Goal: Task Accomplishment & Management: Manage account settings

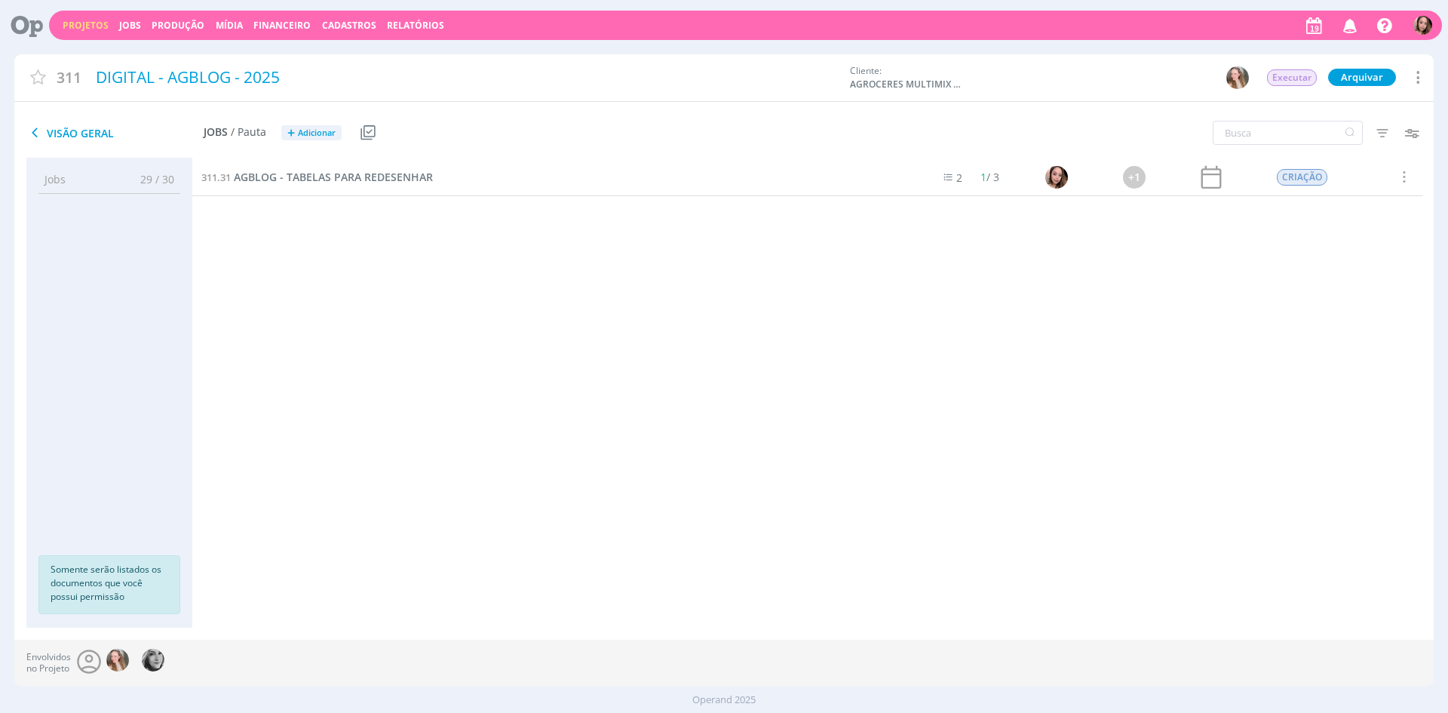
click at [105, 29] on link "Projetos" at bounding box center [86, 25] width 46 height 13
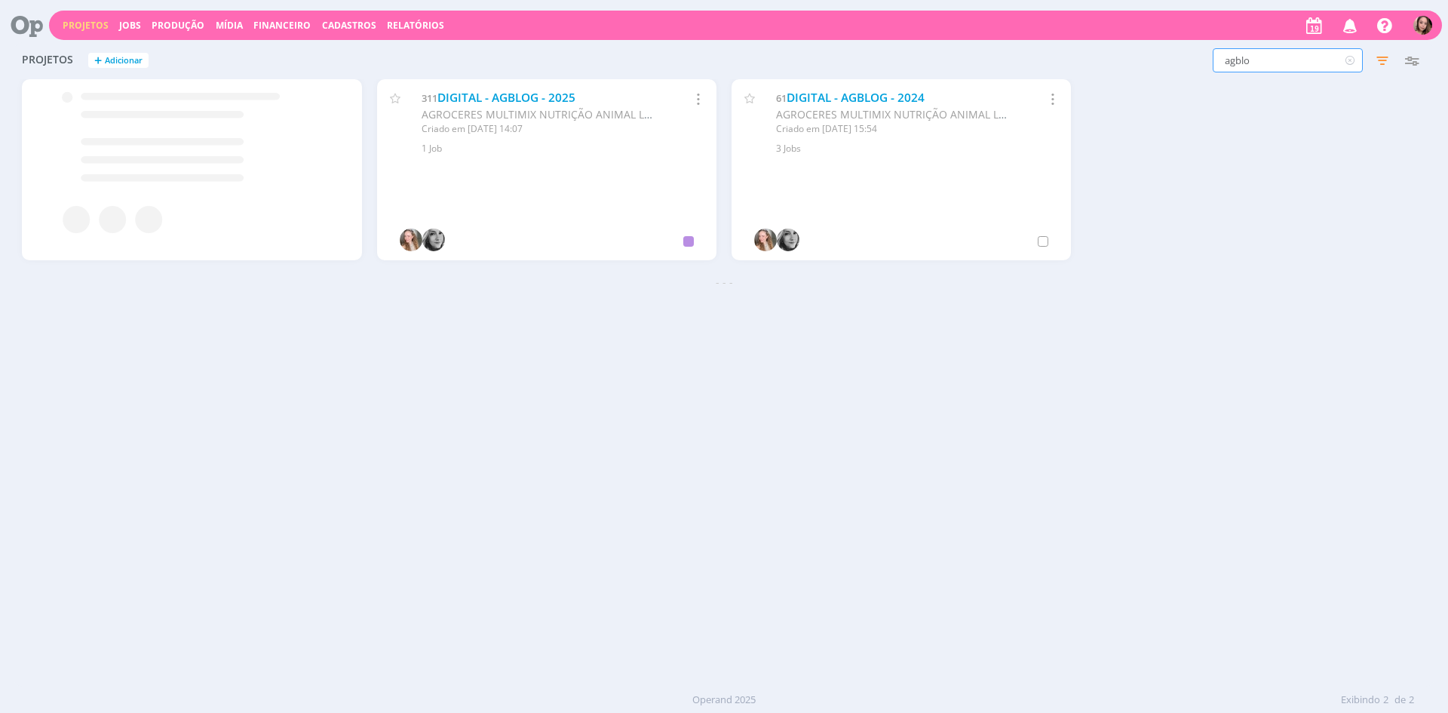
click at [1257, 66] on input "agblo" at bounding box center [1288, 60] width 150 height 24
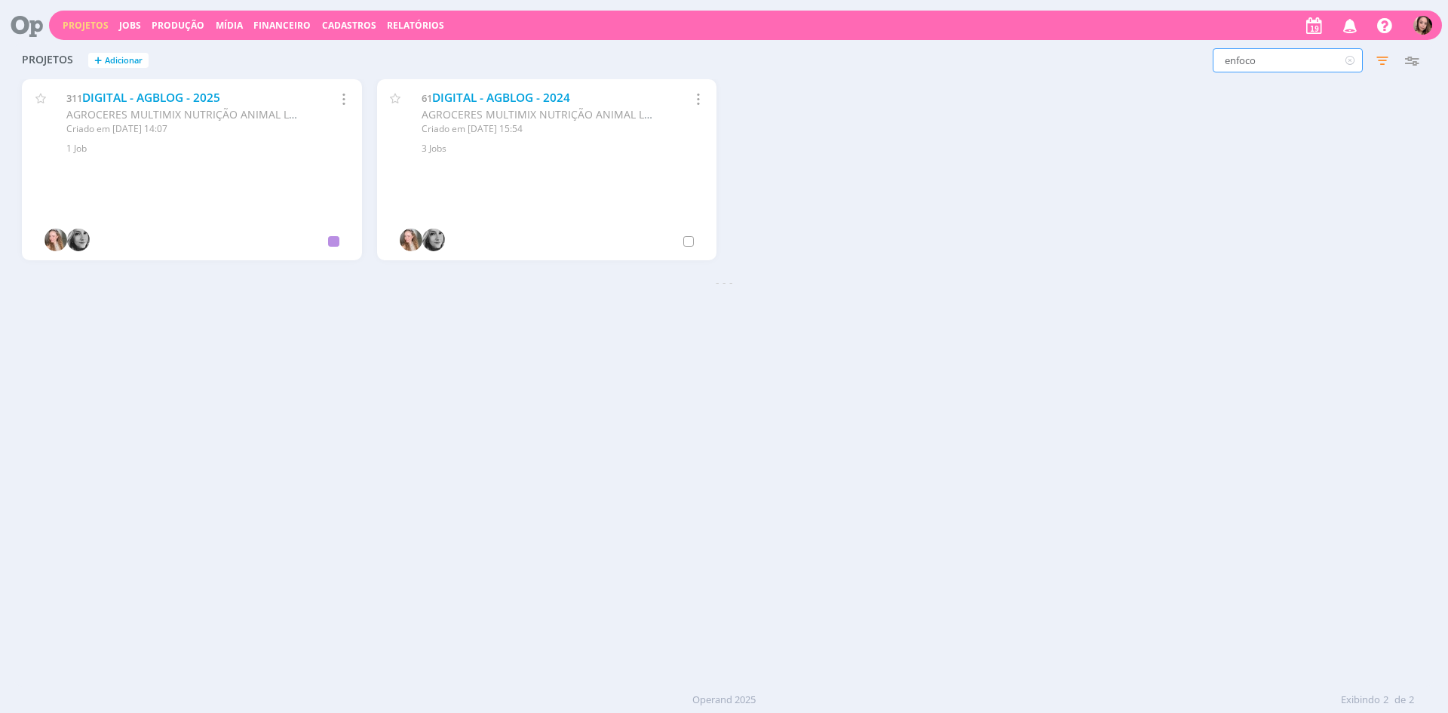
type input "enfoco"
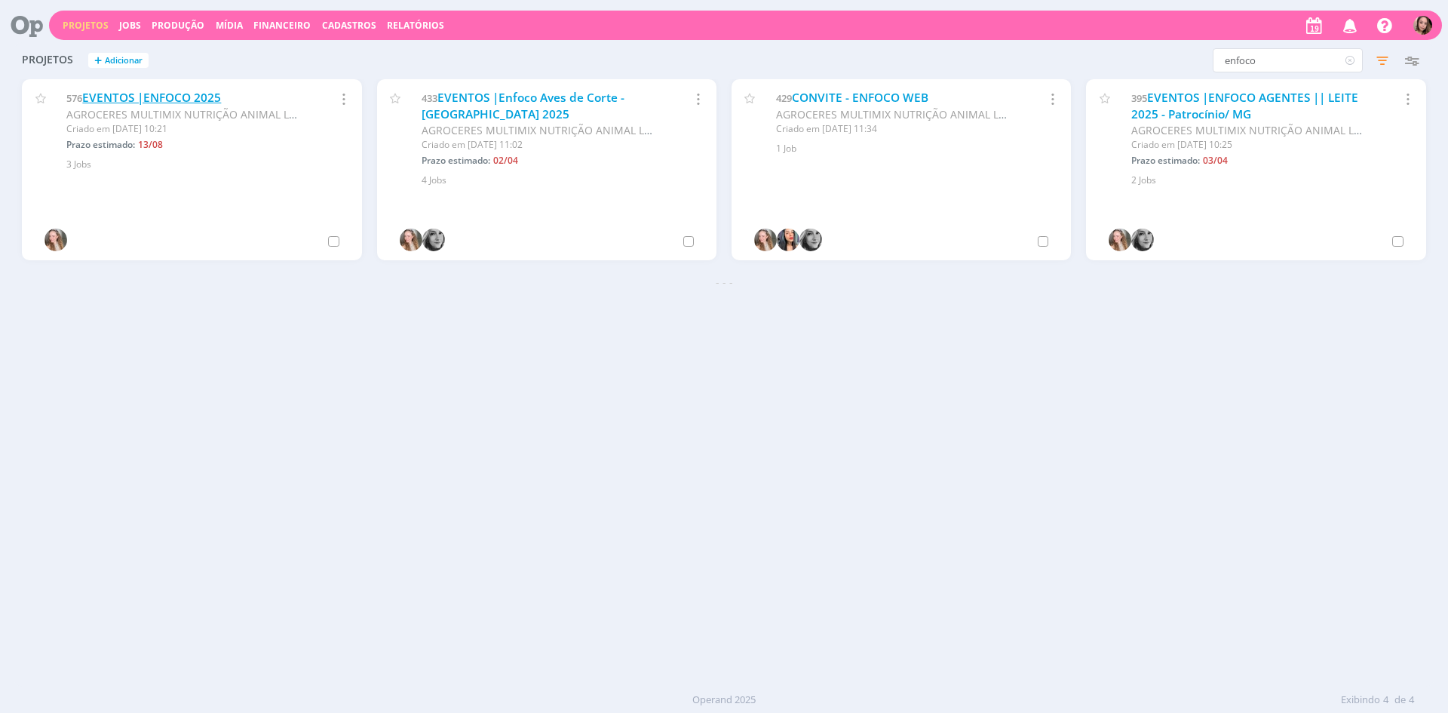
click at [167, 98] on link "EVENTOS |ENFOCO 2025" at bounding box center [151, 98] width 139 height 16
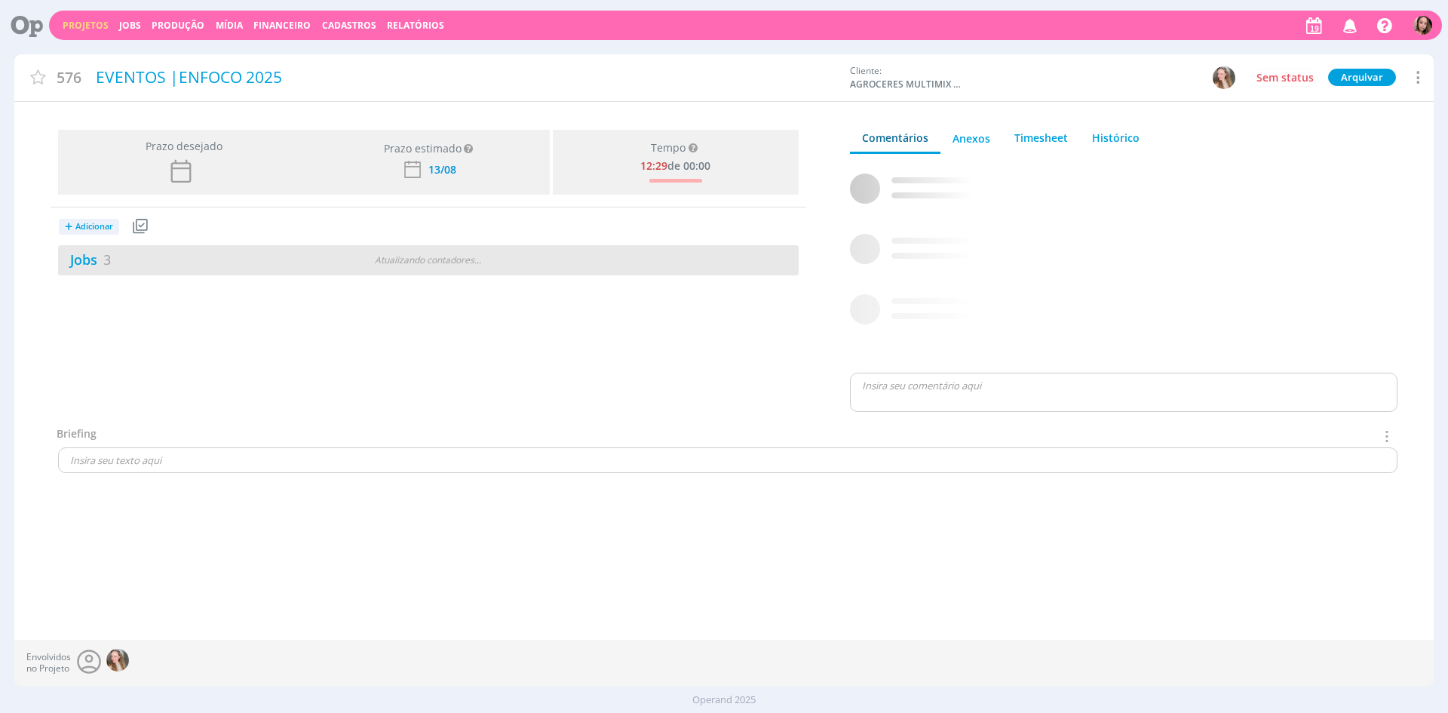
click at [164, 274] on div "Jobs 3 Atualizando contadores . . ." at bounding box center [428, 260] width 741 height 30
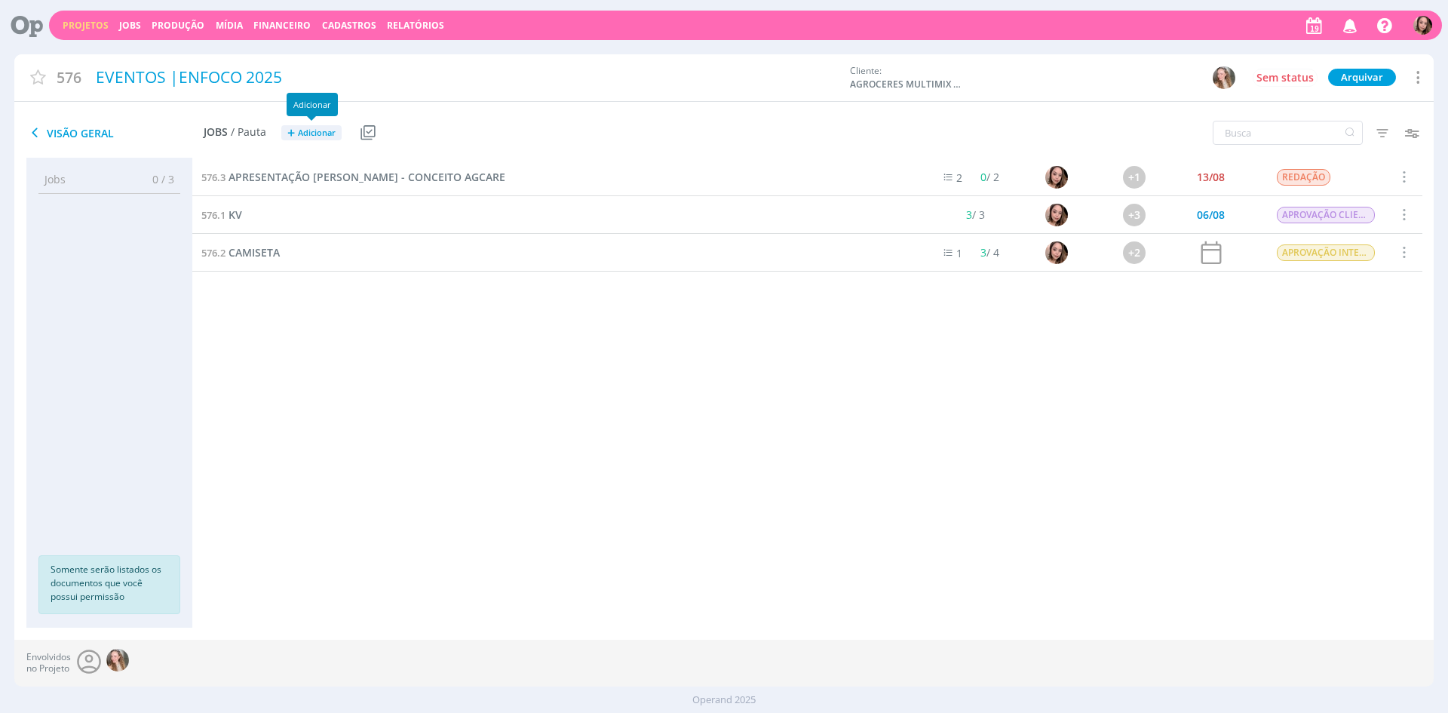
click at [330, 137] on span "Adicionar" at bounding box center [317, 133] width 38 height 10
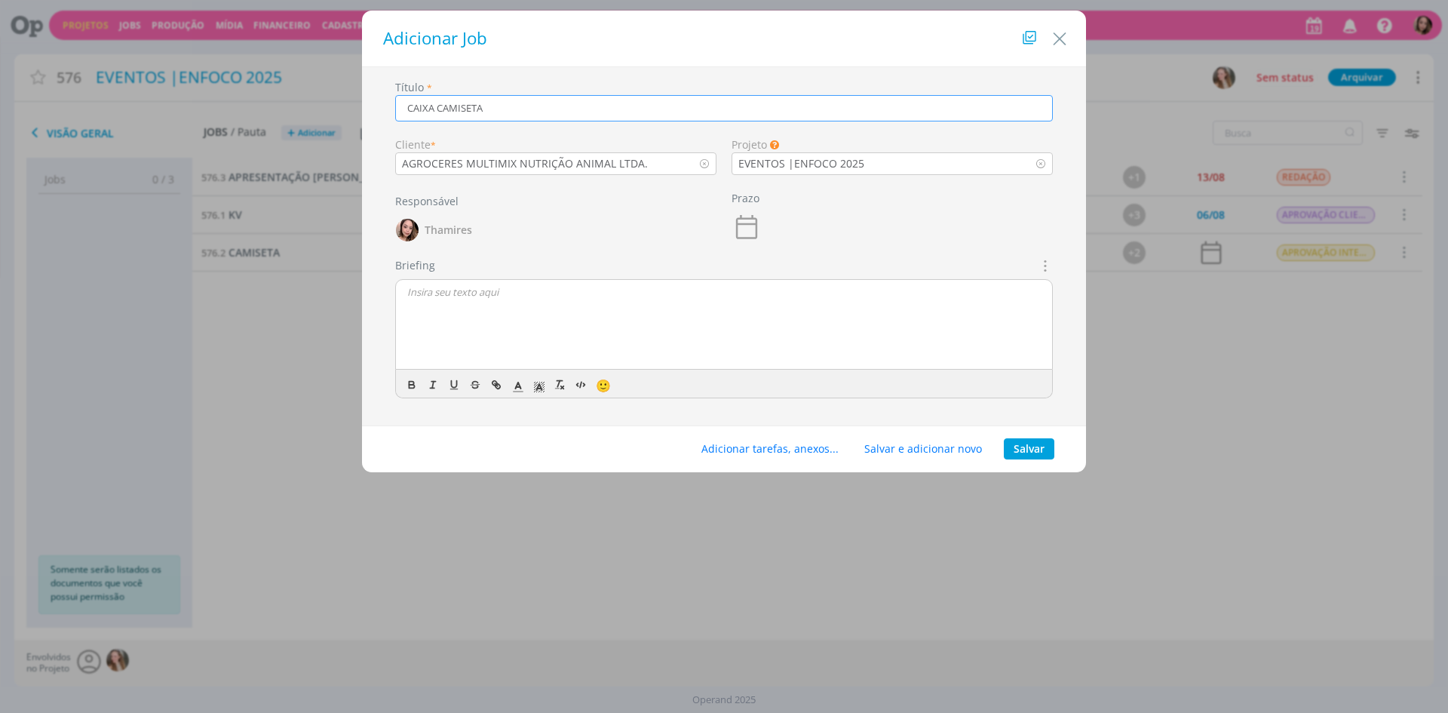
type input "CAIXA CAMISETA"
click at [485, 288] on p "dialog" at bounding box center [723, 292] width 633 height 14
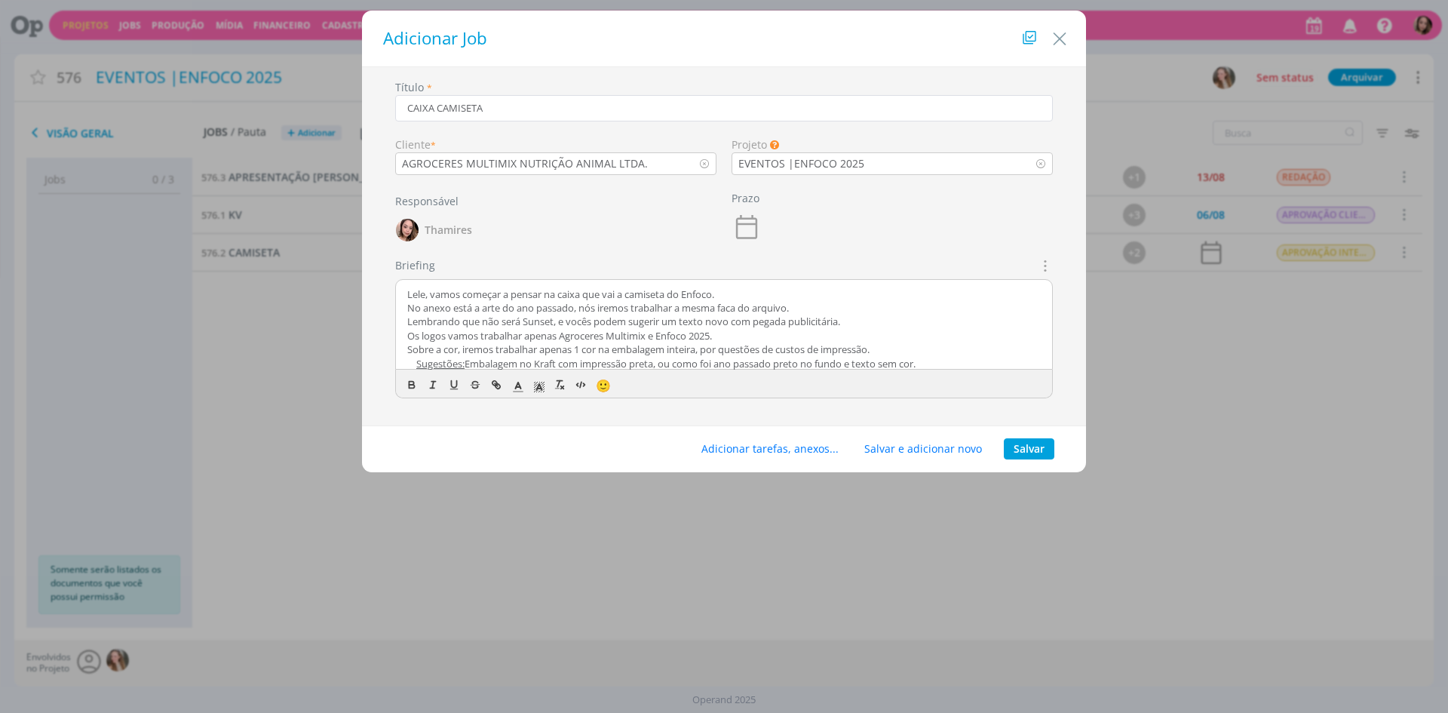
click at [728, 291] on p "Lele, vamos começar a pensar na caixa que vai a camiseta do Enfoco." at bounding box center [723, 294] width 633 height 14
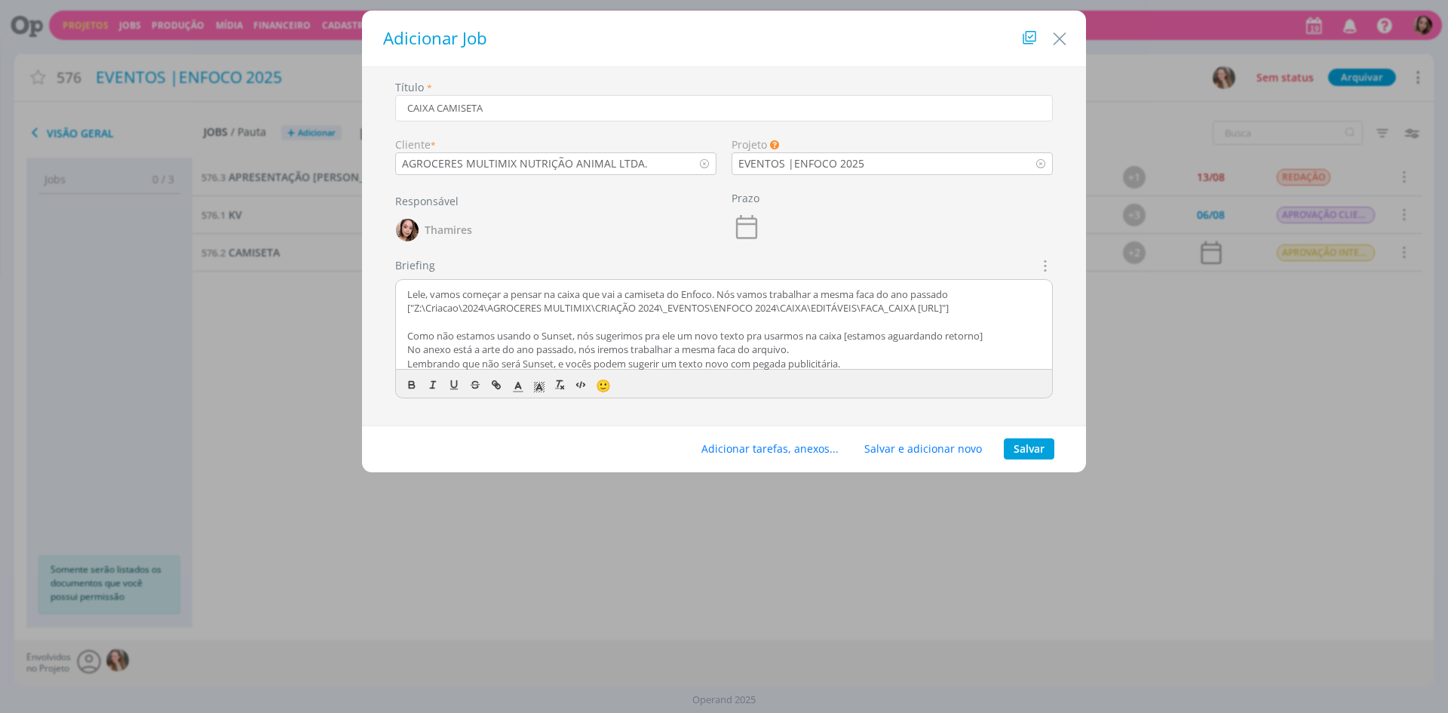
click at [848, 341] on p "Como não estamos usando o Sunset, nós sugerimos pra ele um novo texto pra usarm…" at bounding box center [723, 336] width 633 height 14
drag, startPoint x: 811, startPoint y: 339, endPoint x: 939, endPoint y: 336, distance: 128.2
click at [939, 336] on p "Como não estamos usando o Sunset, nós sugerimos pra ele um novo texto pra usarm…" at bounding box center [723, 343] width 633 height 28
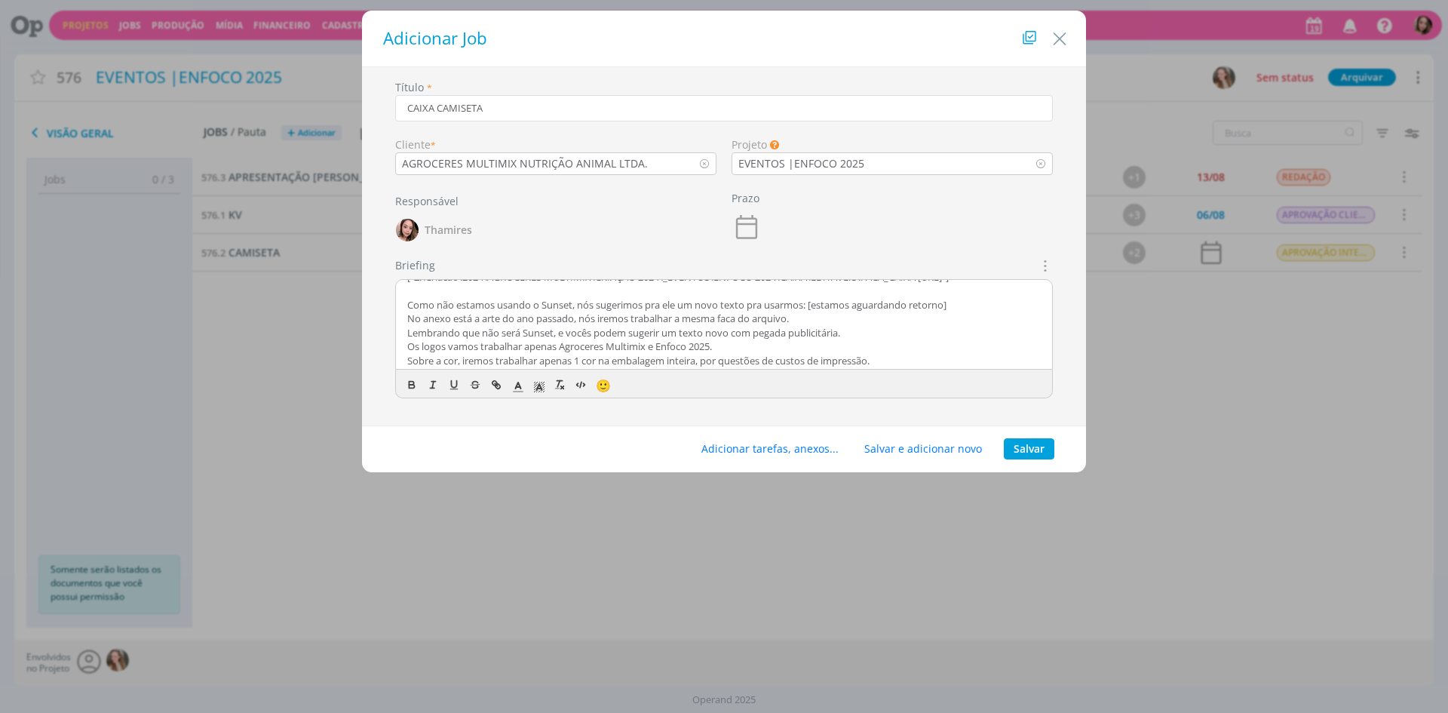
scroll to position [73, 0]
drag, startPoint x: 416, startPoint y: 302, endPoint x: 868, endPoint y: 309, distance: 451.8
click at [868, 309] on div "CRIAÇÃO Lele, vamos começar a pensar na caixa que vai a camiseta do Enfoco. Nós…" at bounding box center [724, 325] width 656 height 90
click at [785, 327] on p "Os logos vamos trabalhar apenas Agroceres Multimix e Enfoco 2025." at bounding box center [723, 330] width 633 height 14
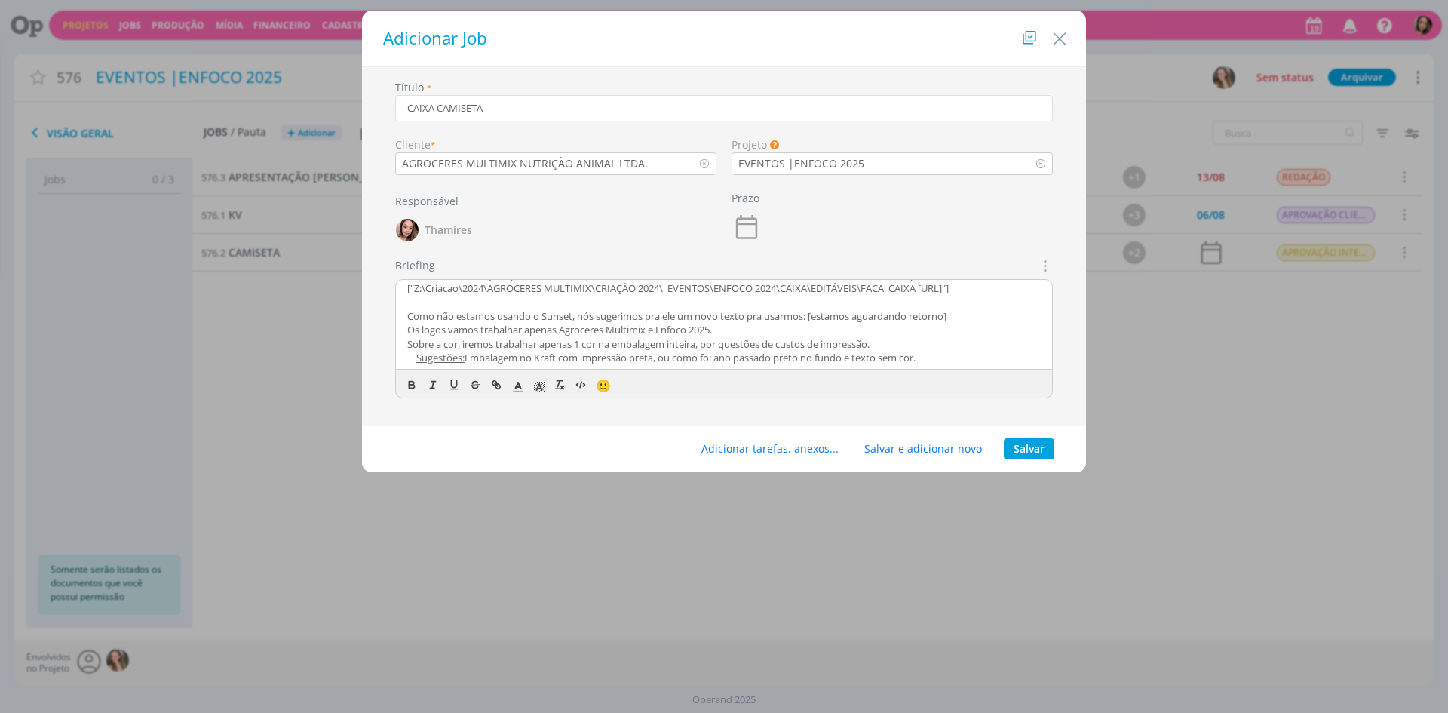
click at [405, 327] on div "CRIAÇÃO Lele, vamos começar a pensar na caixa que vai a camiseta do Enfoco. Nós…" at bounding box center [724, 325] width 656 height 90
click at [404, 320] on div "CRIAÇÃO Lele, vamos começar a pensar na caixa que vai a camiseta do Enfoco. Nós…" at bounding box center [724, 325] width 656 height 90
click at [407, 343] on p "Sobre a cor, iremos trabalhar apenas 1 cor na embalagem inteira, por questões d…" at bounding box center [723, 344] width 633 height 14
click at [656, 342] on p "Sobre a cor, iremos trabalhar apenas 1 cor na embalagem inteira, por questões d…" at bounding box center [723, 344] width 633 height 14
click at [770, 331] on p "Os logos vamos trabalhar apenas Agroceres Multimix e Enfoco 2025." at bounding box center [723, 330] width 633 height 14
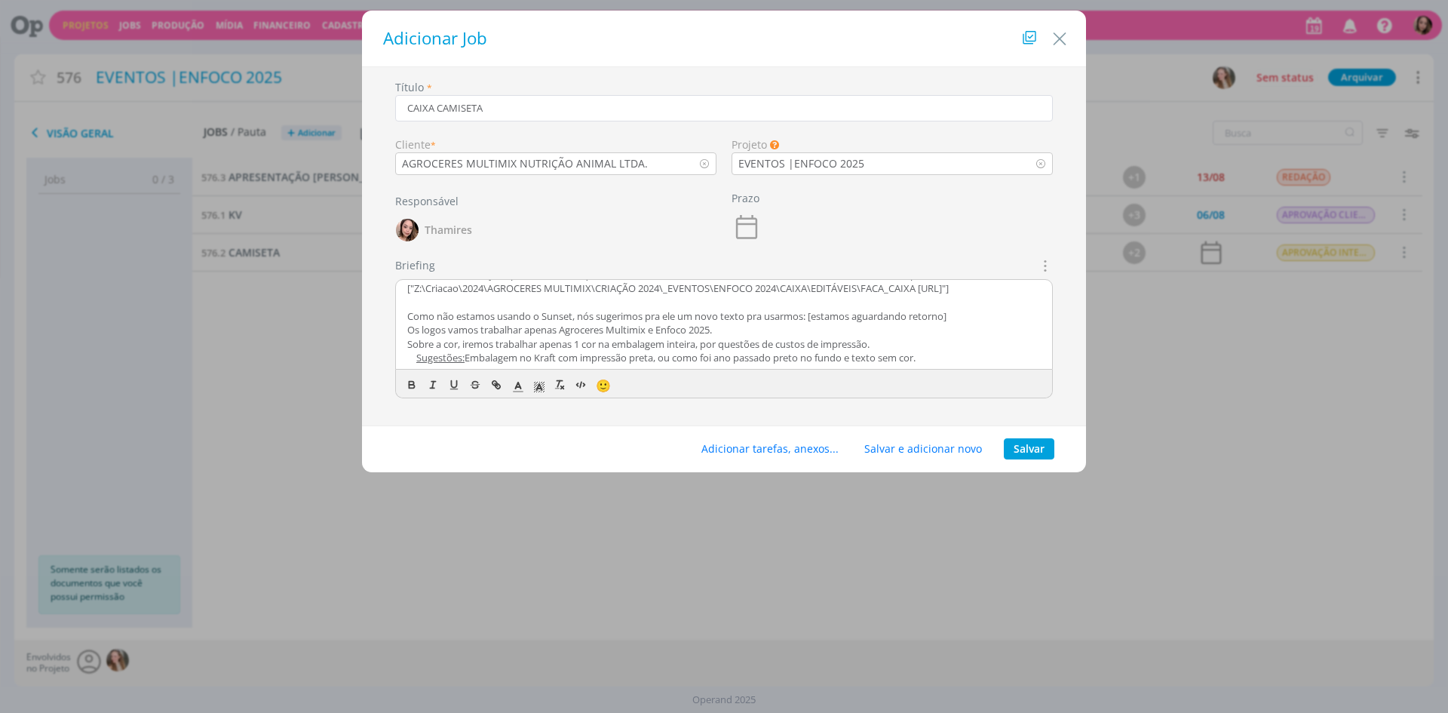
click at [885, 346] on p "Sobre a cor, iremos trabalhar apenas 1 cor na embalagem inteira, por questões d…" at bounding box center [723, 344] width 633 height 14
click at [708, 346] on p "Sobre a cor, iremos trabalhar apenas 1 cor na embalagem inteira, por questões d…" at bounding box center [723, 344] width 633 height 14
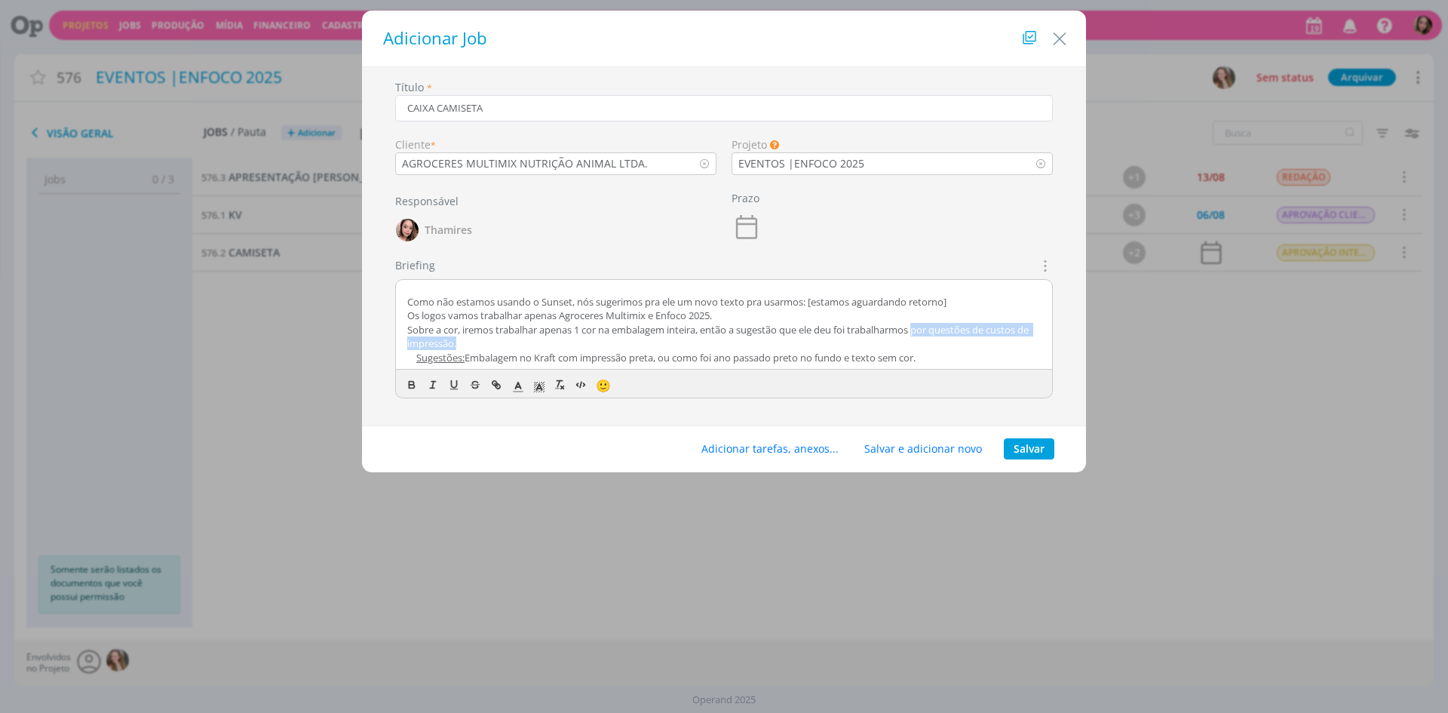
drag, startPoint x: 529, startPoint y: 340, endPoint x: 925, endPoint y: 330, distance: 396.8
click at [925, 330] on p "Sobre a cor, iremos trabalhar apenas 1 cor na embalagem inteira, então a sugest…" at bounding box center [723, 337] width 633 height 28
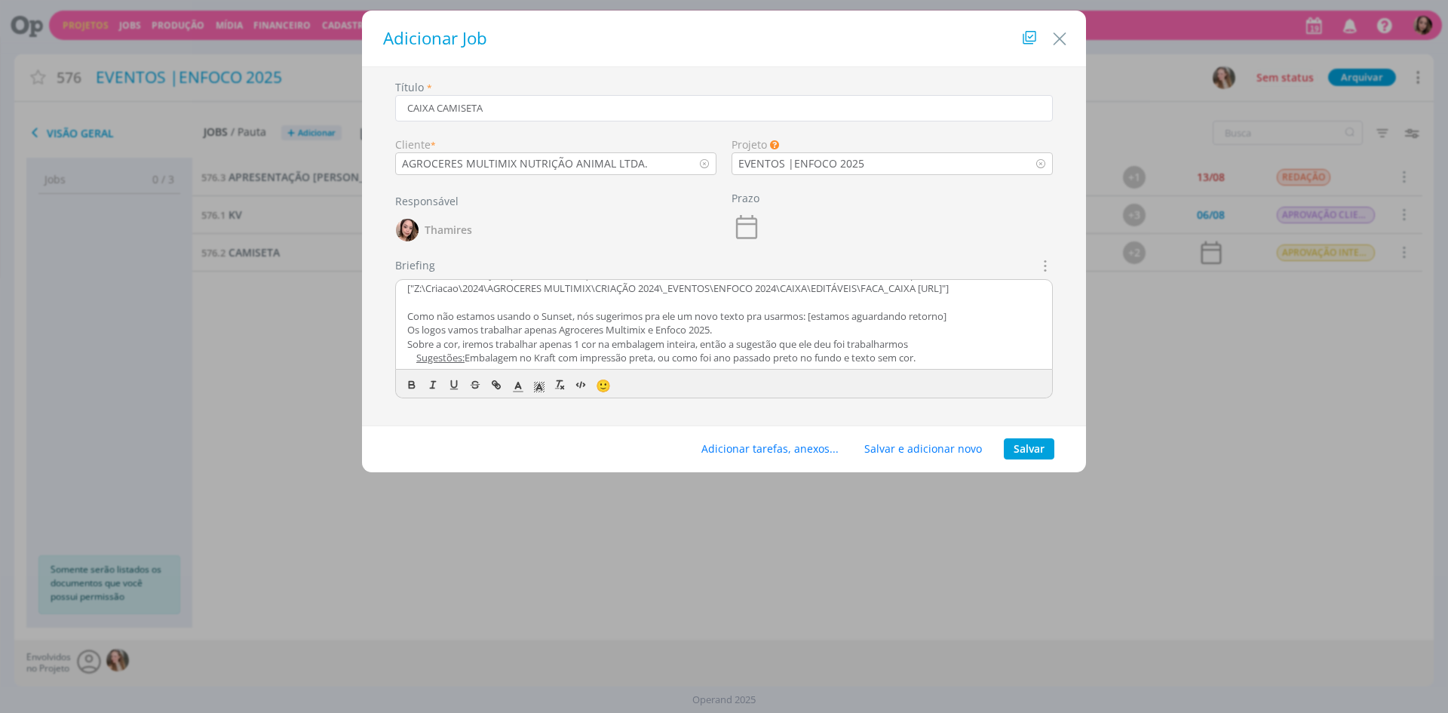
scroll to position [45, 0]
click at [942, 345] on p "Sobre a cor, iremos trabalhar apenas 1 cor na embalagem inteira, então a sugest…" at bounding box center [723, 351] width 633 height 28
click at [445, 358] on p "Sobre a cor, iremos trabalhar apenas 1 cor na embalagem inteira, então a sugest…" at bounding box center [723, 351] width 633 height 28
click at [704, 365] on div "CRIAÇÃO Lele, vamos começar a pensar na caixa que vai a camiseta do Enfoco. Nós…" at bounding box center [724, 325] width 656 height 90
click at [426, 343] on p "Sobre a cor, iremos trabalhar apenas 1 cor na embalagem inteira, então a sugest…" at bounding box center [723, 351] width 633 height 28
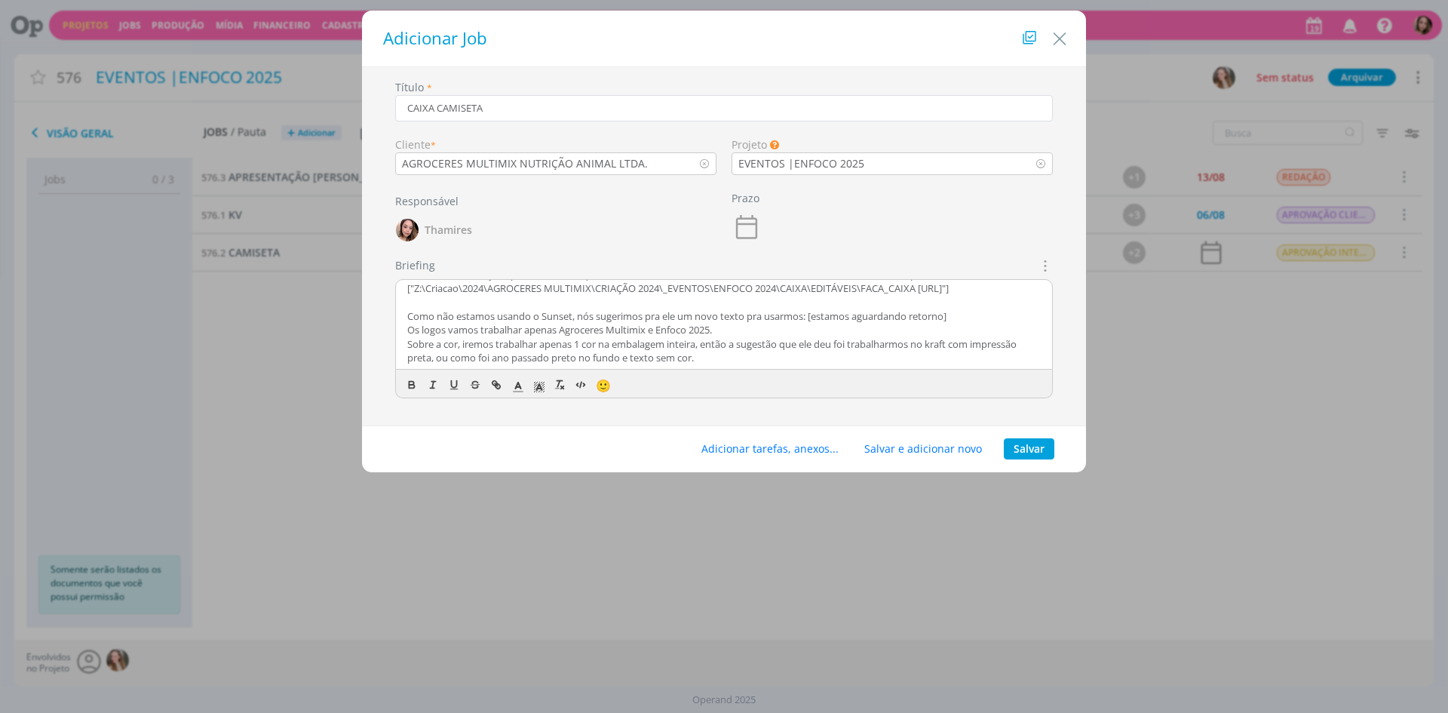
click at [655, 343] on p "Sobre a cor, iremos trabalhar apenas 1 cor na embalagem inteira, então a sugest…" at bounding box center [723, 351] width 633 height 28
drag, startPoint x: 695, startPoint y: 327, endPoint x: 743, endPoint y: 324, distance: 47.7
click at [696, 327] on p "Os logos vamos trabalhar apenas Agroceres Multimix e Enfoco 2025." at bounding box center [723, 330] width 633 height 14
click at [765, 327] on p "Os logos vamos trabalhar apenas Agroceres Multimix e Enfoco 2025." at bounding box center [723, 330] width 633 height 14
click at [408, 316] on p "Como não estamos usando o Sunset, nós sugerimos pra ele um novo texto pra usarm…" at bounding box center [723, 316] width 633 height 14
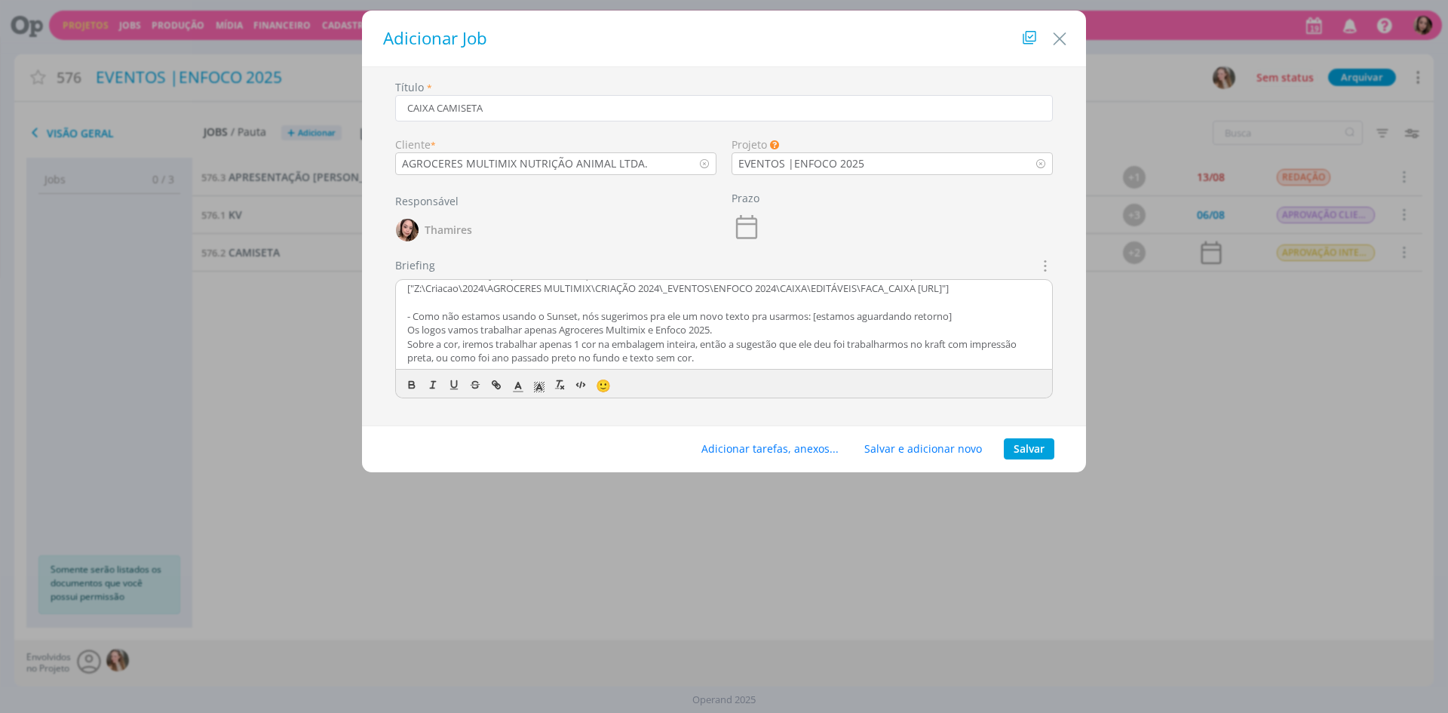
click at [404, 327] on div "CRIAÇÃO Lele, vamos começar a pensar na caixa que vai a camiseta do Enfoco. Nós…" at bounding box center [724, 325] width 656 height 90
click at [408, 344] on p "Sobre a cor, iremos trabalhar apenas 1 cor na embalagem inteira, então a sugest…" at bounding box center [723, 351] width 633 height 28
click at [765, 358] on p "- Sobre a cor, iremos trabalhar apenas 1 cor na embalagem inteira, então a suge…" at bounding box center [723, 351] width 633 height 28
click at [782, 337] on p "- Sobre a cor, iremos trabalhar apenas 1 cor na embalagem inteira, então a suge…" at bounding box center [723, 351] width 633 height 28
click at [788, 327] on p "- Os logos vamos trabalhar apenas Agroceres Multimix e Enfoco 2025." at bounding box center [723, 330] width 633 height 14
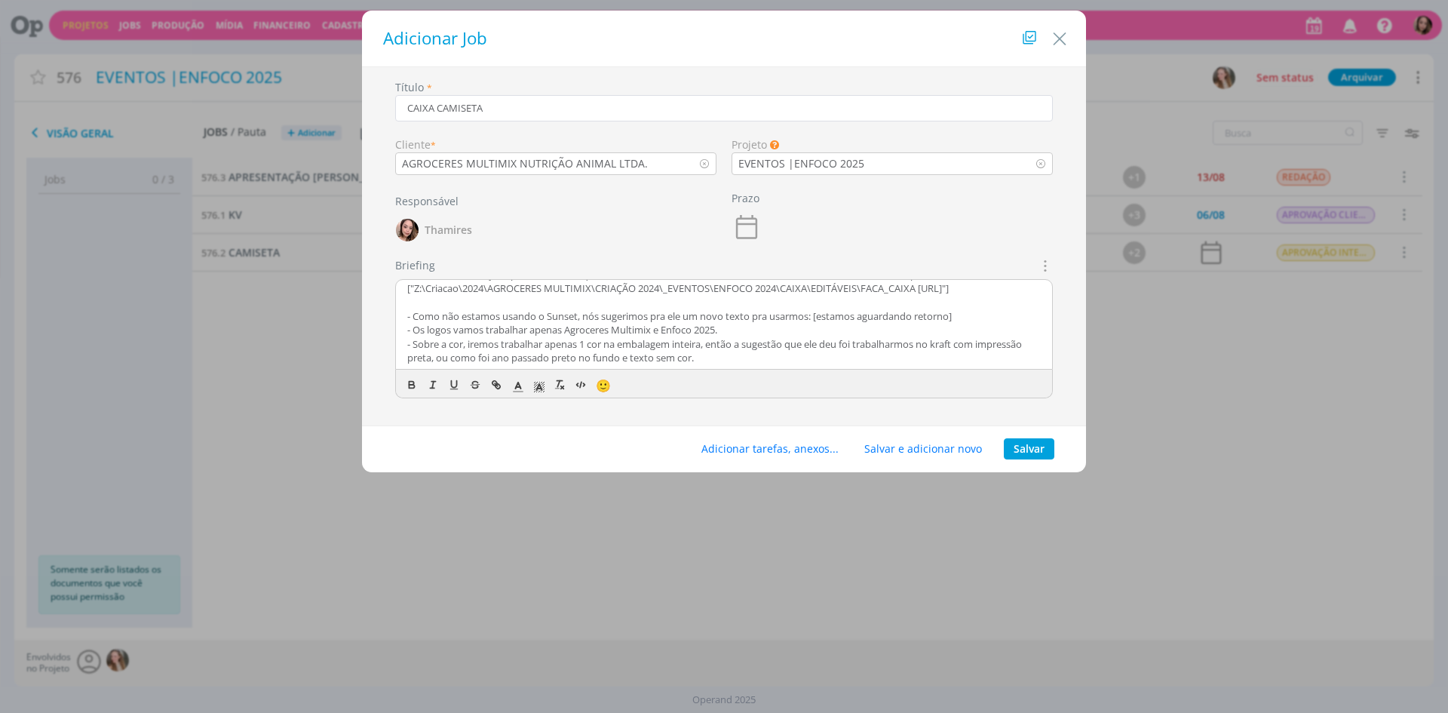
scroll to position [0, 0]
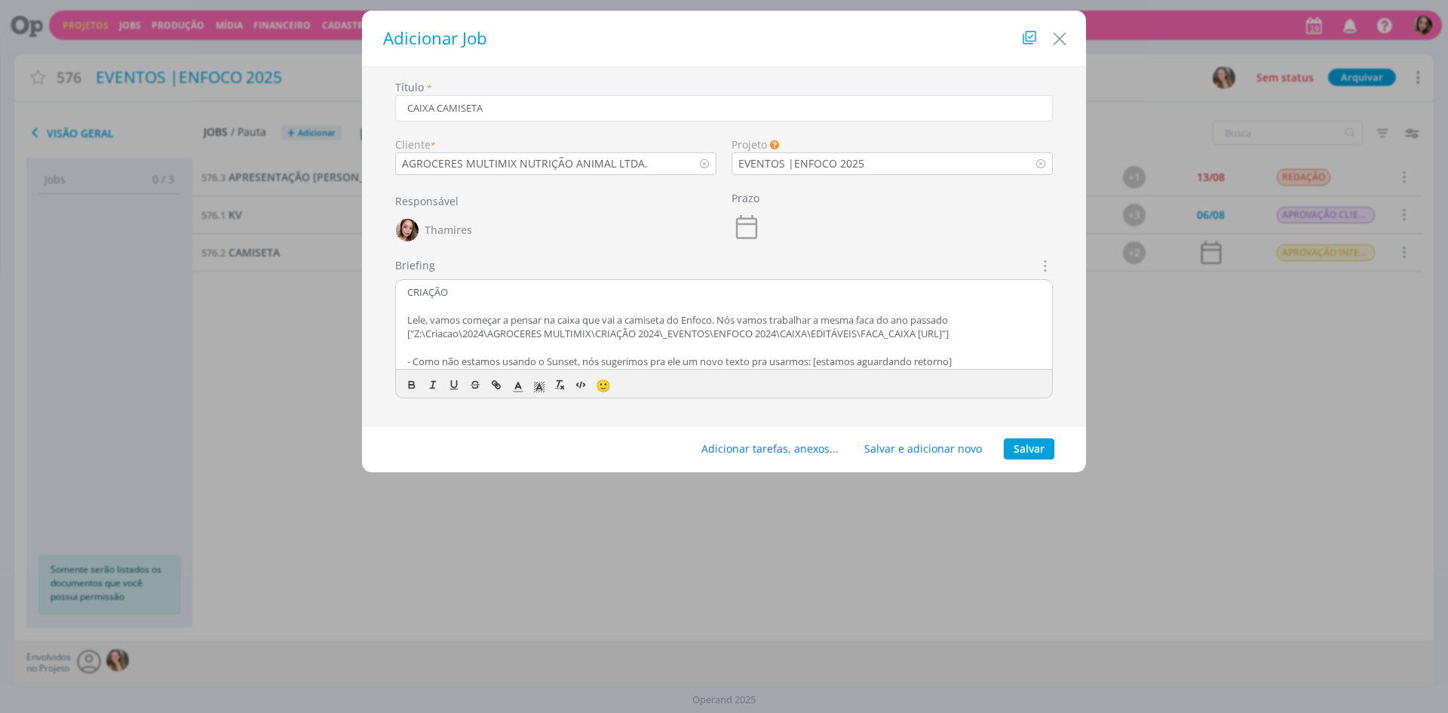
click at [440, 293] on p "CRIAÇÃO" at bounding box center [723, 292] width 633 height 14
click at [413, 384] on icon "dialog" at bounding box center [412, 385] width 12 height 12
click at [543, 393] on span "dialog" at bounding box center [539, 385] width 21 height 18
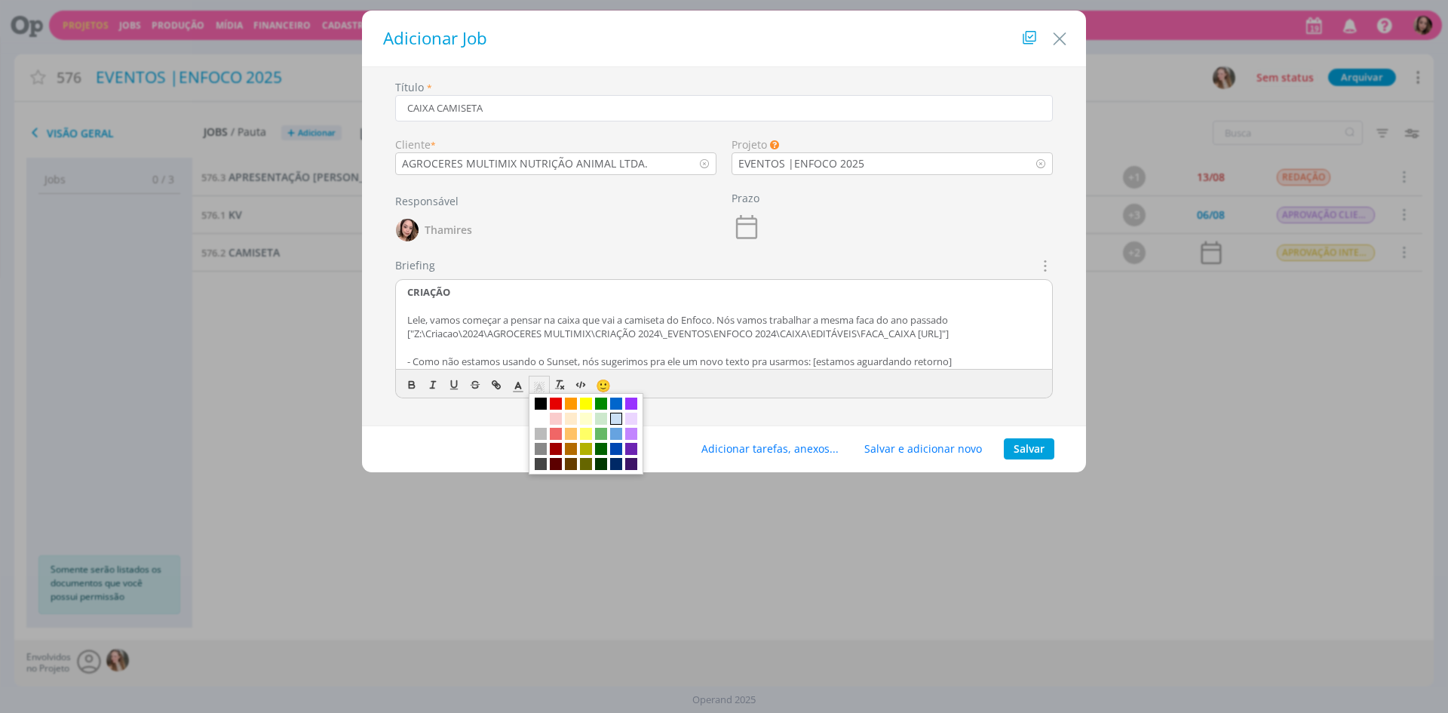
click at [619, 418] on span "dialog" at bounding box center [616, 419] width 12 height 12
click at [612, 311] on p "dialog" at bounding box center [723, 306] width 633 height 14
click at [1021, 326] on p "Lele, vamos começar a pensar na caixa que vai a camiseta do Enfoco. Nós vamos t…" at bounding box center [723, 327] width 633 height 28
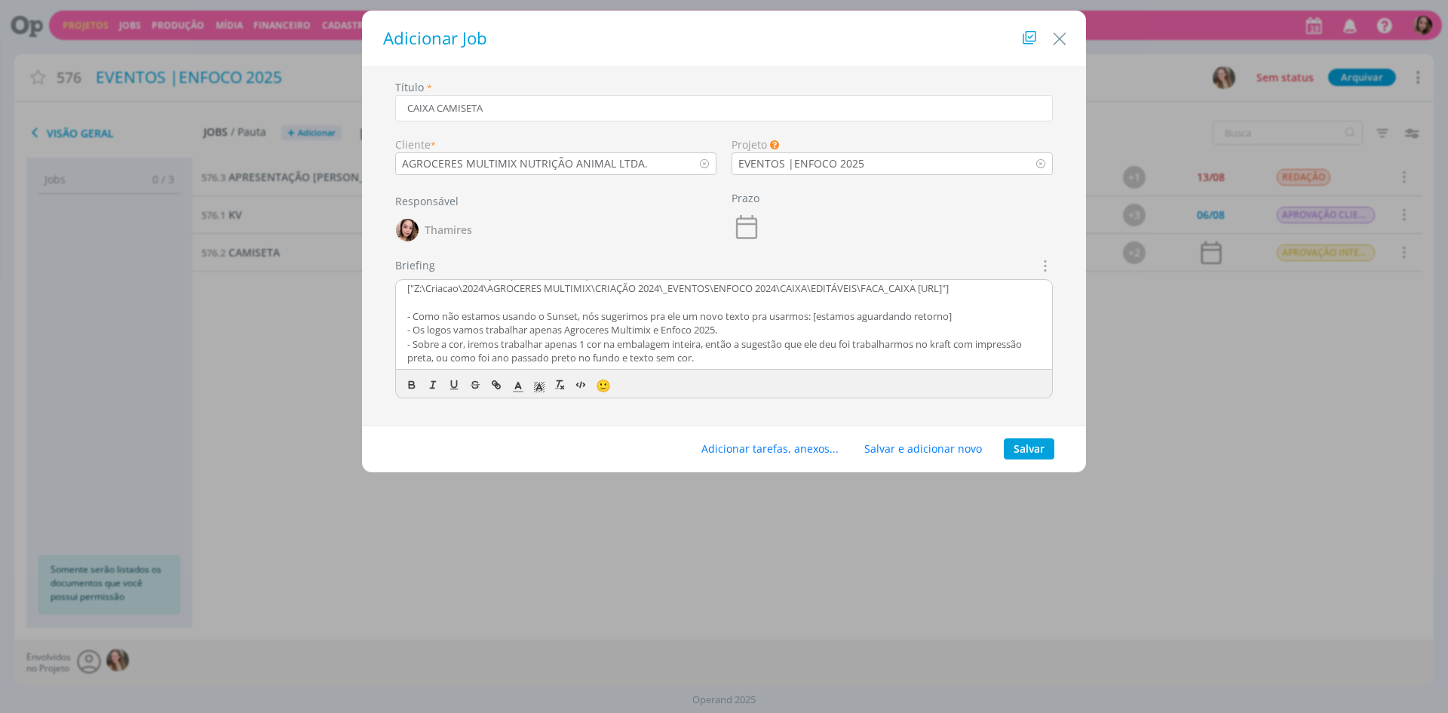
click at [867, 362] on p "- Sobre a cor, iremos trabalhar apenas 1 cor na embalagem inteira, então a suge…" at bounding box center [723, 351] width 633 height 28
click at [797, 456] on button "Adicionar tarefas, anexos..." at bounding box center [770, 448] width 157 height 21
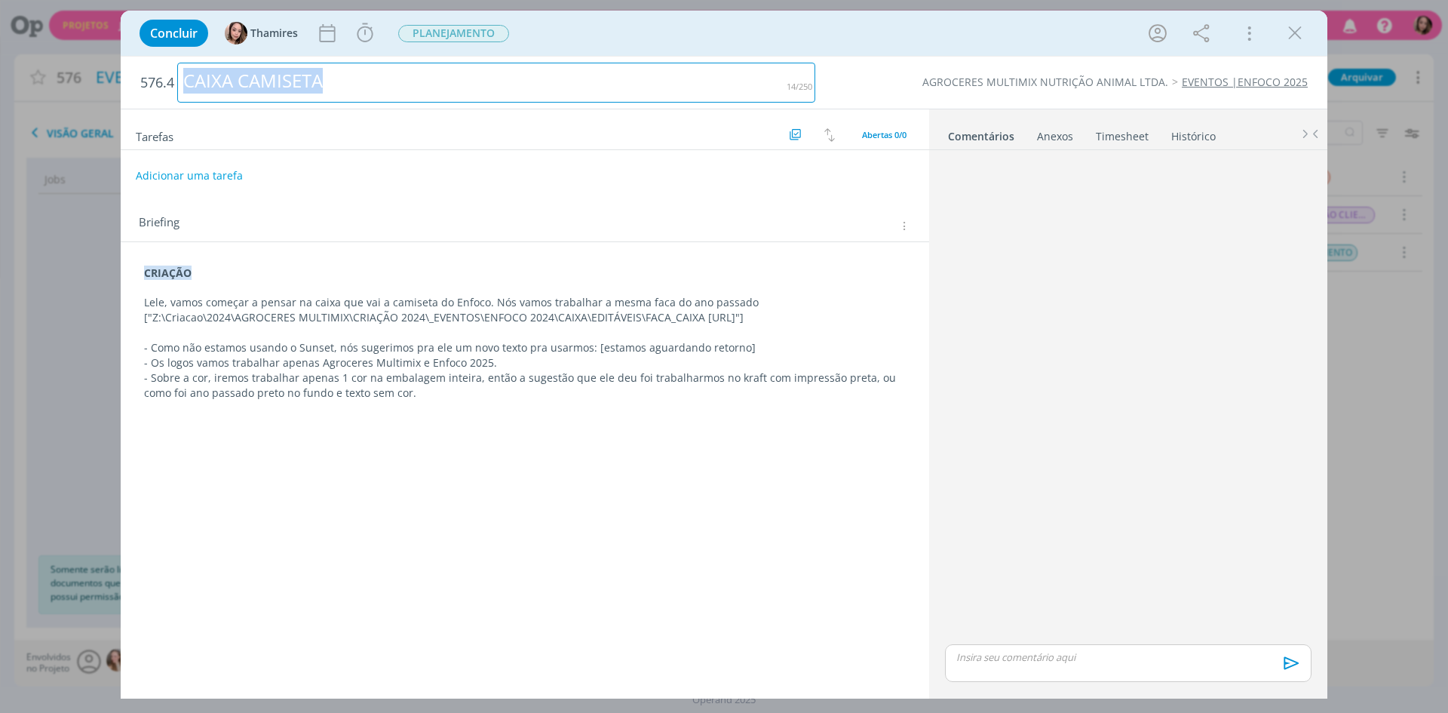
drag, startPoint x: 179, startPoint y: 85, endPoint x: 394, endPoint y: 105, distance: 216.6
click at [395, 105] on h2 "576.4 CAIXA CAMISETA" at bounding box center [477, 83] width 675 height 52
copy div "CAIXA CAMISETA"
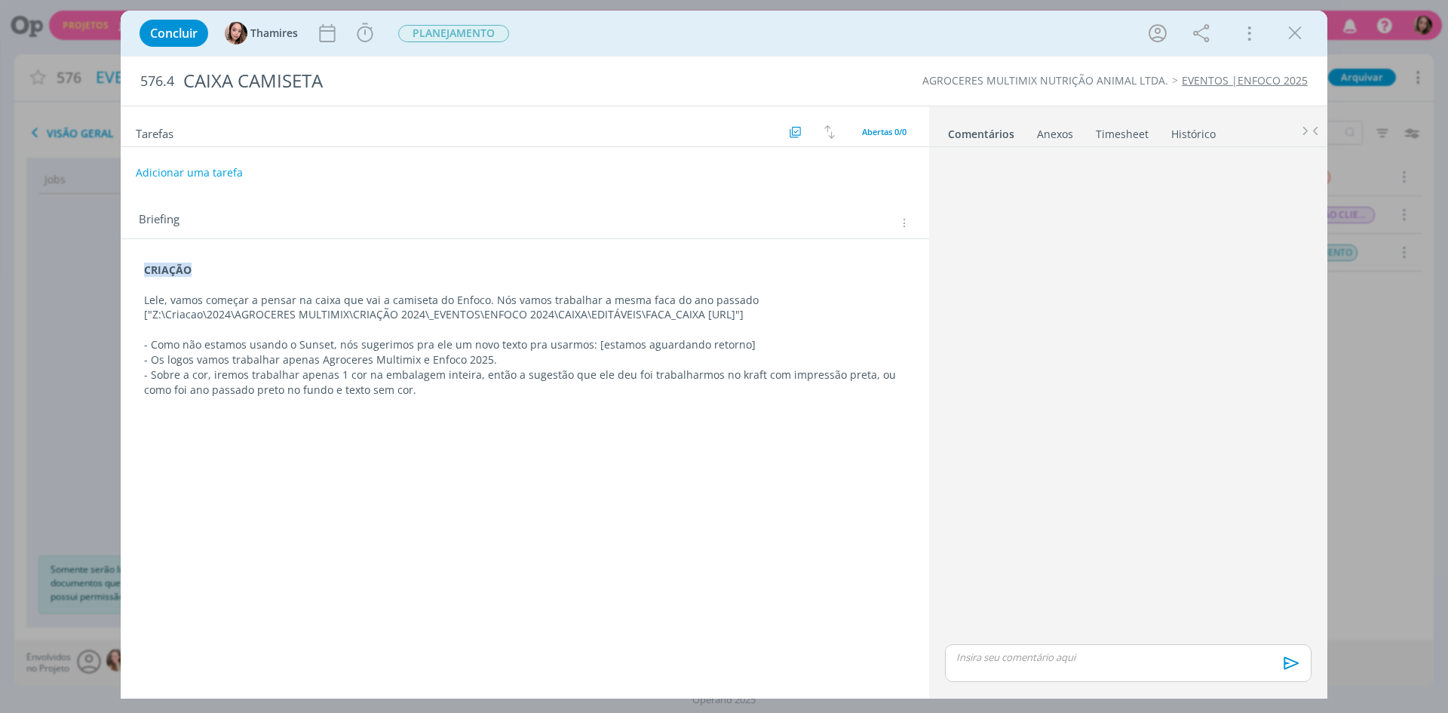
click at [360, 128] on h2 "Tarefas" at bounding box center [460, 132] width 649 height 20
click at [213, 183] on button "Adicionar uma tarefa" at bounding box center [188, 172] width 107 height 26
type input "A"
type input "CRIAÇÃO"
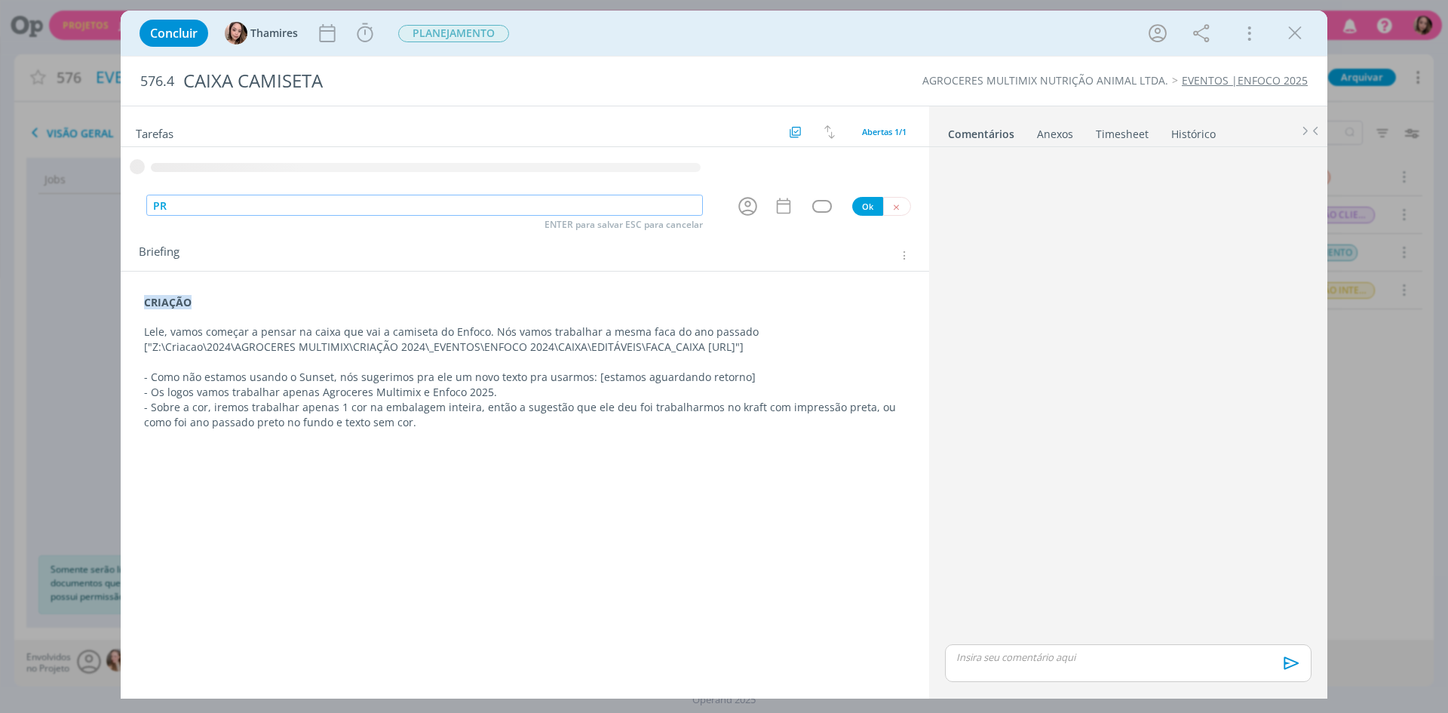
type input "P"
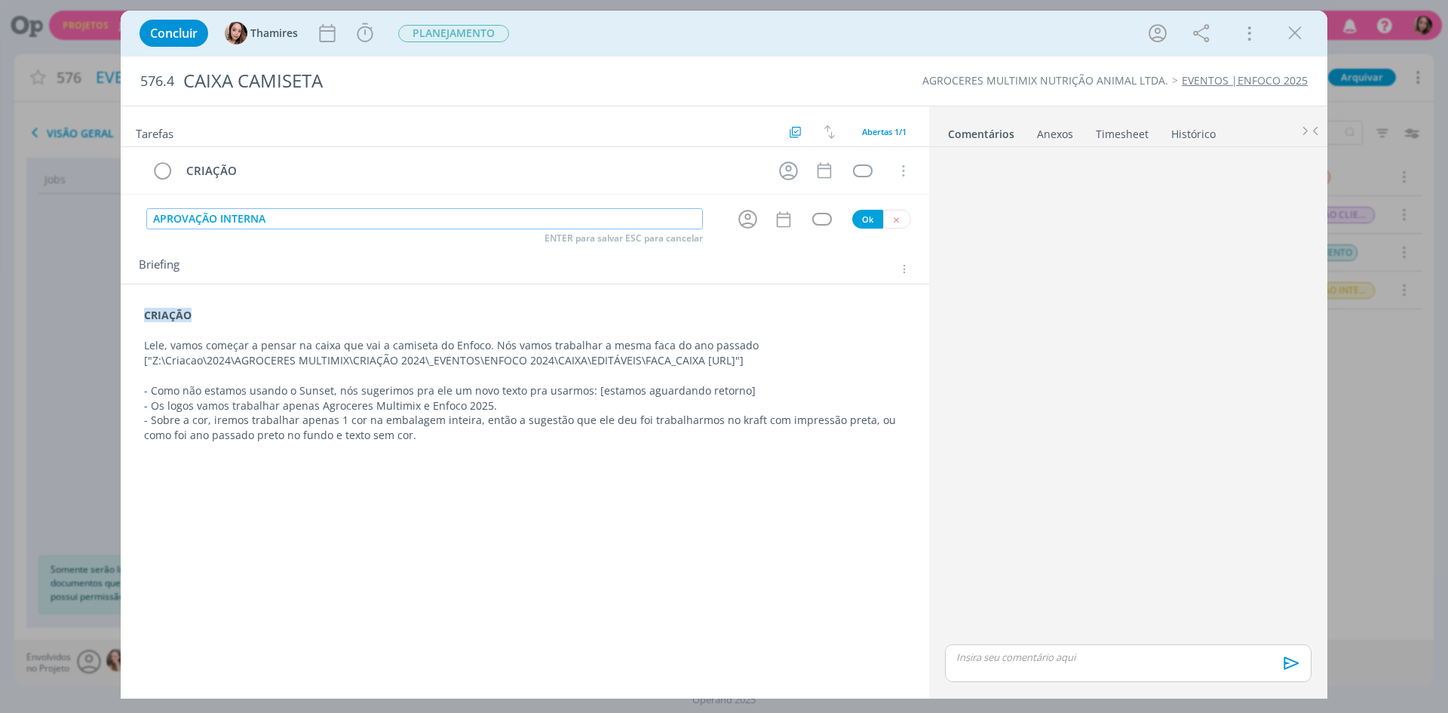
type input "APROVAÇÃO INTERNA"
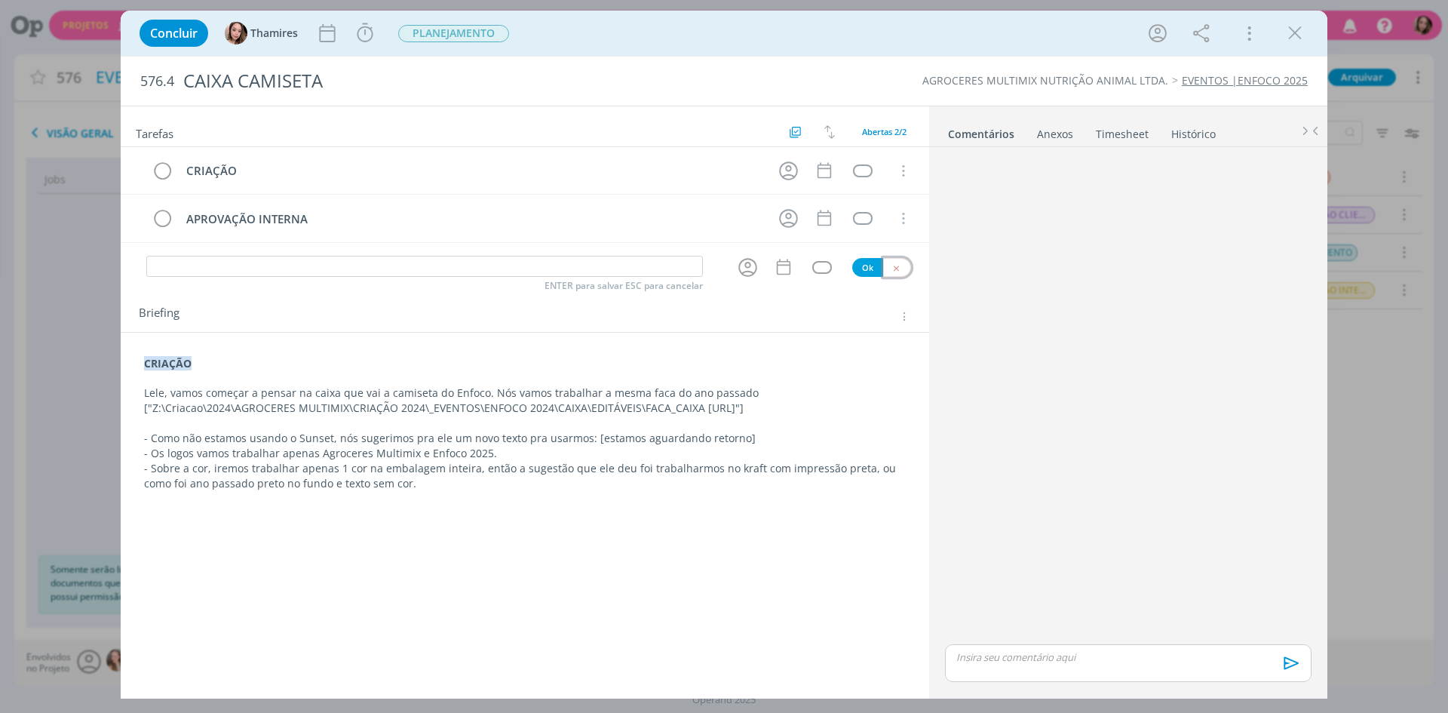
click at [894, 268] on icon "dialog" at bounding box center [896, 268] width 10 height 10
click at [1293, 40] on icon "dialog" at bounding box center [1295, 33] width 23 height 23
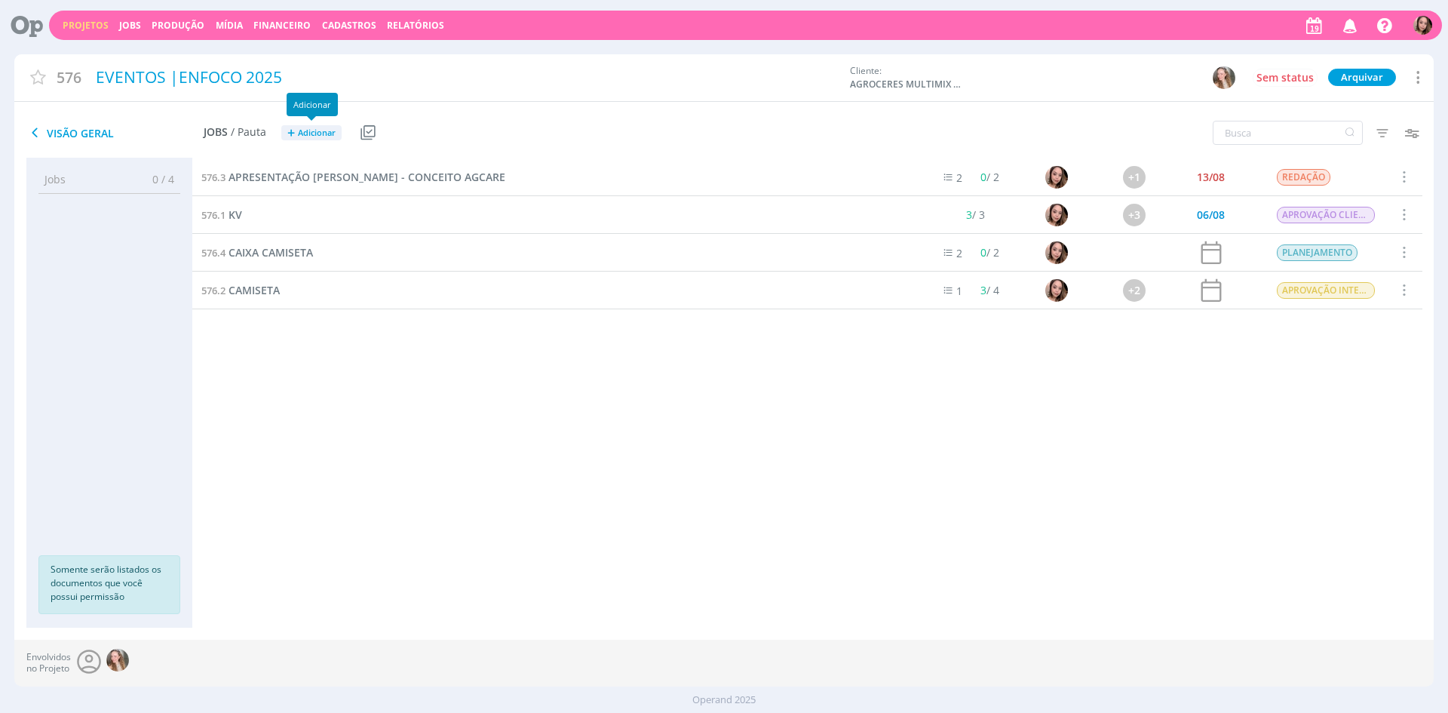
click at [322, 131] on span "Adicionar" at bounding box center [317, 133] width 38 height 10
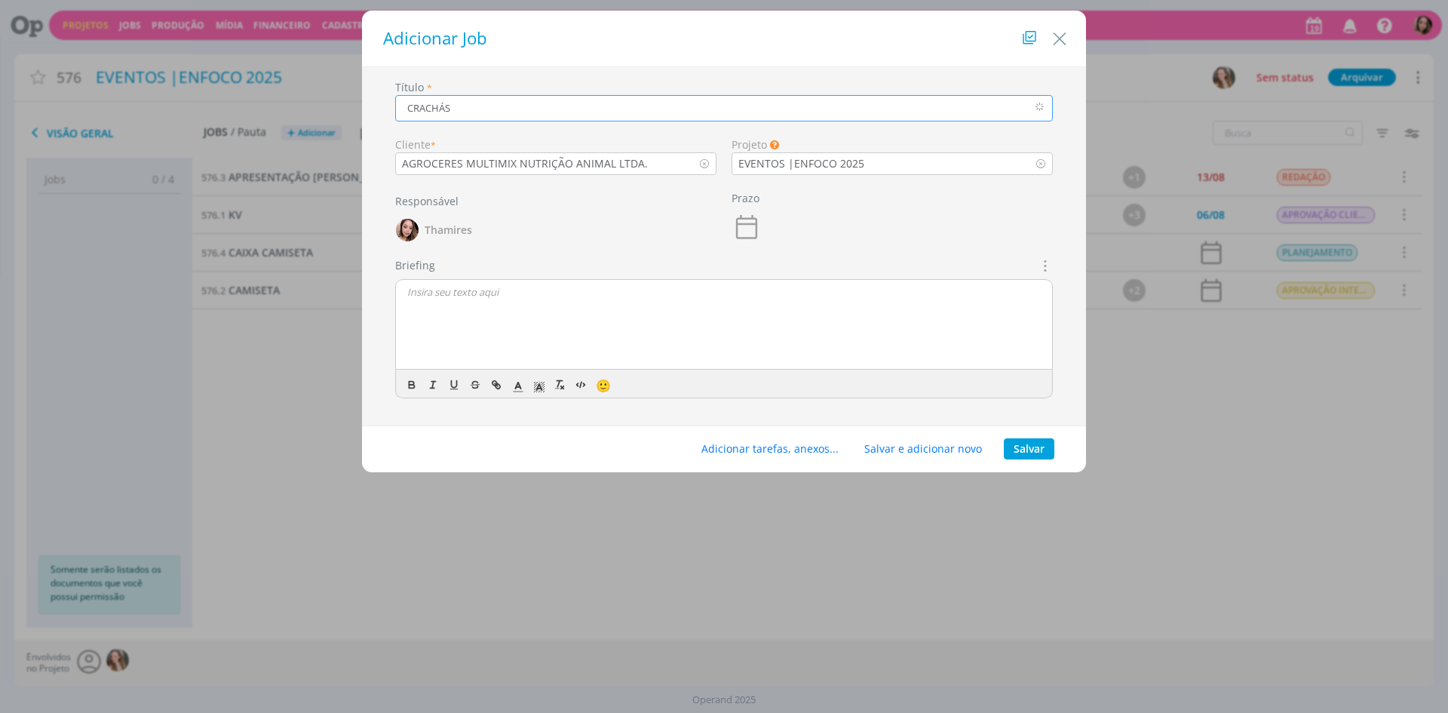
type input "CRACHÁS"
click at [439, 284] on div "dialog" at bounding box center [724, 325] width 656 height 90
click at [658, 321] on u "Frente" at bounding box center [661, 320] width 29 height 14
click at [675, 325] on p "Lele, precisamos criar o layout dos crachás do enfoco." at bounding box center [723, 320] width 633 height 14
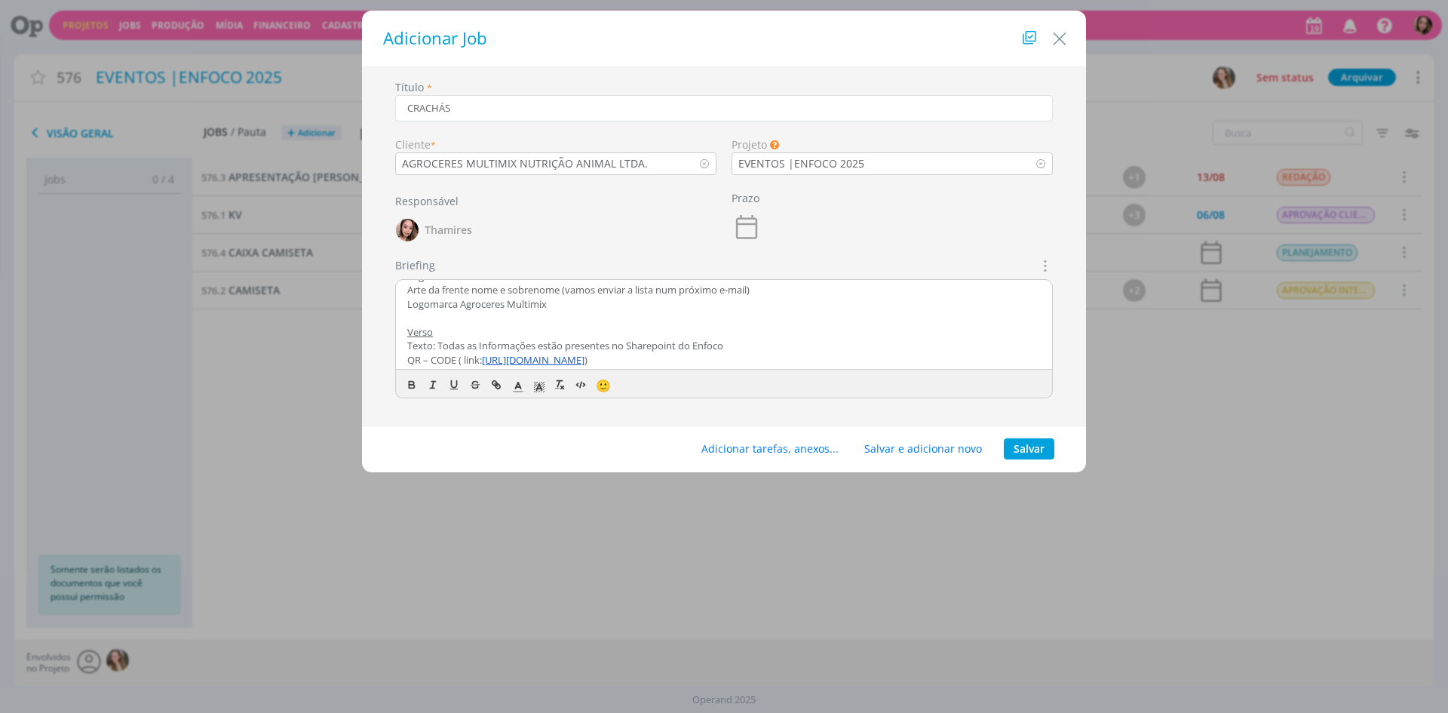
scroll to position [87, 0]
click at [417, 365] on p "QR – CODE ( link: https://agroceres.sharepoint.com/sites/Enfoco2025 )" at bounding box center [723, 358] width 633 height 14
click at [509, 300] on p "Logomarca Agroceres Multimix" at bounding box center [723, 303] width 633 height 14
click at [605, 300] on p "Logomarca Agroceres Multimix" at bounding box center [723, 303] width 633 height 14
click at [704, 302] on p "Logomarca Agroceres Multimix" at bounding box center [723, 303] width 633 height 14
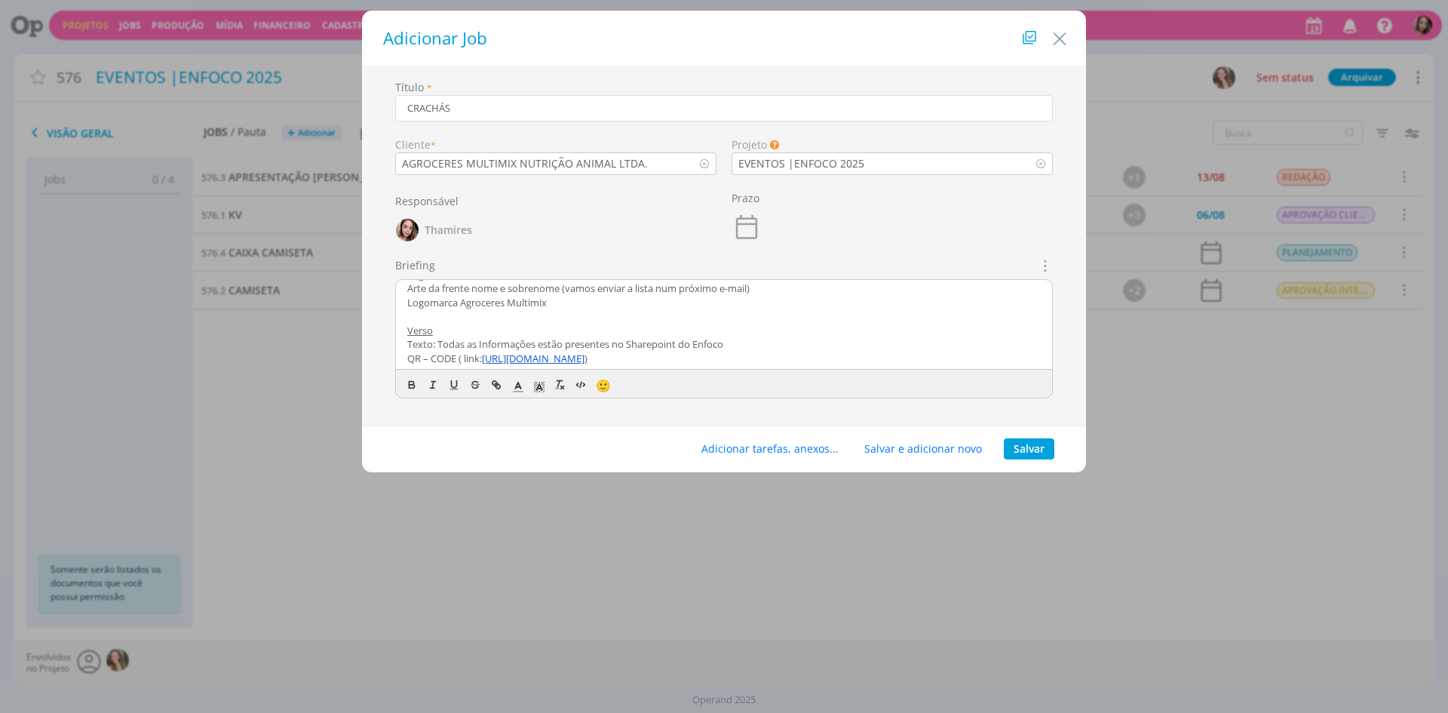
scroll to position [11, 0]
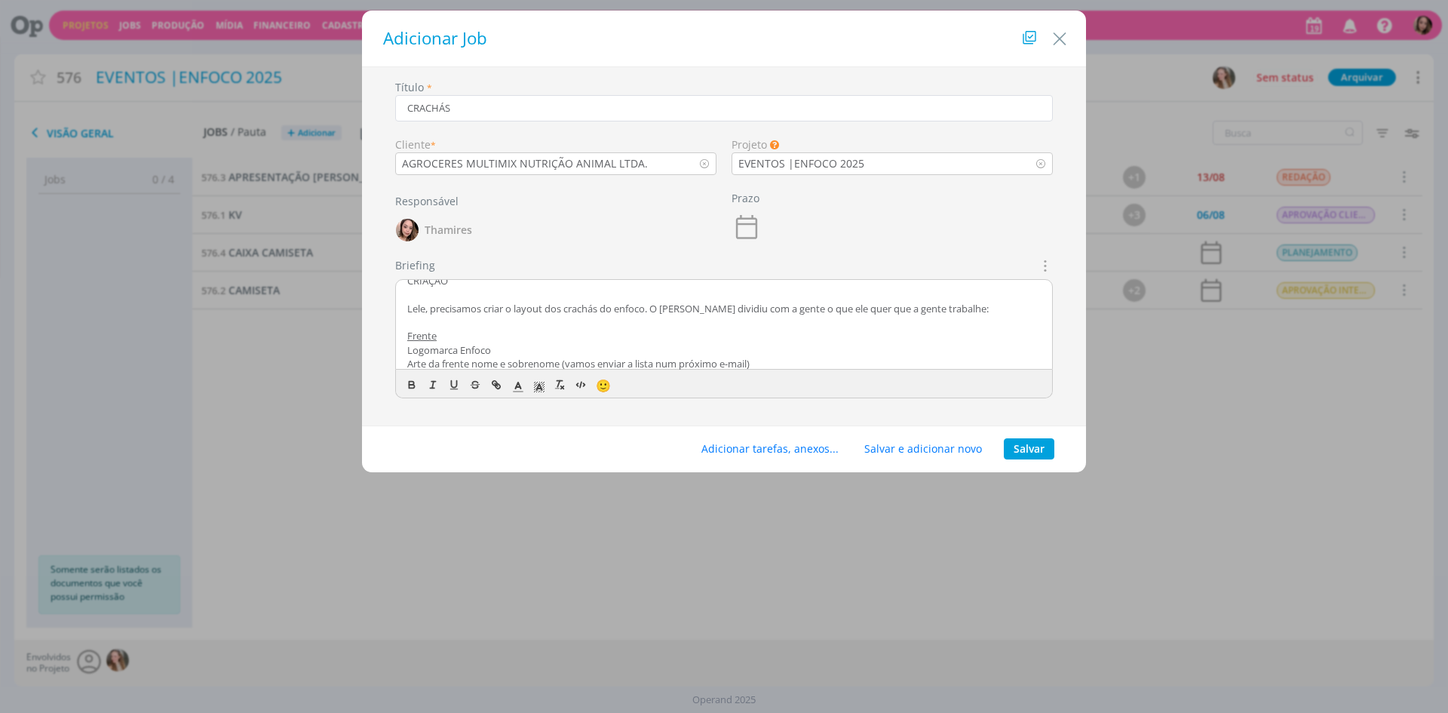
click at [456, 320] on p "dialog" at bounding box center [723, 322] width 633 height 14
click at [850, 316] on p "dialog" at bounding box center [723, 322] width 633 height 14
click at [754, 316] on p "dialog" at bounding box center [723, 322] width 633 height 14
click at [938, 310] on p "Lele, precisamos criar o layout dos crachás do enfoco. O Alex dividiu com a gen…" at bounding box center [723, 309] width 633 height 14
click at [668, 307] on p "Lele, precisamos criar o layout dos crachás do enfoco. O Alex dividiu com a gen…" at bounding box center [723, 309] width 633 height 14
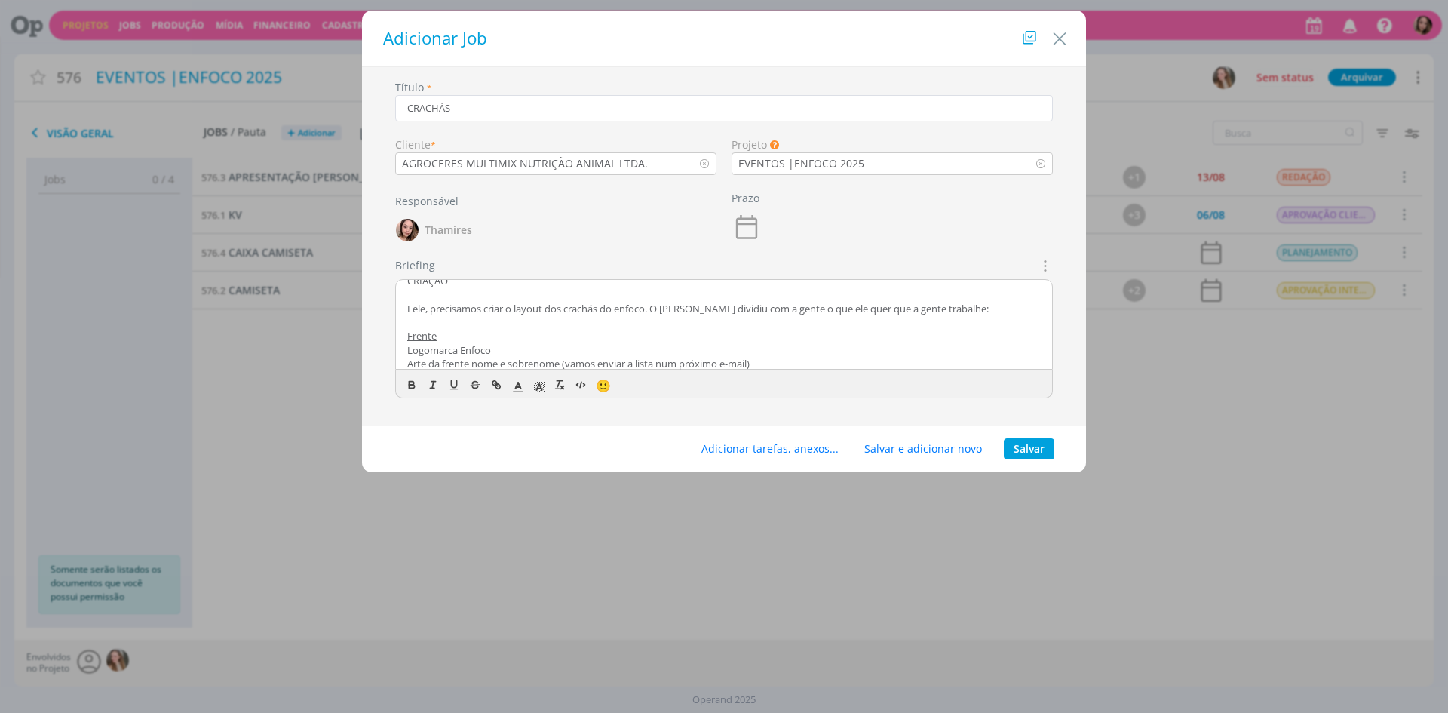
drag, startPoint x: 662, startPoint y: 307, endPoint x: 677, endPoint y: 302, distance: 16.0
click at [661, 307] on p "Lele, precisamos criar o layout dos crachás do enfoco. O Alex dividiu com a gen…" at bounding box center [723, 309] width 633 height 14
click at [594, 315] on p "Lele, precisamos criar o layout dos crachás do enfoco. Eles ainda não enviaram …" at bounding box center [723, 316] width 633 height 28
click at [690, 306] on p "Lele, precisamos criar o layout dos crachás do enfoco. Eles ainda não enviaram …" at bounding box center [723, 316] width 633 height 28
drag, startPoint x: 620, startPoint y: 306, endPoint x: 670, endPoint y: 305, distance: 49.8
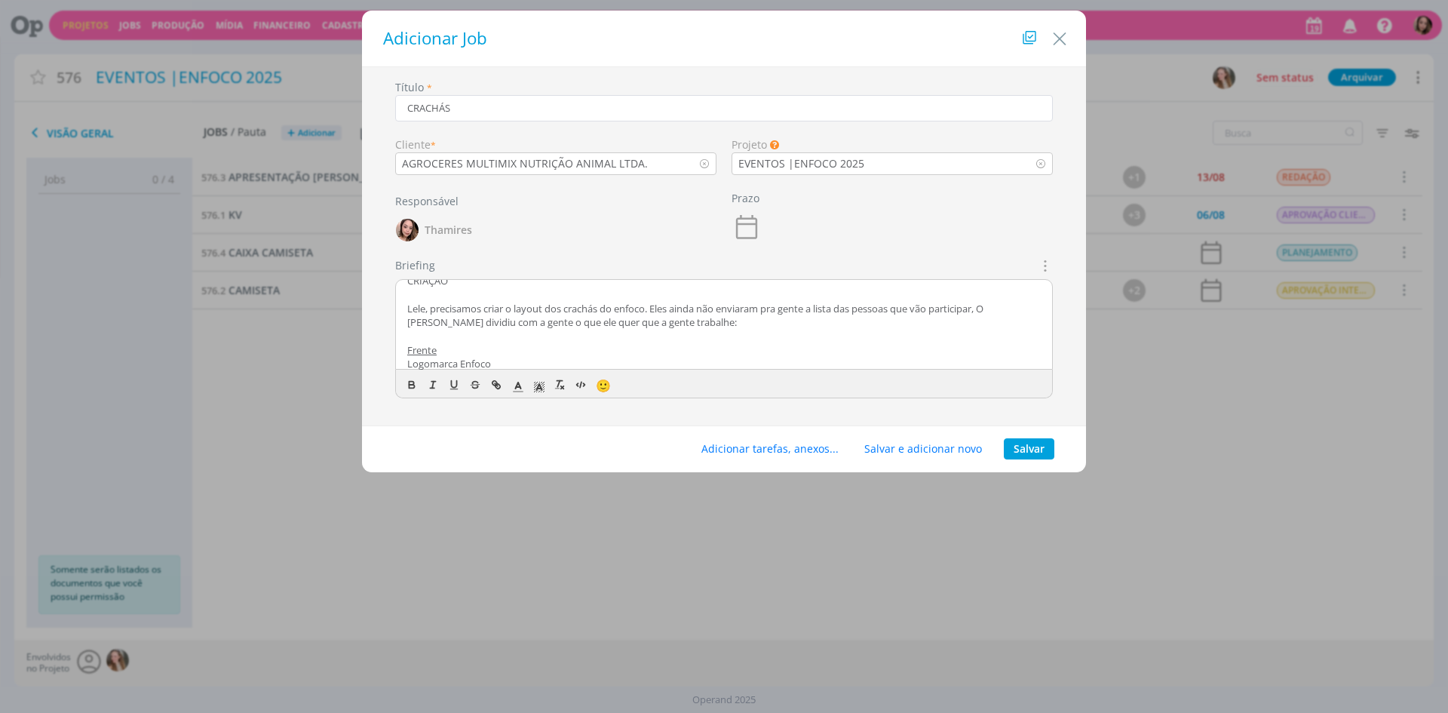
click at [619, 306] on p "Lele, precisamos criar o layout dos crachás do enfoco. Eles ainda não enviaram …" at bounding box center [723, 316] width 633 height 28
click at [876, 314] on p "Lele, precisamos criar o layout dos crachás do Enfoco. Eles ainda não enviaram …" at bounding box center [723, 316] width 633 height 28
click at [985, 309] on p "Lele, precisamos criar o layout dos crachás do Enfoco. Eles ainda não enviaram …" at bounding box center [723, 316] width 633 height 28
click at [762, 324] on p "Logomarca Agroceres Multimix" at bounding box center [723, 331] width 633 height 14
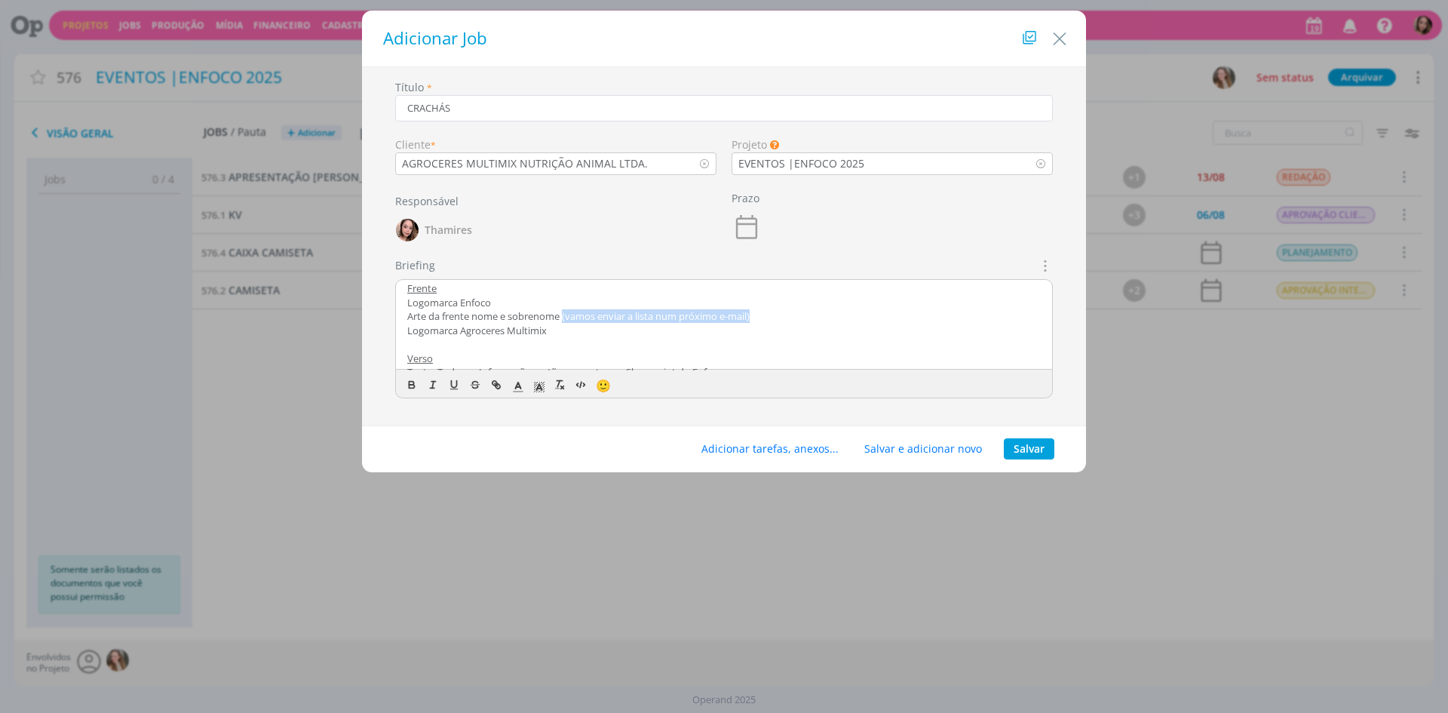
drag, startPoint x: 565, startPoint y: 317, endPoint x: 805, endPoint y: 311, distance: 239.9
click at [805, 311] on p "Arte da frente nome e sobrenome (vamos enviar a lista num próximo e-mail)" at bounding box center [723, 316] width 633 height 14
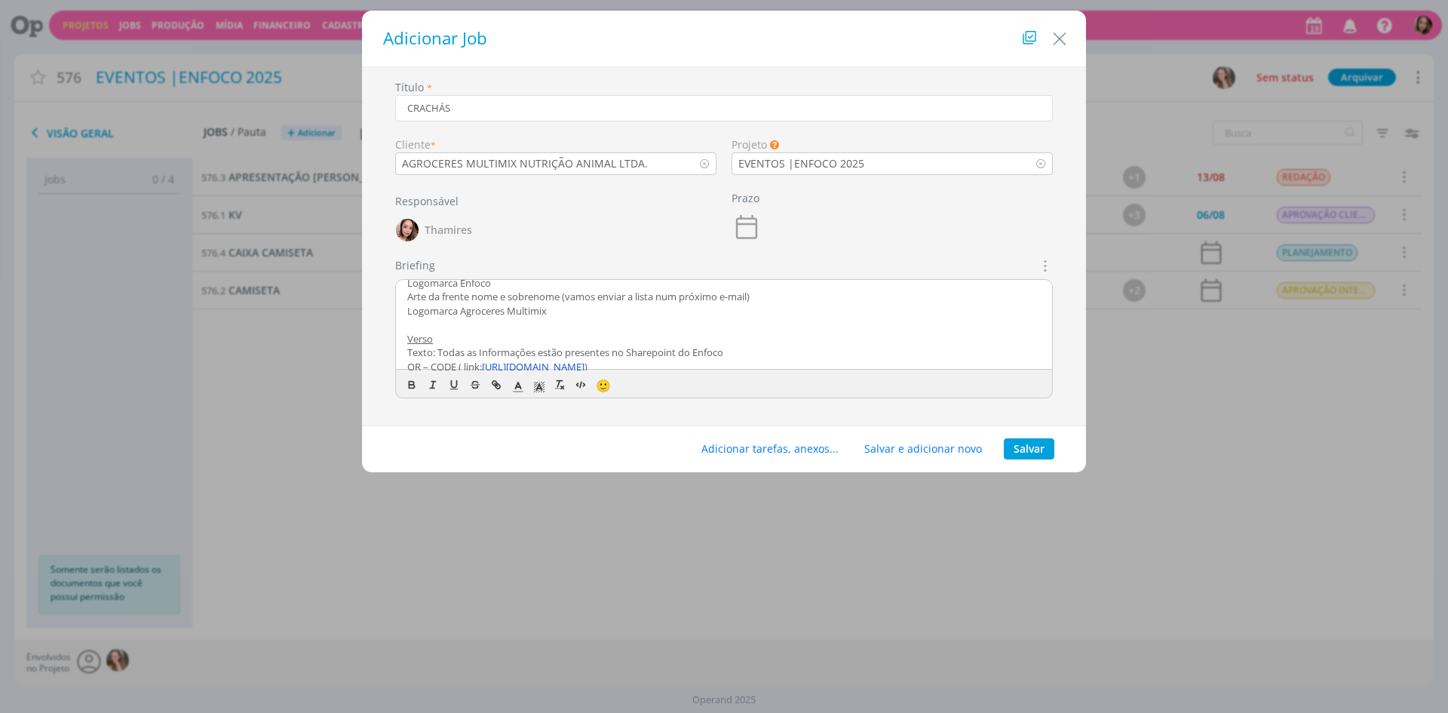
scroll to position [115, 0]
click at [469, 330] on p "Verso" at bounding box center [723, 331] width 633 height 14
click at [759, 338] on p "Texto: Todas as Informações estão presentes no Sharepoint do Enfoco" at bounding box center [723, 344] width 633 height 14
click at [784, 356] on p "QR – CODE ( link: https://agroceres.sharepoint.com/sites/Enfoco2025 )" at bounding box center [723, 358] width 633 height 14
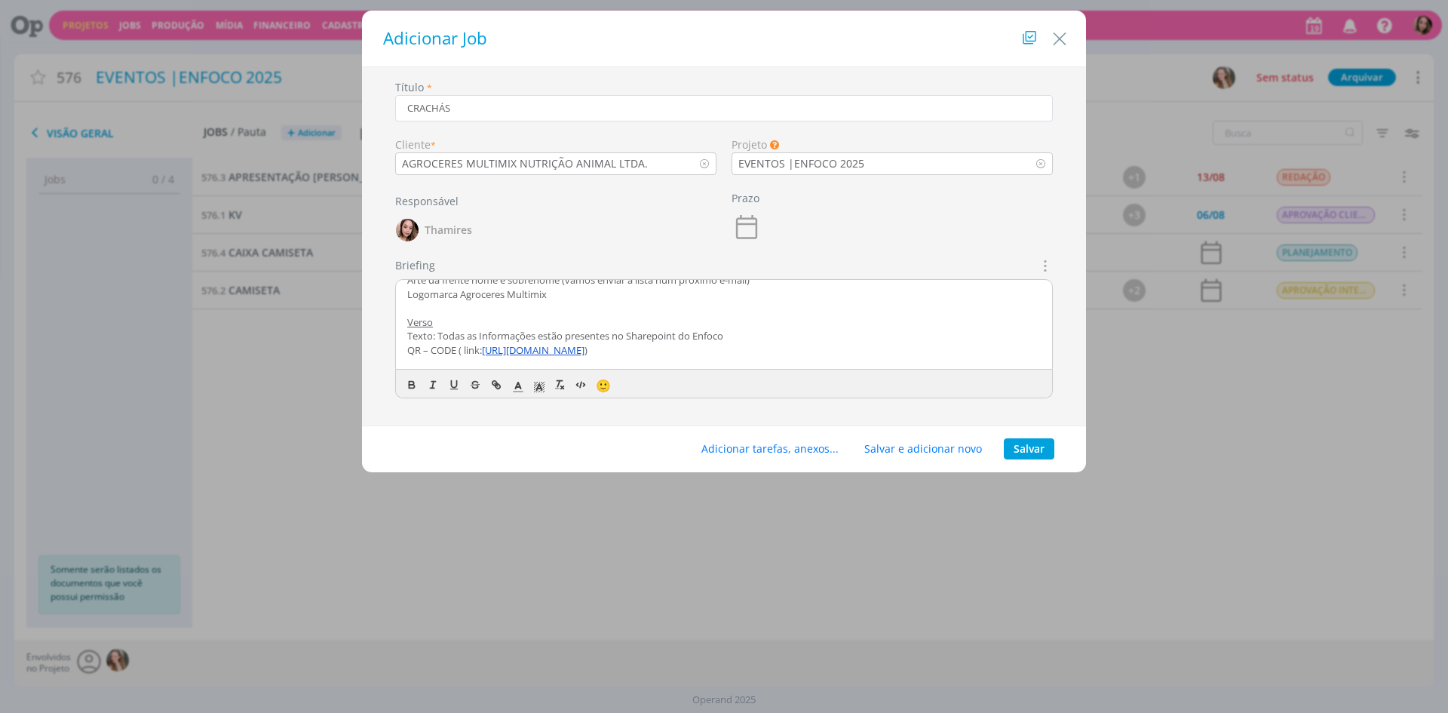
scroll to position [137, 0]
click at [665, 343] on p "dialog" at bounding box center [723, 349] width 633 height 14
click at [584, 338] on link "https://agroceres.sharepoint.com/sites/Enfoco2025" at bounding box center [533, 336] width 103 height 14
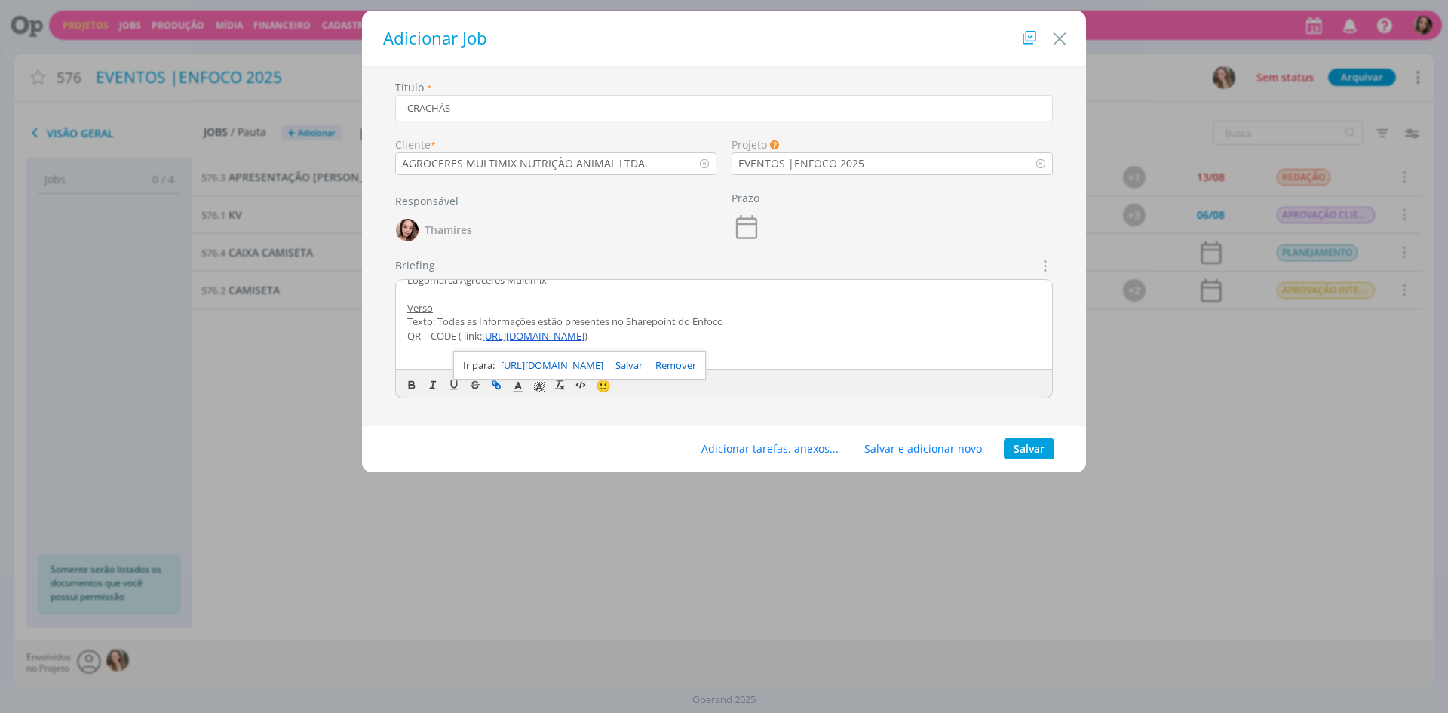
click at [585, 365] on link "https://agroceres.sharepoint.com/sites/Enfoco2025" at bounding box center [552, 365] width 103 height 20
click at [824, 329] on p "QR – CODE ( link: https://agroceres.sharepoint.com/sites/Enfoco2025 )" at bounding box center [723, 336] width 633 height 14
click at [778, 337] on p "QR – CODE ( link: https://agroceres.sharepoint.com/sites/Enfoco2025 ) [eu já cr…" at bounding box center [723, 336] width 633 height 14
click at [735, 345] on p "QR – CODE ( link: https://agroceres.sharepoint.com/sites/Enfoco2025 ) [eu já cr…" at bounding box center [723, 343] width 633 height 28
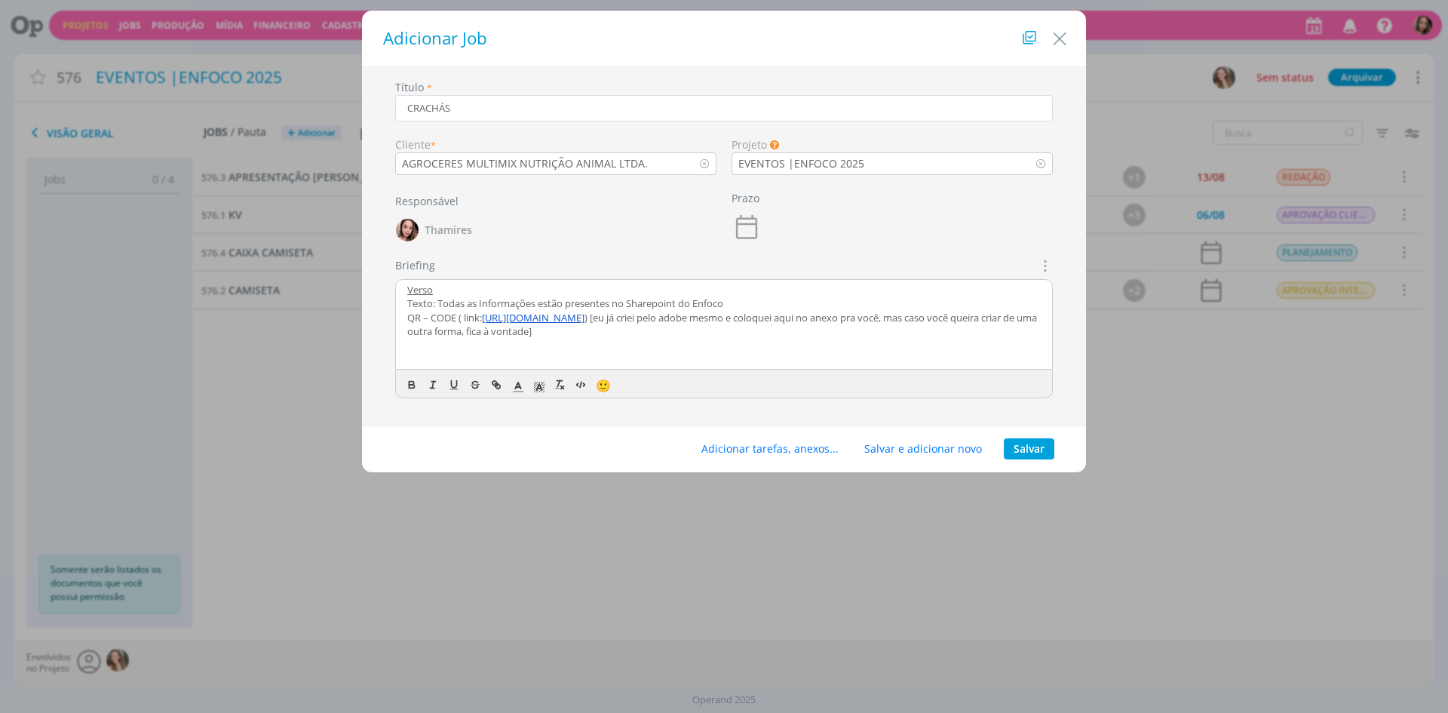
scroll to position [156, 0]
click at [589, 354] on p "dialog" at bounding box center [723, 358] width 633 height 14
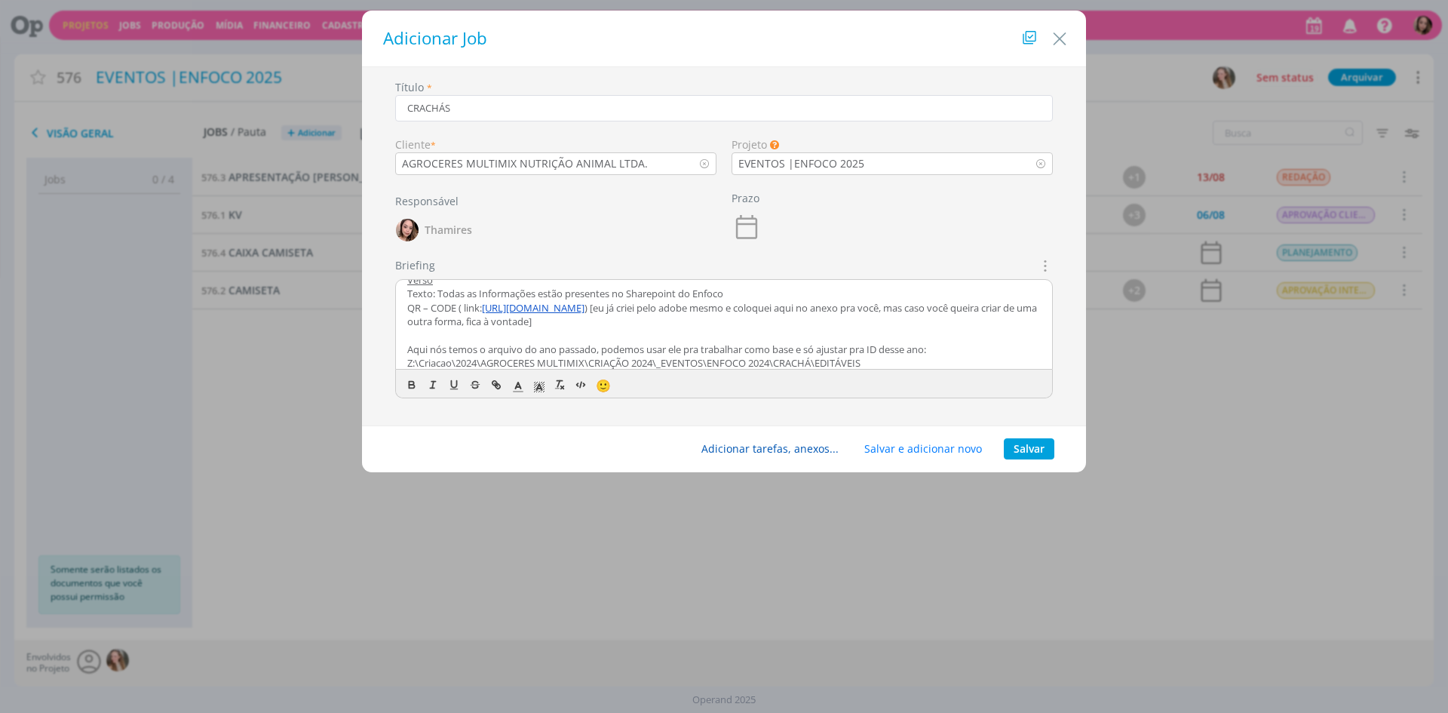
click at [791, 452] on button "Adicionar tarefas, anexos..." at bounding box center [770, 448] width 157 height 21
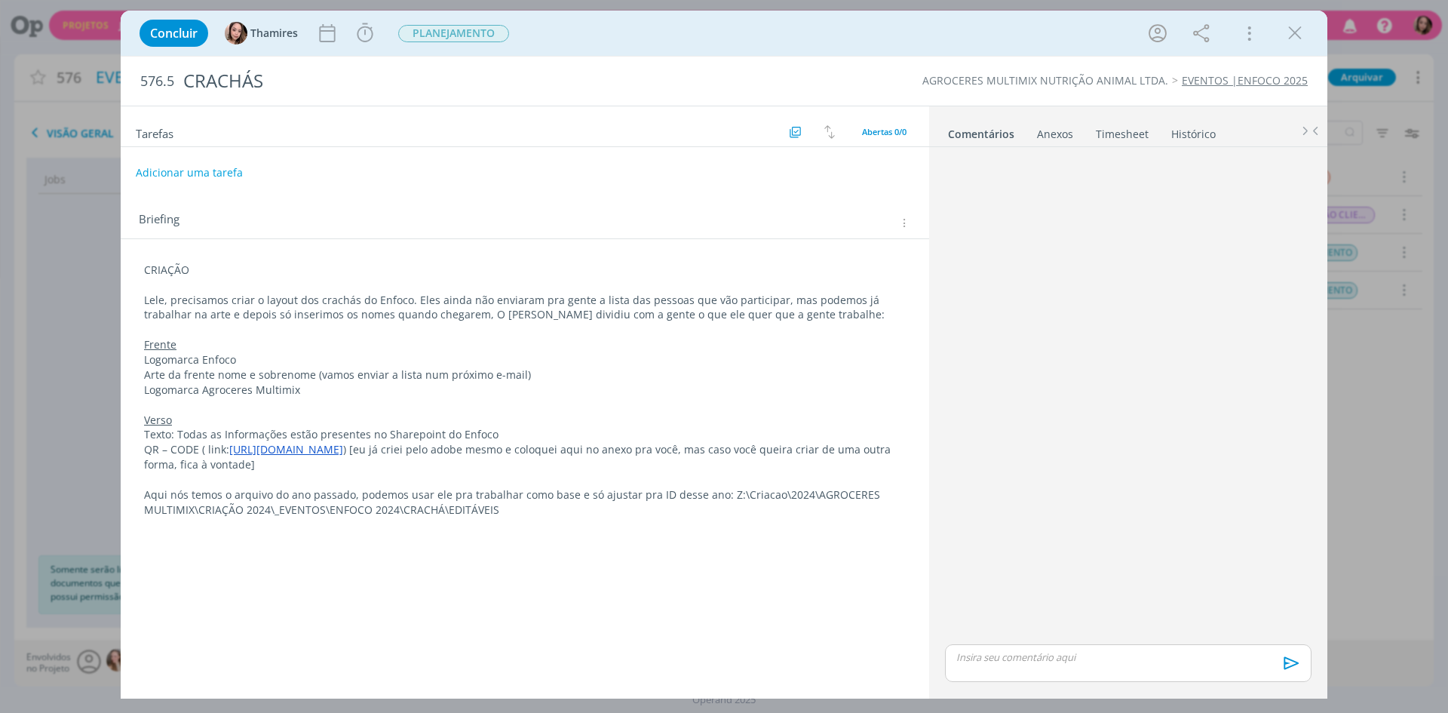
click at [190, 272] on p "CRIAÇÃO" at bounding box center [525, 269] width 762 height 15
click at [190, 272] on p "CRIAÇÃO" at bounding box center [525, 270] width 760 height 15
click at [190, 273] on p "CRIAÇÃO" at bounding box center [525, 270] width 760 height 15
click at [149, 538] on icon "dialog" at bounding box center [148, 539] width 5 height 3
click at [275, 544] on polyline "dialog" at bounding box center [277, 541] width 5 height 6
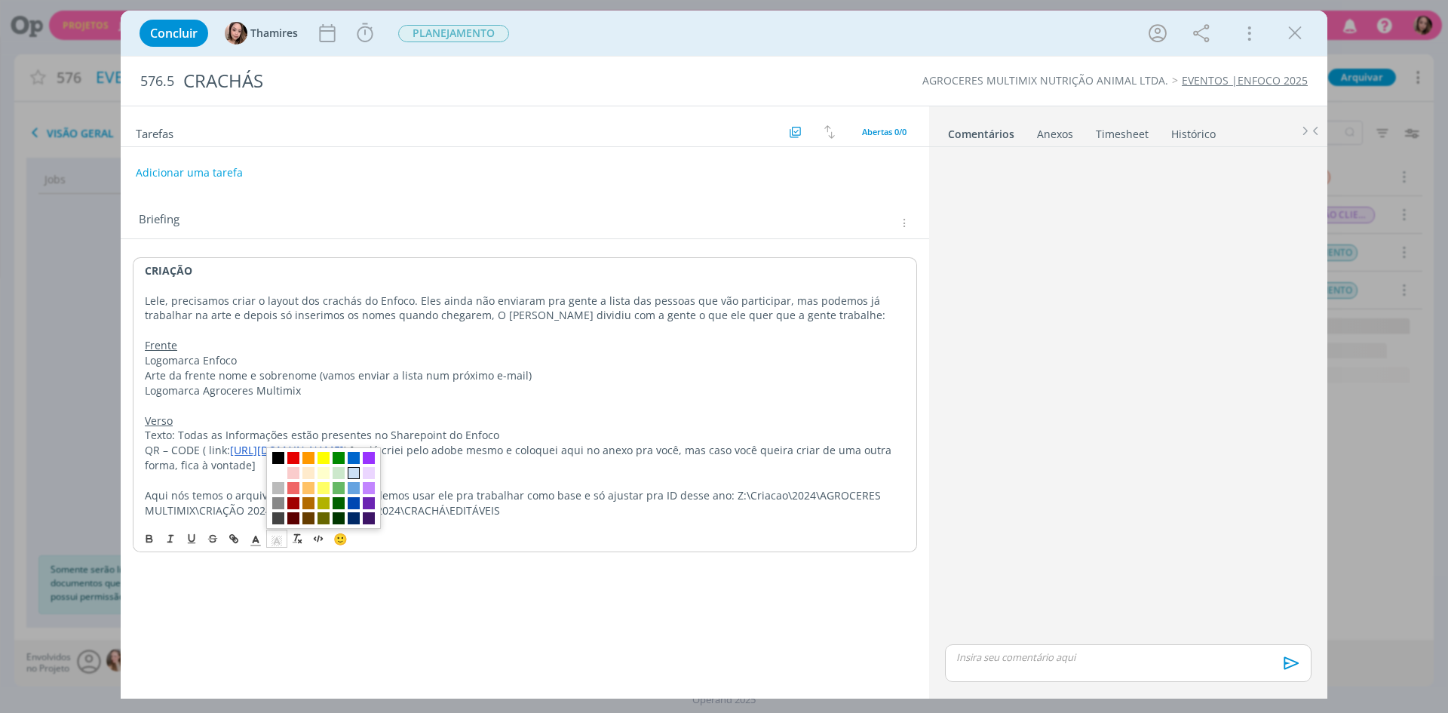
click at [354, 475] on span "dialog" at bounding box center [354, 473] width 12 height 12
click at [300, 272] on p "CRIAÇÃO" at bounding box center [525, 270] width 760 height 15
click at [182, 168] on button "Adicionar uma tarefa" at bounding box center [188, 172] width 107 height 26
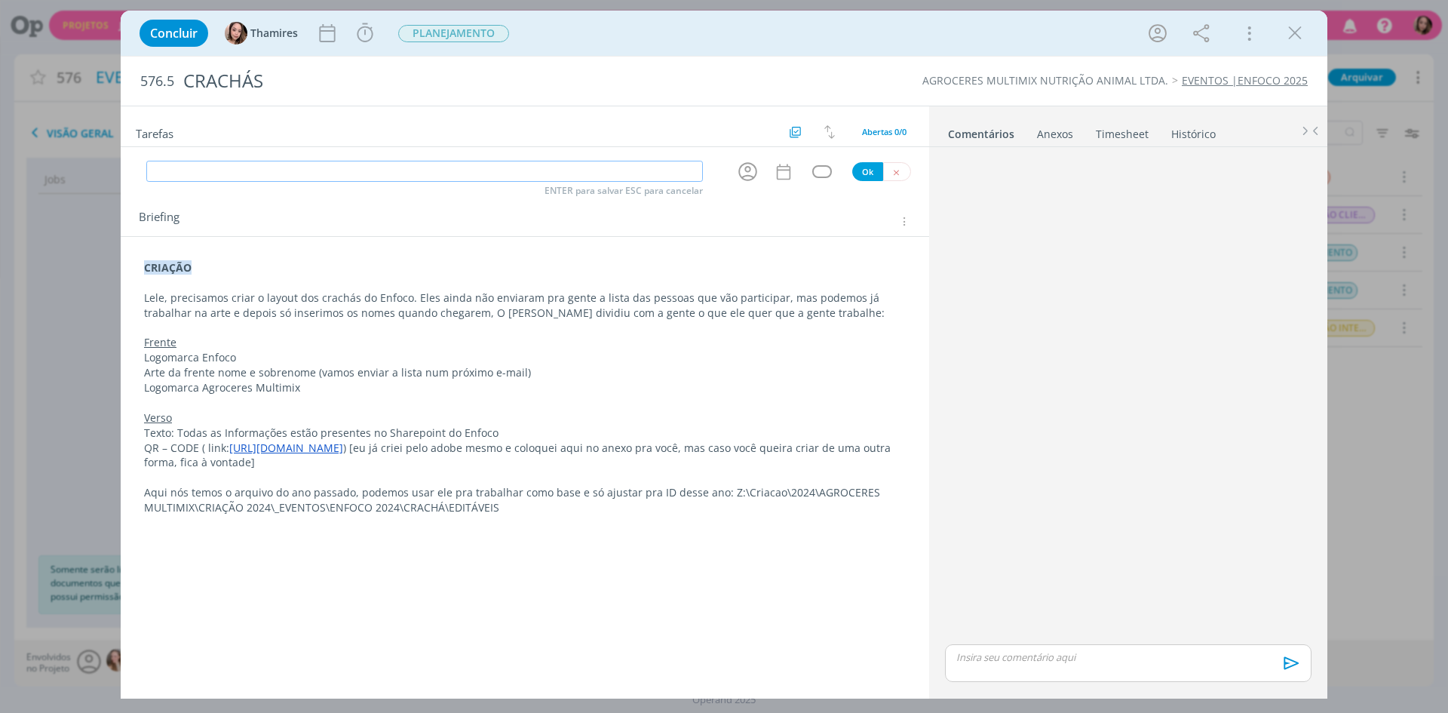
click at [182, 168] on input "dialog" at bounding box center [424, 171] width 557 height 21
type input "c"
type input "CRIAÇÃO"
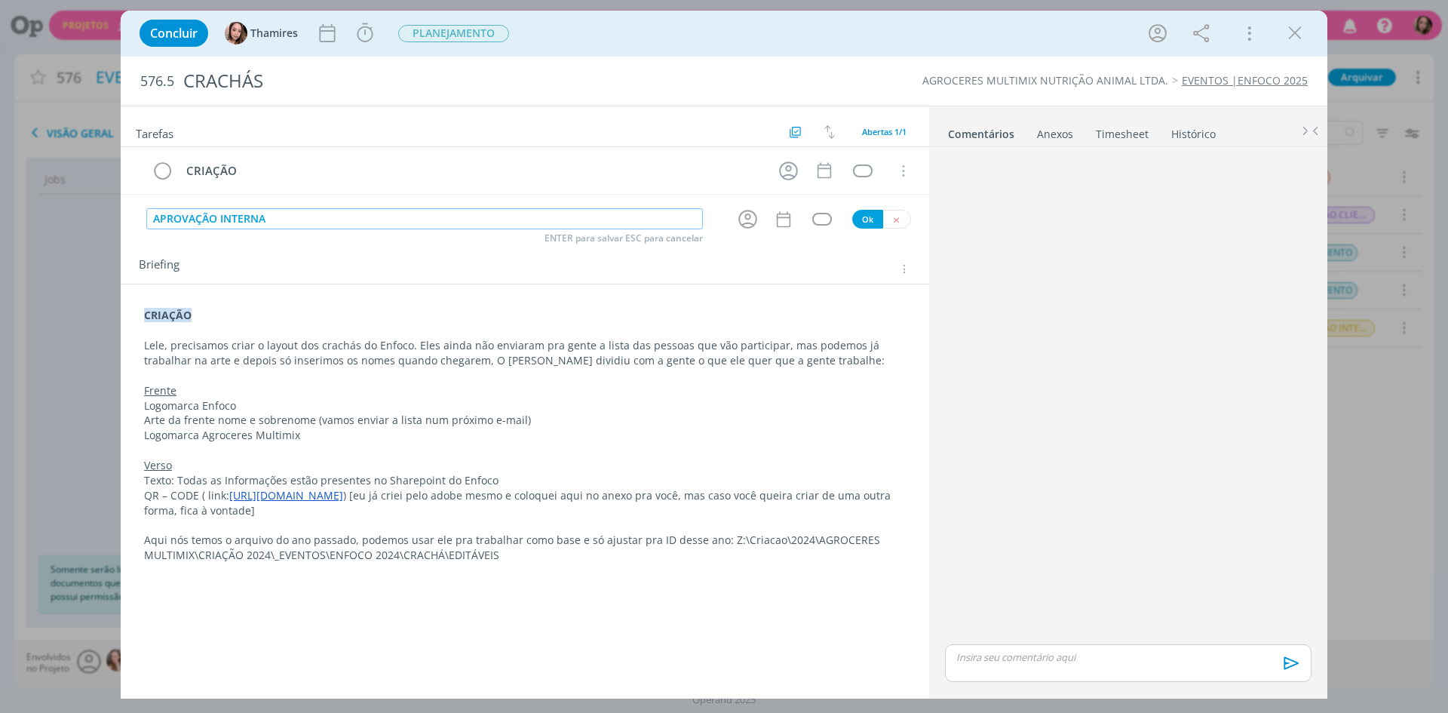
type input "APROVAÇÃO INTERNA"
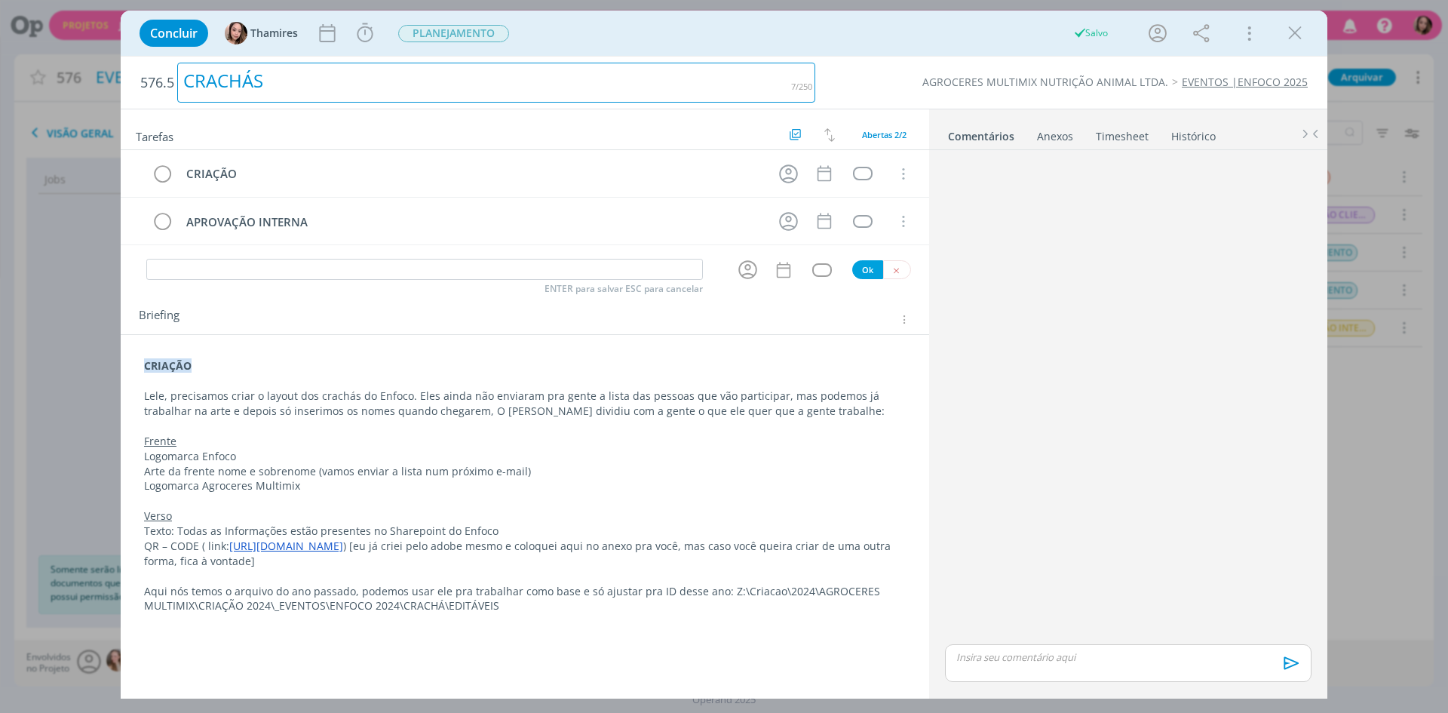
click at [216, 78] on div "CRACHÁS" at bounding box center [496, 83] width 638 height 40
copy div "CRACHÁS"
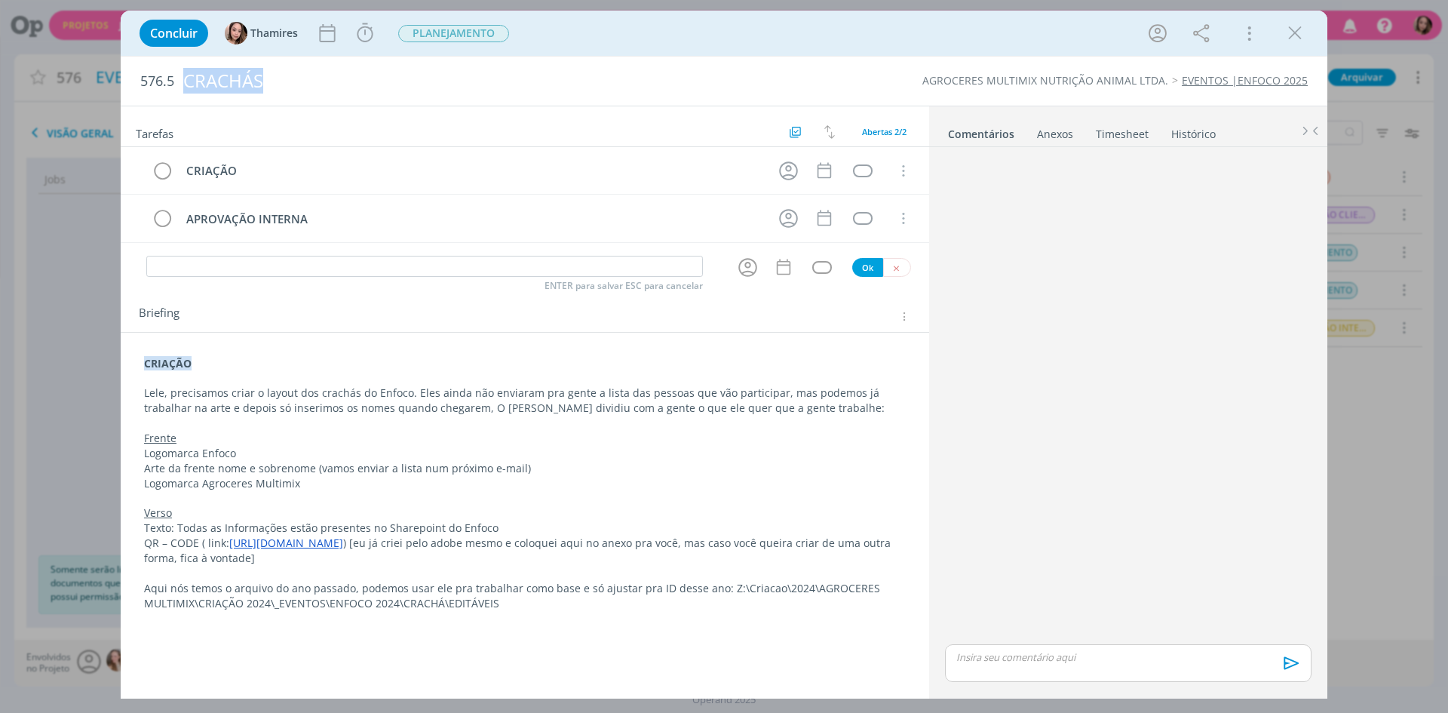
click at [329, 123] on div "Tarefas Usar Job de template Criar template a partir deste job Visualizar Templ…" at bounding box center [525, 126] width 808 height 41
click at [471, 32] on span "PLANEJAMENTO" at bounding box center [453, 33] width 111 height 17
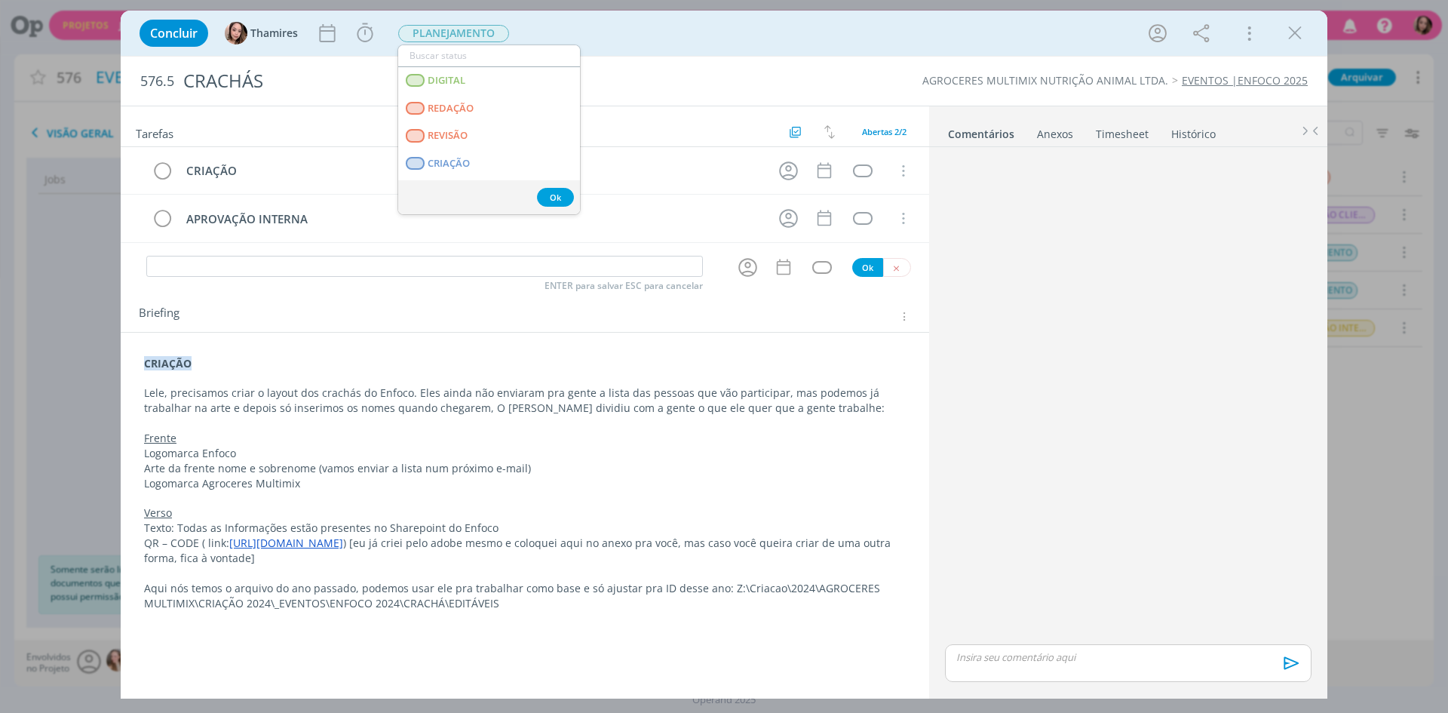
drag, startPoint x: 827, startPoint y: 30, endPoint x: 913, endPoint y: 23, distance: 85.6
click at [827, 30] on div "Concluir Thamires Iniciar Apontar Data * 19/08/2025 Horas * 00:00 Tarefa Seleci…" at bounding box center [724, 33] width 1184 height 36
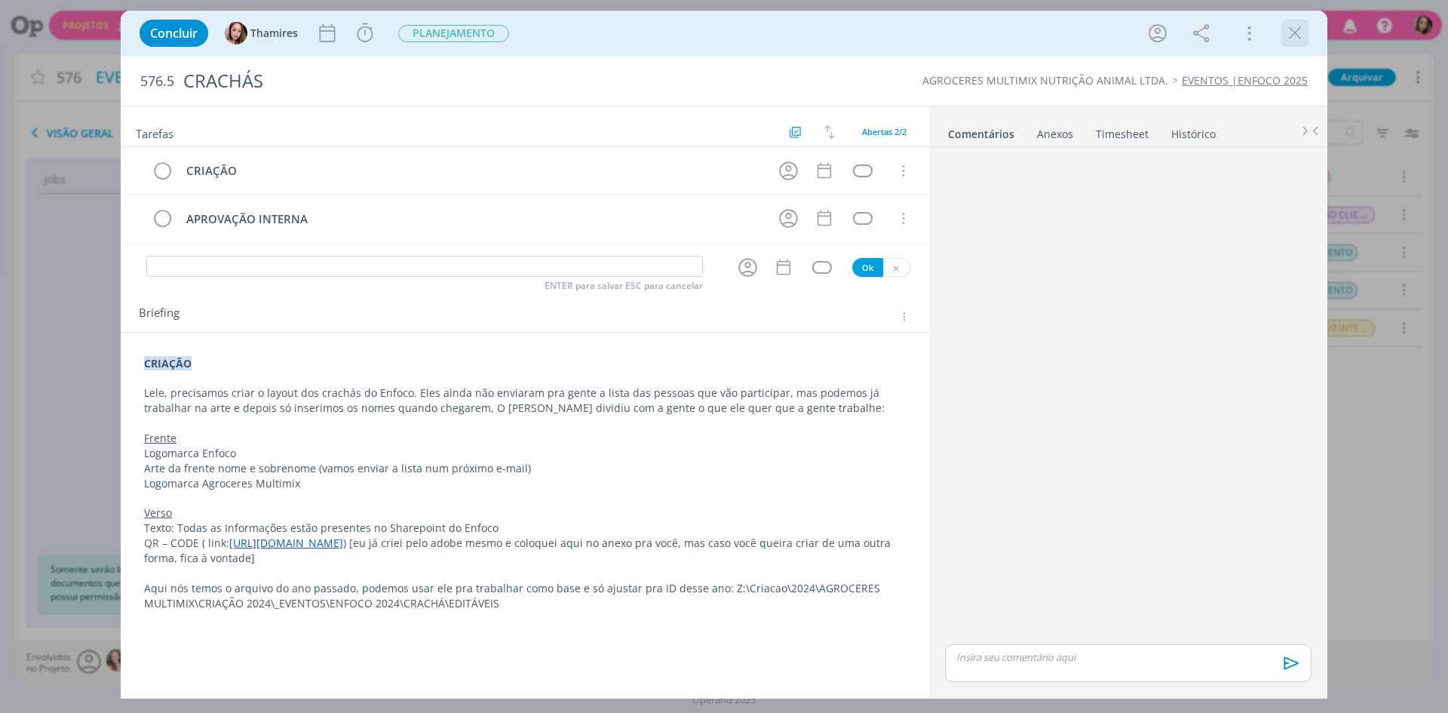
click at [1290, 32] on icon "dialog" at bounding box center [1295, 33] width 23 height 23
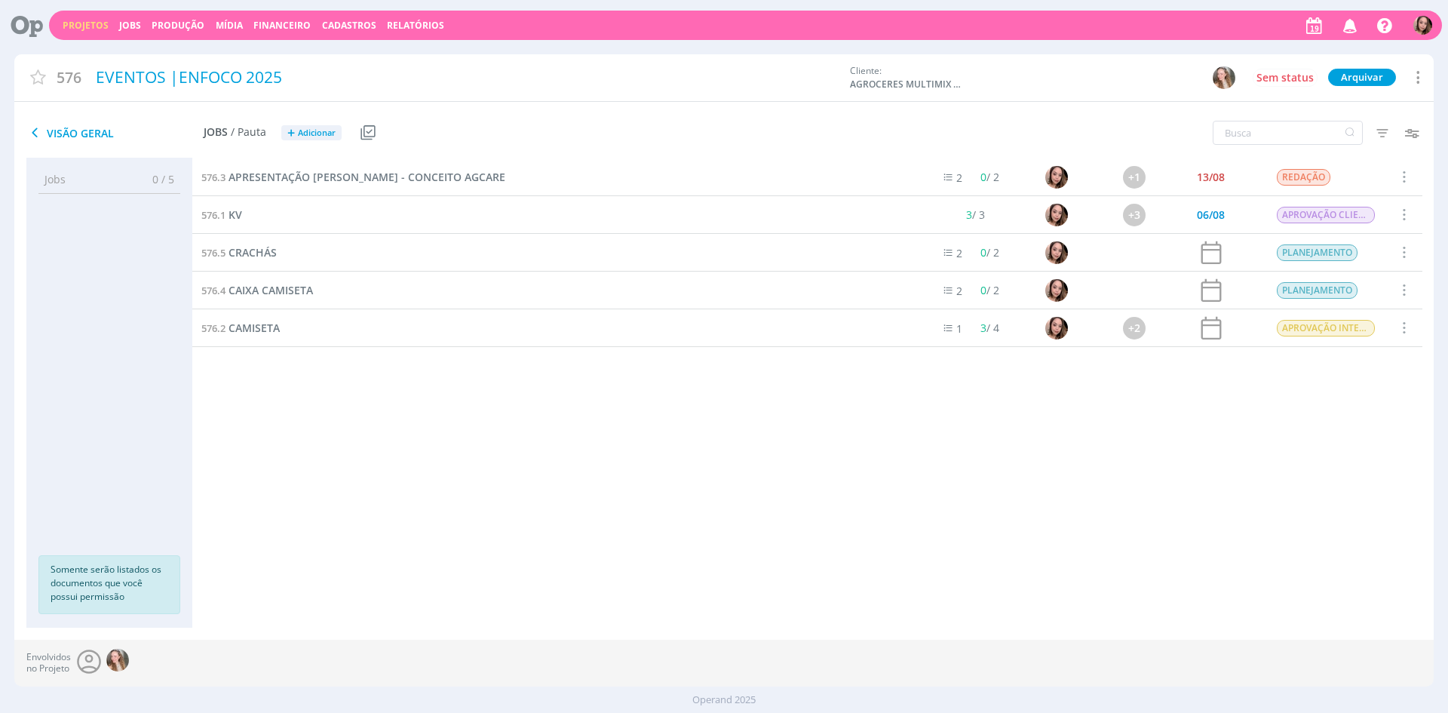
click at [513, 422] on div "576.3 APRESENTAÇÃO RICARDO - CONCEITO AGCARE 2 0 / 2 +1 13/08 REDAÇÃO Seleciona…" at bounding box center [807, 377] width 1230 height 439
click at [324, 130] on span "Adicionar" at bounding box center [317, 133] width 38 height 10
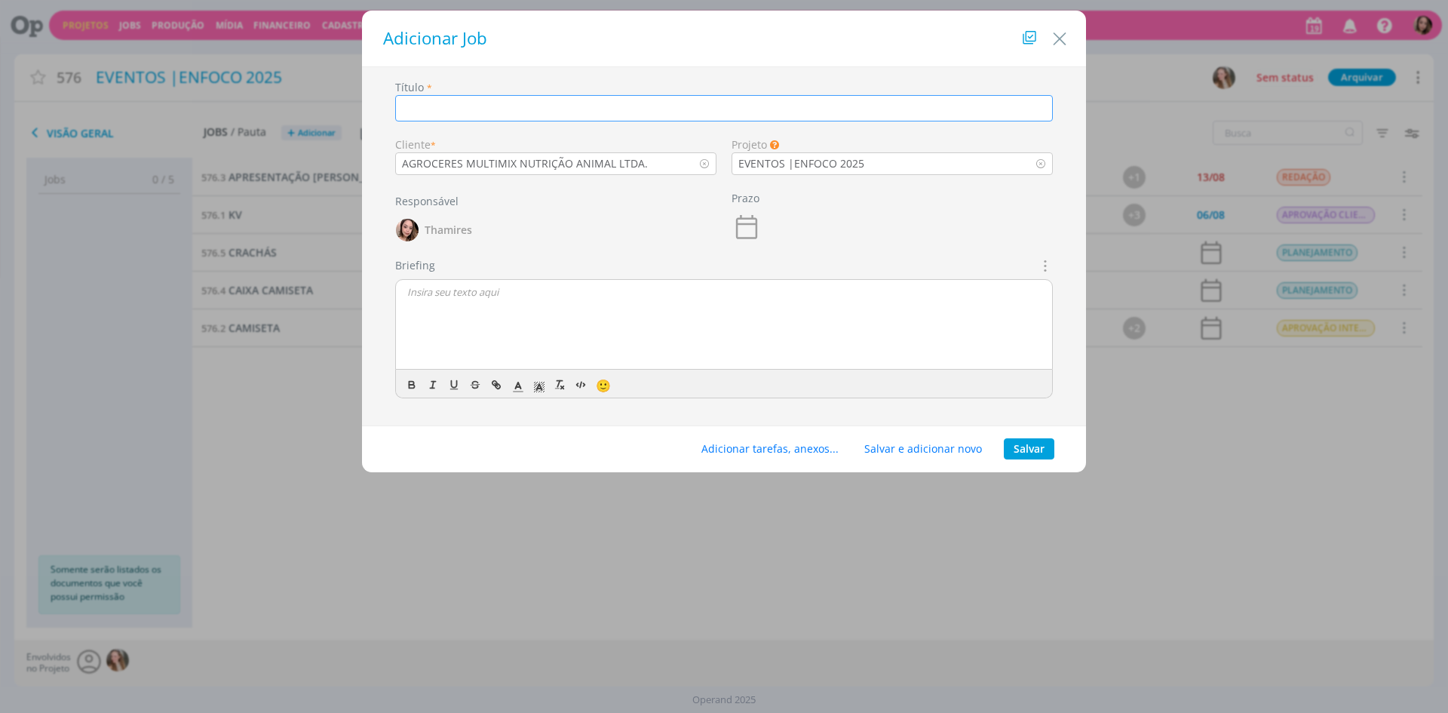
type input "B"
type input "BLOCO DE ANOTAÇÕES"
click at [532, 300] on div "dialog" at bounding box center [724, 325] width 656 height 90
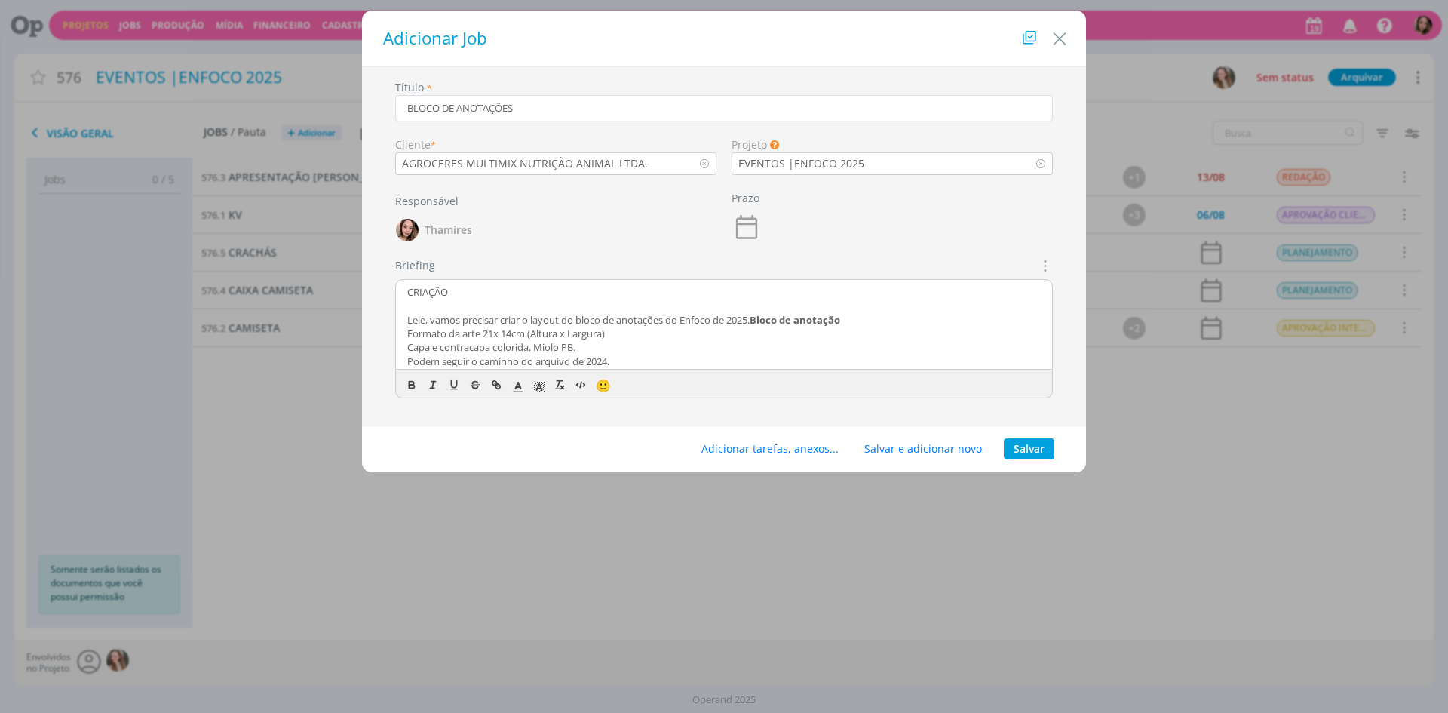
click at [762, 324] on strong "Bloco de anotação" at bounding box center [795, 320] width 90 height 14
click at [673, 333] on p "Formato da arte 21x 14cm (Altura x Largura)" at bounding box center [723, 331] width 633 height 14
click at [673, 354] on p "Podem seguir o caminho do arquivo de 2024." at bounding box center [723, 358] width 633 height 14
click at [497, 327] on p "Formato da arte 21x 14cm (Altura x Largura)" at bounding box center [723, 331] width 633 height 14
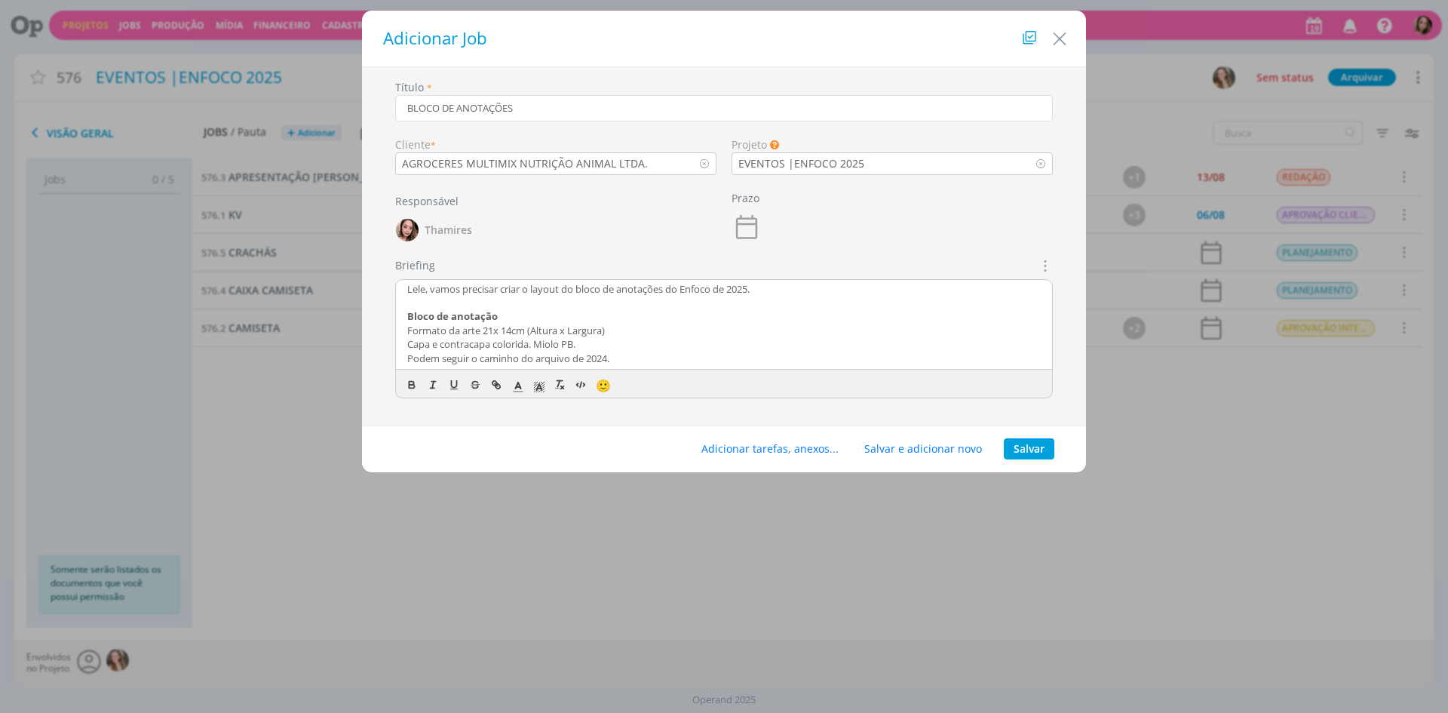
click at [522, 331] on p "Formato da arte 21x 14cm (Altura x Largura)" at bounding box center [723, 331] width 633 height 14
click at [464, 313] on strong "Bloco de anotação" at bounding box center [452, 316] width 90 height 14
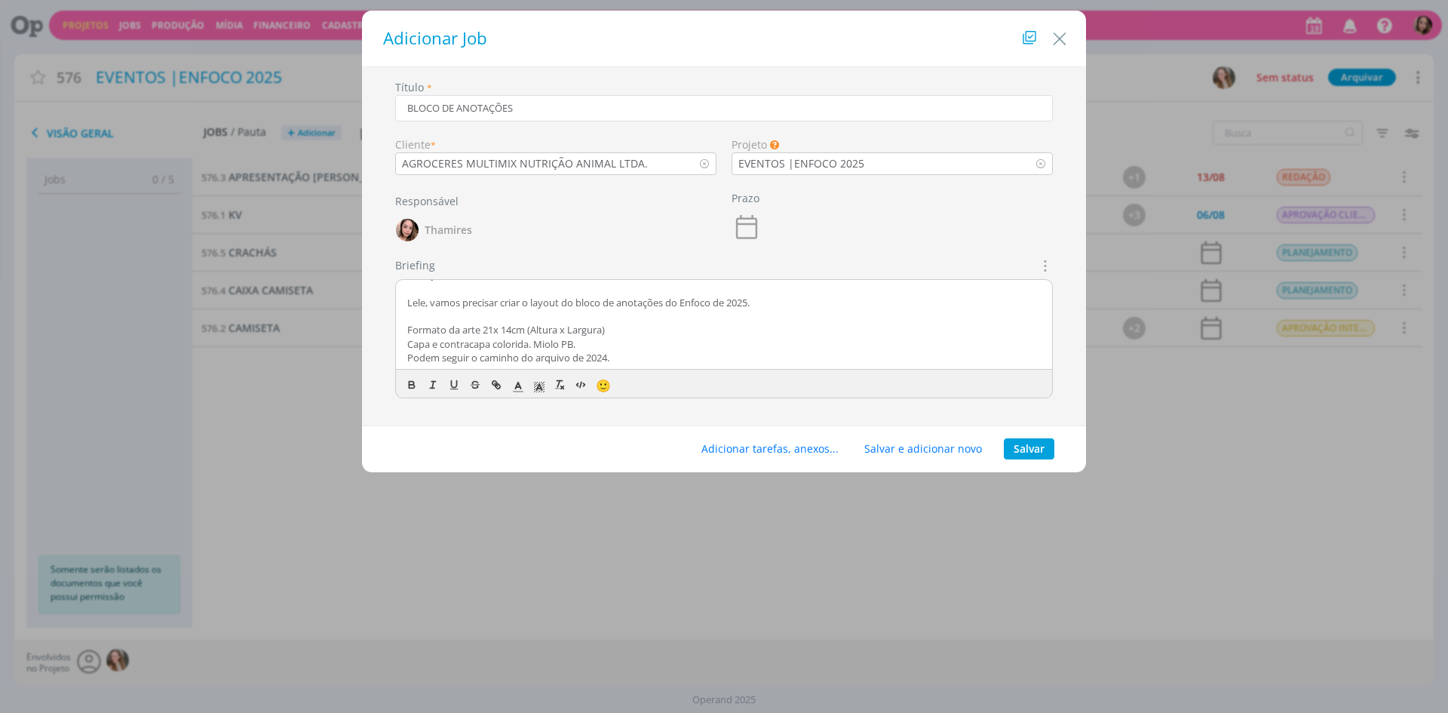
click at [844, 314] on p "dialog" at bounding box center [723, 316] width 633 height 14
click at [833, 305] on p "Lele, vamos precisar criar o layout do bloco de anotações do Enfoco de 2025." at bounding box center [723, 303] width 633 height 14
click at [705, 323] on p "Formato da arte 21x 14cm (Altura x Largura)" at bounding box center [723, 330] width 633 height 14
click at [713, 314] on p "dialog" at bounding box center [723, 316] width 633 height 14
click at [402, 344] on div "CRIAÇÃO Lele, vamos precisar criar o layout do bloco de anotações do Enfoco de …" at bounding box center [724, 325] width 656 height 90
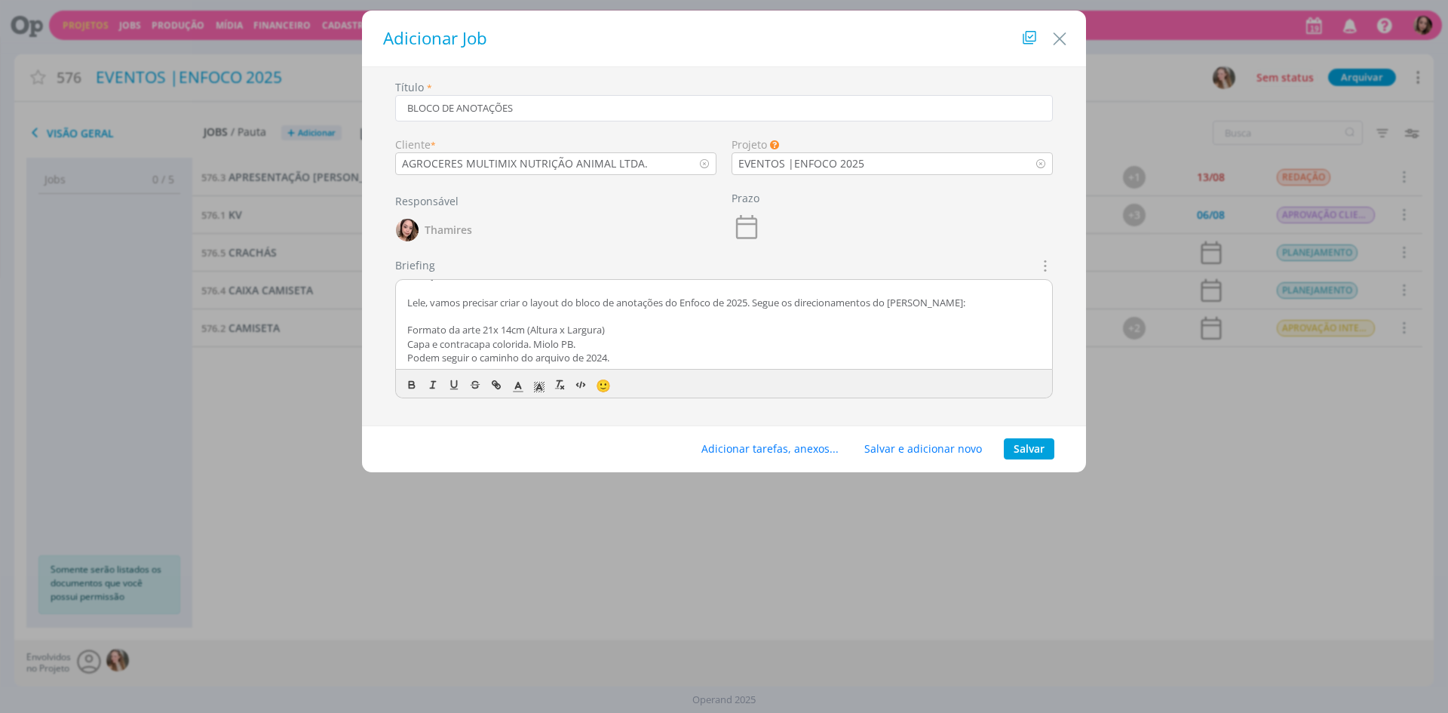
click at [406, 359] on div "CRIAÇÃO Lele, vamos precisar criar o layout do bloco de anotações do Enfoco de …" at bounding box center [724, 325] width 656 height 90
click at [679, 355] on p "Podem seguir o caminho do arquivo de 2024." at bounding box center [723, 358] width 633 height 14
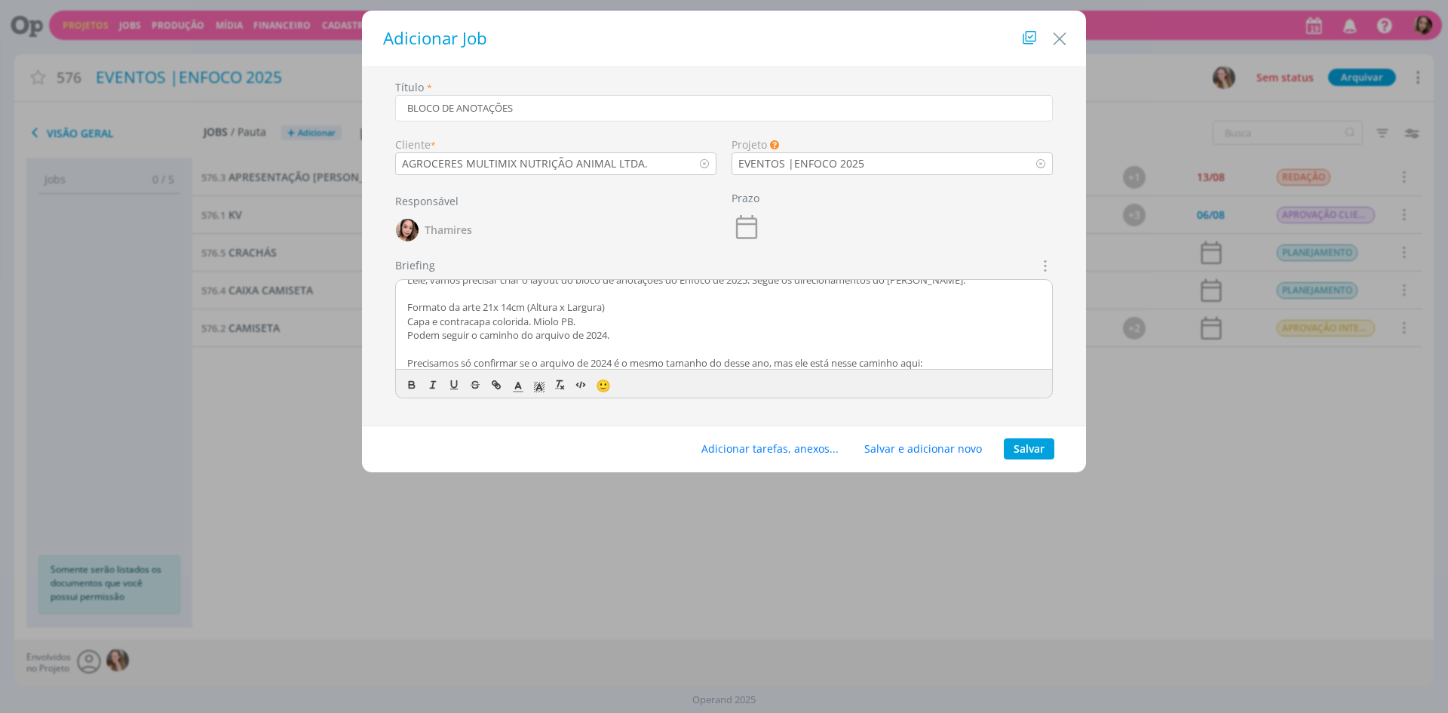
click at [961, 363] on p "Precisamos só confirmar se o arquivo de 2024 é o mesmo tamanho do desse ano, ma…" at bounding box center [723, 363] width 633 height 14
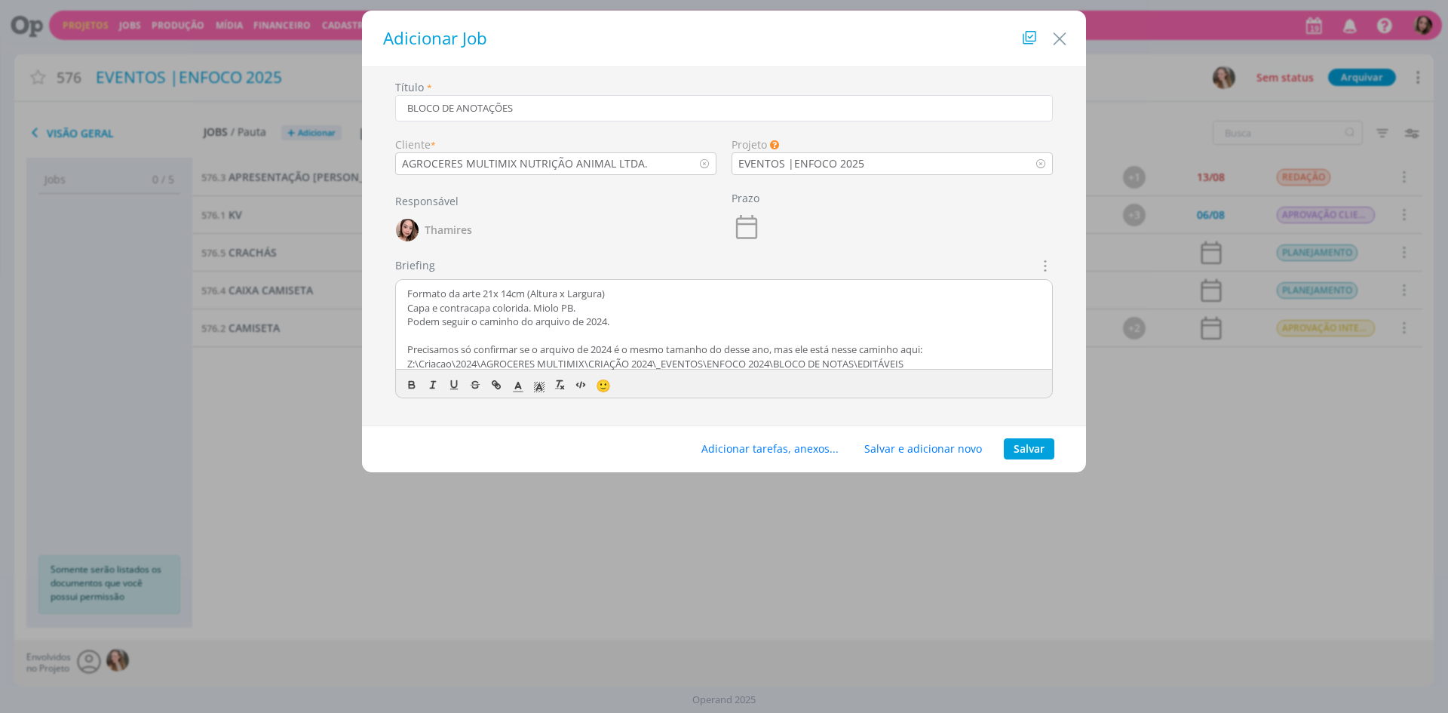
click at [472, 345] on p "Precisamos só confirmar se o arquivo de 2024 é o mesmo tamanho do desse ano, ma…" at bounding box center [723, 356] width 633 height 28
click at [630, 348] on p "Precisamos só confirmar se o arquivo de 2024 é o mesmo tamanho do desse ano, ma…" at bounding box center [723, 356] width 633 height 28
click at [695, 347] on p "Precisamos só confirmar se o arquivo de 2024 é o mesmo tamanho do desse ano, ma…" at bounding box center [723, 356] width 633 height 28
click at [781, 350] on p "Precisamos só confirmar se o arquivo de 2024 é o mesmo tamanho do desse ano, ma…" at bounding box center [723, 356] width 633 height 28
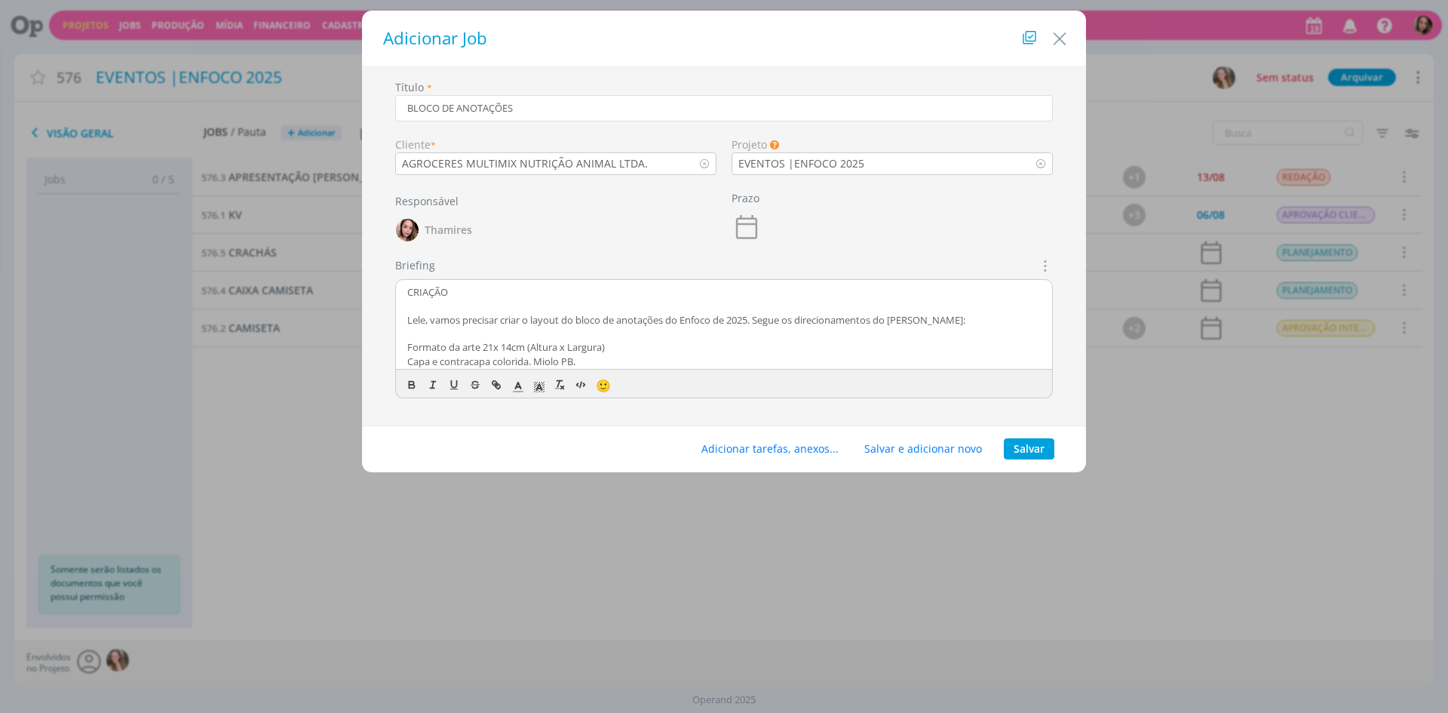
scroll to position [59, 0]
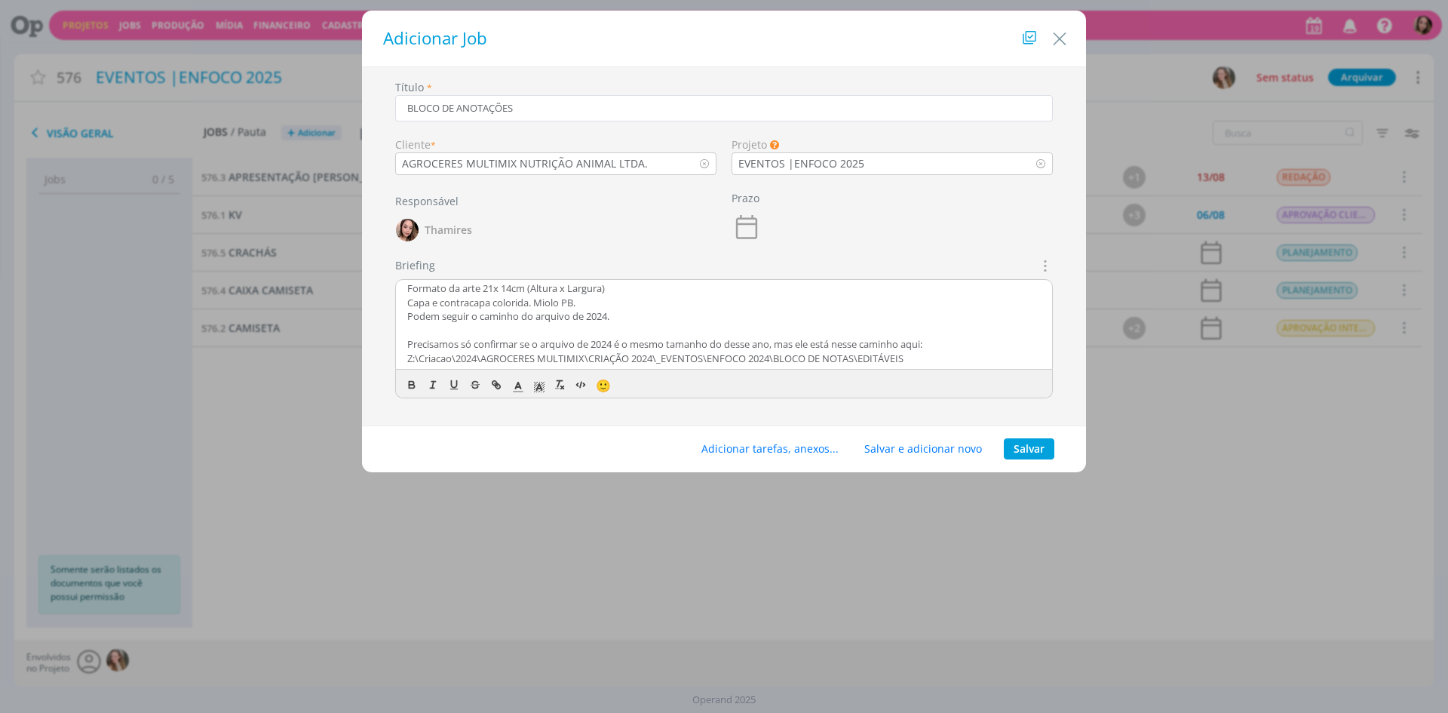
click at [689, 328] on p "dialog" at bounding box center [723, 331] width 633 height 14
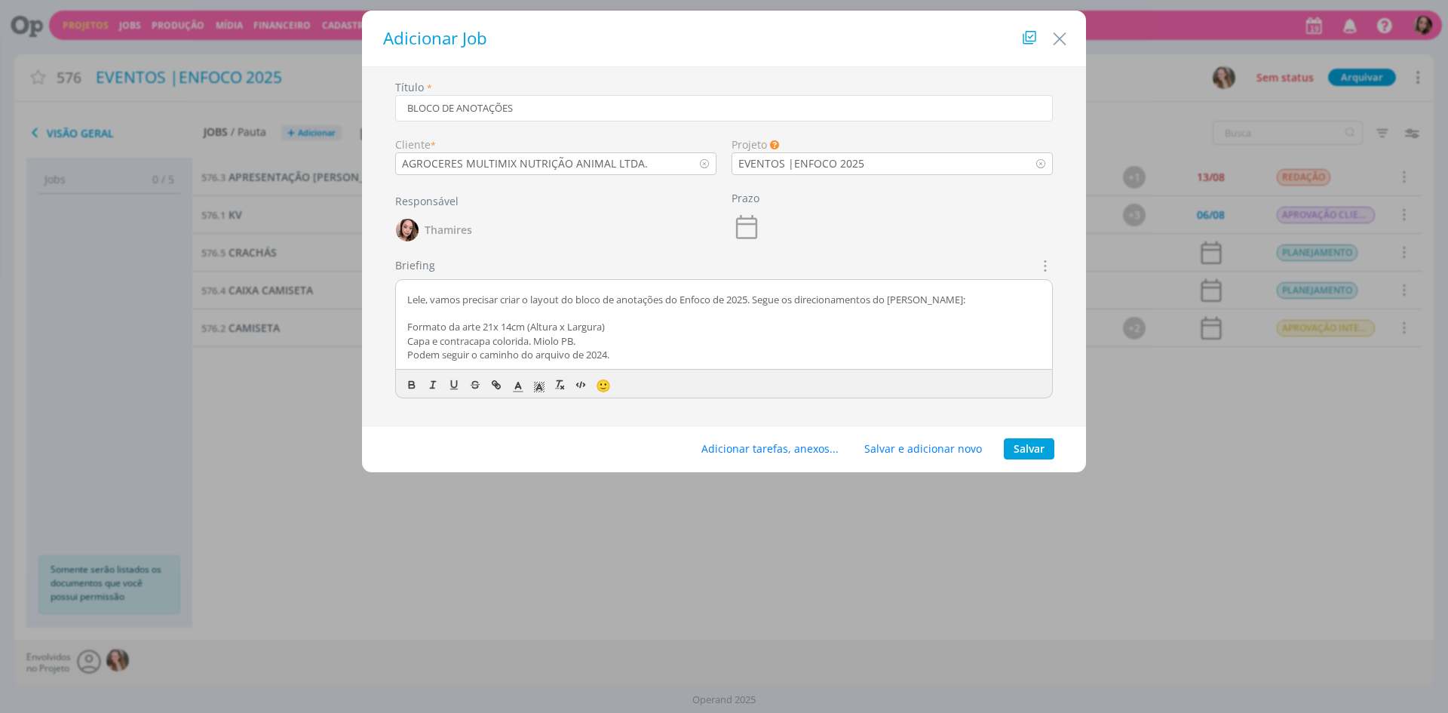
scroll to position [0, 0]
click at [726, 319] on p "Lele, vamos precisar criar o layout do bloco de anotações do Enfoco de 2025. Se…" at bounding box center [723, 320] width 633 height 14
click at [760, 323] on p "Lele, vamos precisar criar o layout do bloco de anotações do Enfoco de 2025. Se…" at bounding box center [723, 320] width 633 height 14
click at [684, 318] on p "Lele, vamos precisar criar o layout do bloco de anotações do Enfoco de 2025. Se…" at bounding box center [723, 320] width 633 height 14
click at [758, 321] on p "Lele, vamos precisar criar o layout do bloco de anotações do Enfoco de 2025. Se…" at bounding box center [723, 320] width 633 height 14
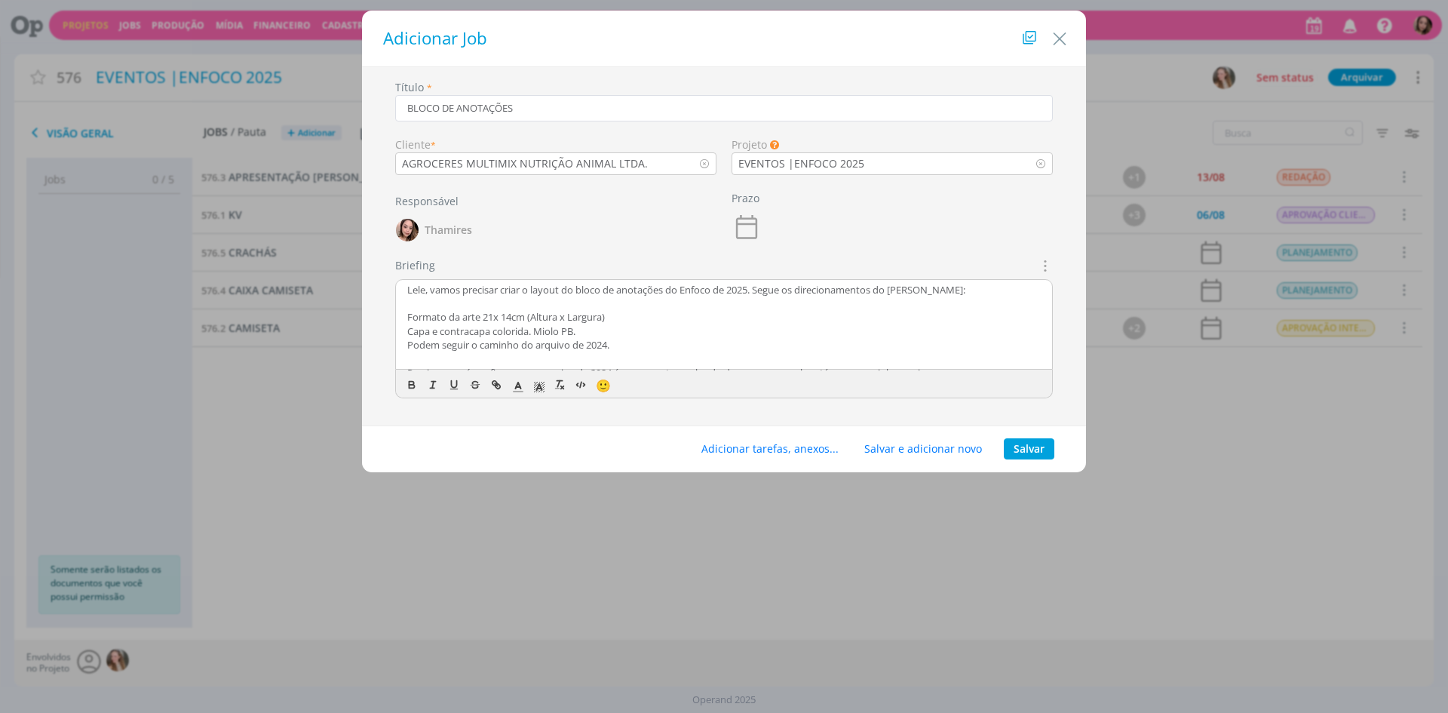
scroll to position [59, 0]
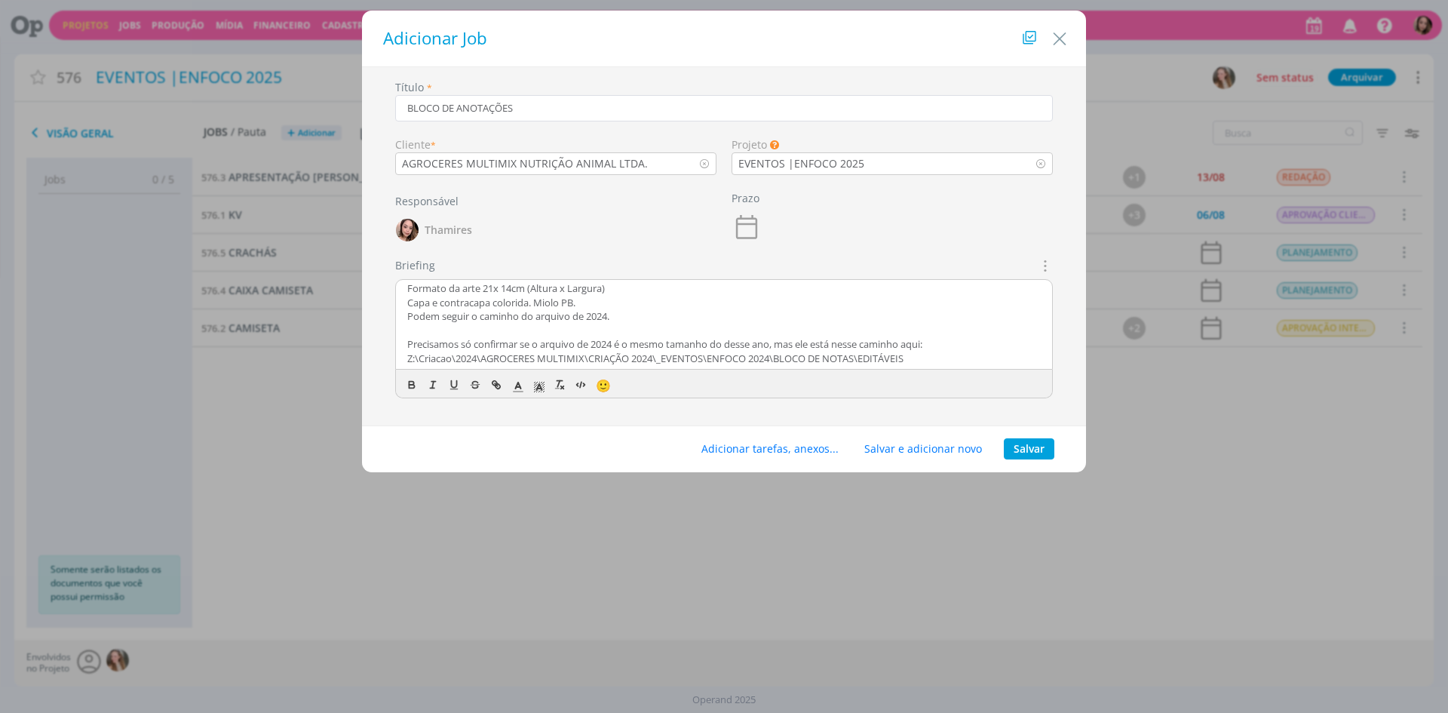
click at [464, 330] on p "dialog" at bounding box center [723, 331] width 633 height 14
click at [793, 446] on button "Adicionar tarefas, anexos..." at bounding box center [770, 448] width 157 height 21
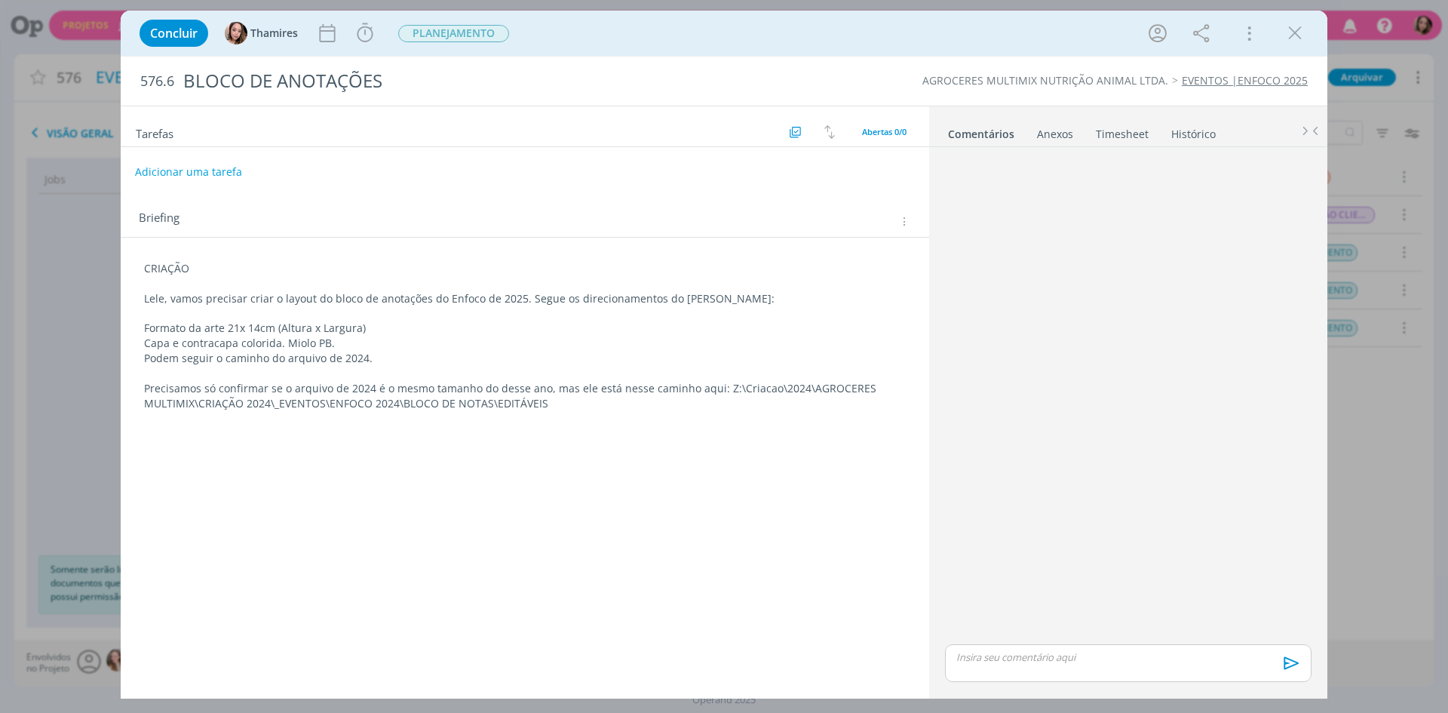
click at [235, 164] on button "Adicionar uma tarefa" at bounding box center [188, 172] width 107 height 26
type input "A"
type input "CRIAÇÃO"
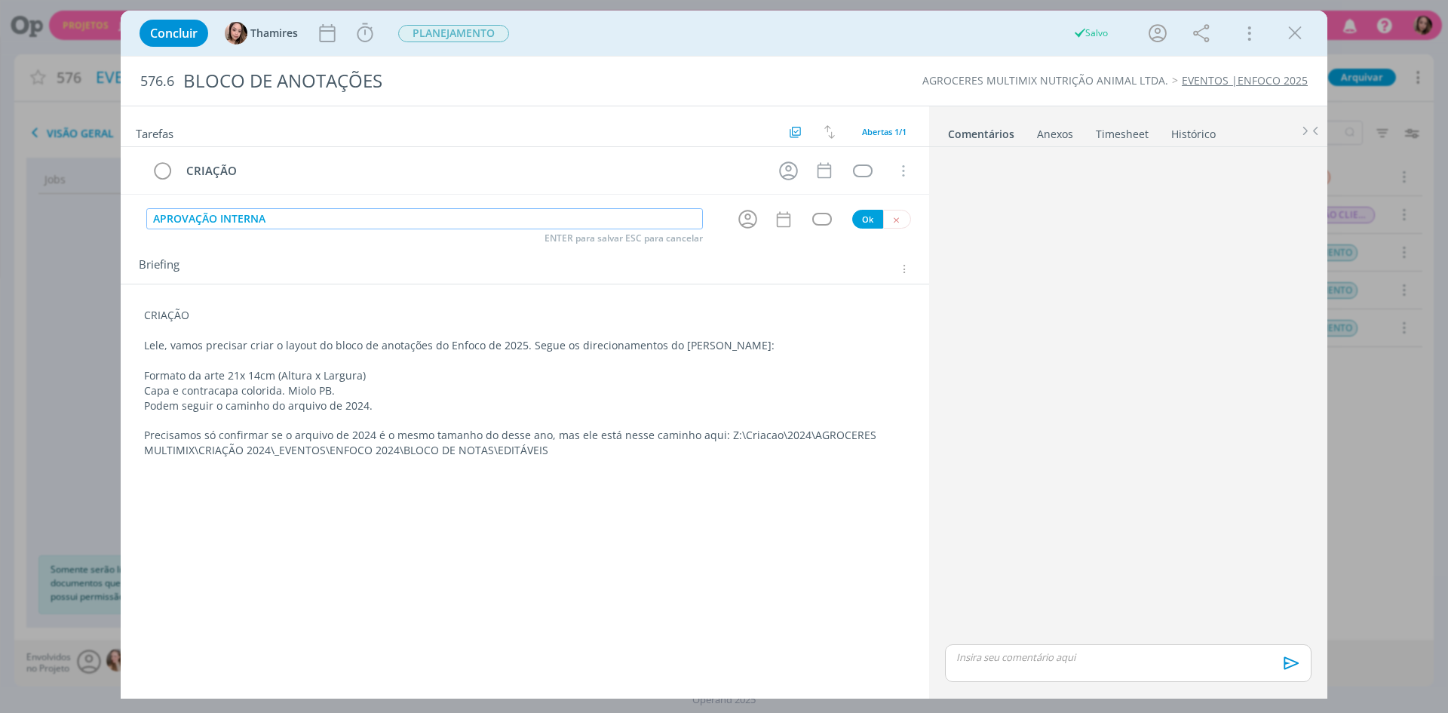
type input "APROVAÇÃO INTERNA"
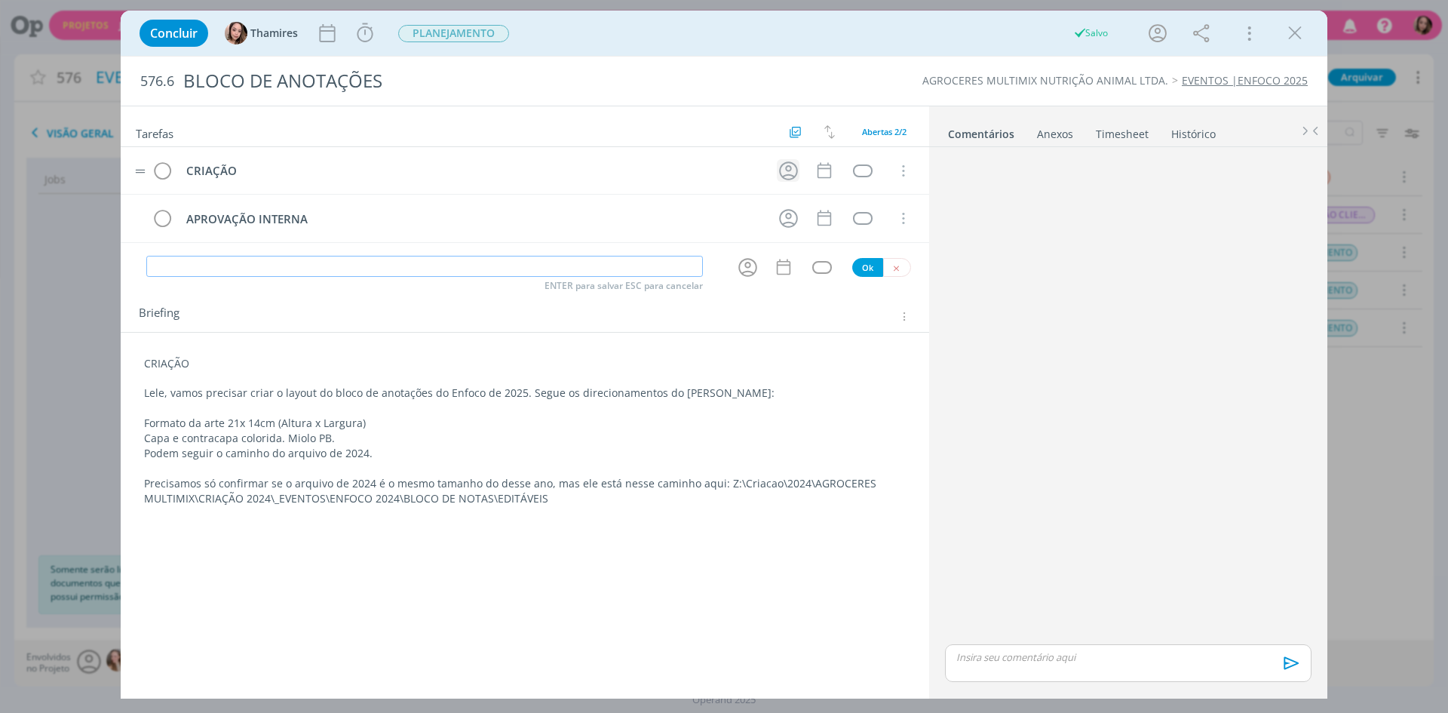
click at [777, 164] on icon "dialog" at bounding box center [788, 170] width 23 height 23
click at [989, 250] on div "dialog" at bounding box center [1128, 397] width 379 height 488
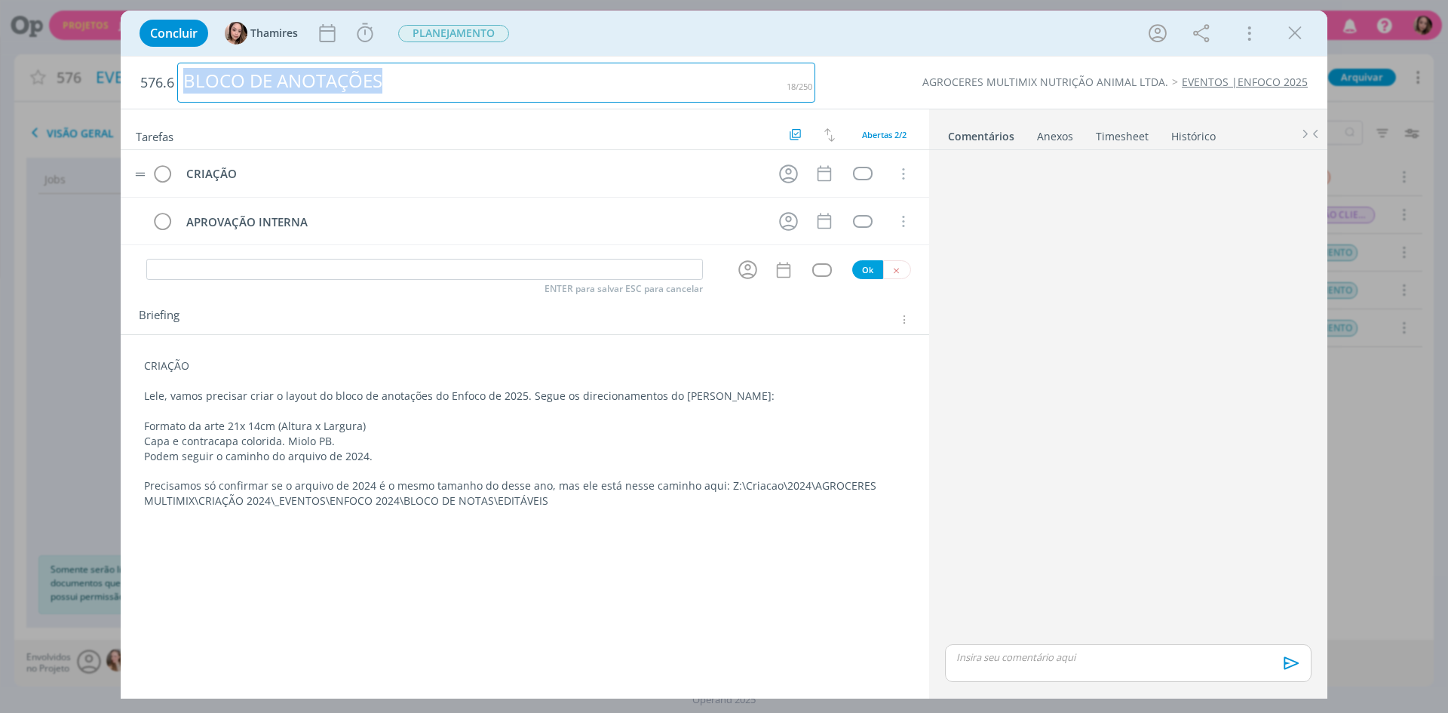
drag, startPoint x: 182, startPoint y: 82, endPoint x: 421, endPoint y: 84, distance: 239.1
click at [421, 84] on div "BLOCO DE ANOTAÇÕES" at bounding box center [496, 83] width 638 height 40
copy div "BLOCO DE ANOTAÇÕES"
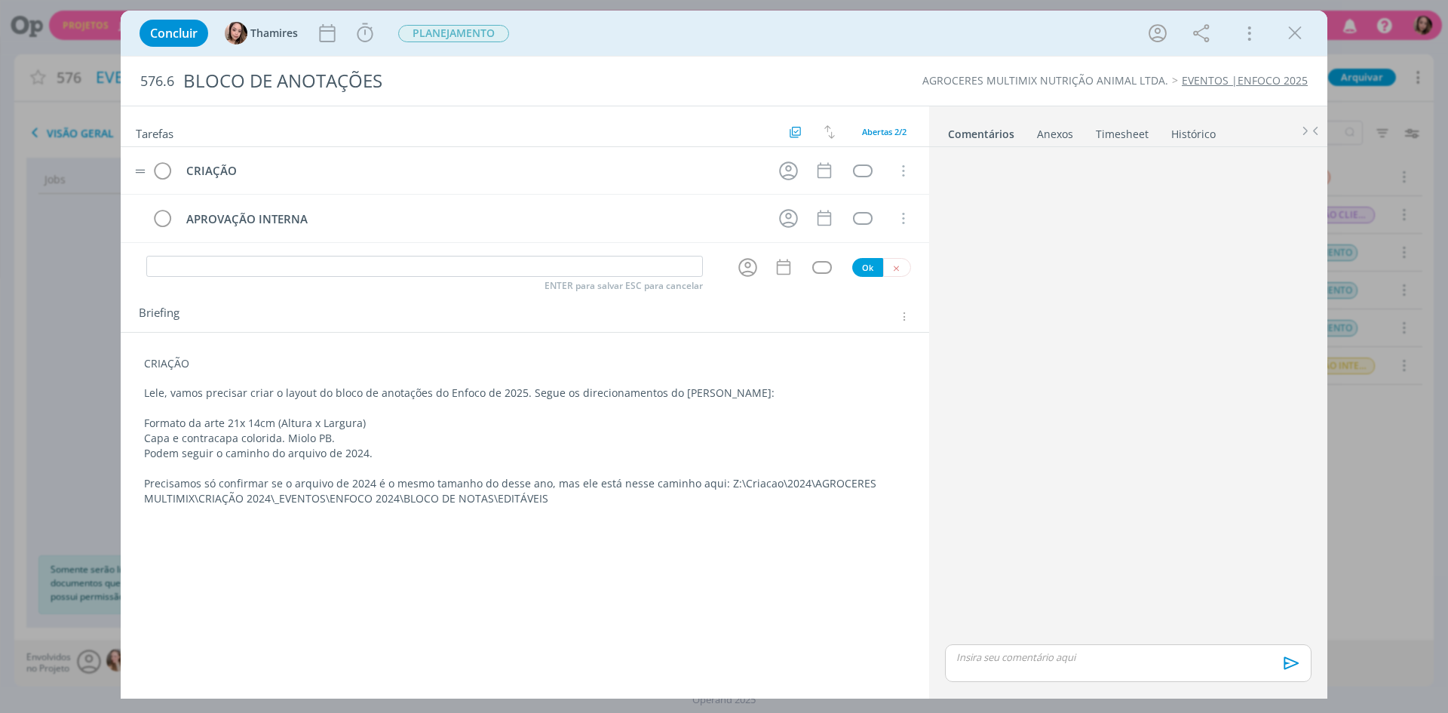
click at [1102, 323] on div "dialog" at bounding box center [1128, 397] width 379 height 488
click at [1298, 33] on icon "dialog" at bounding box center [1295, 33] width 23 height 23
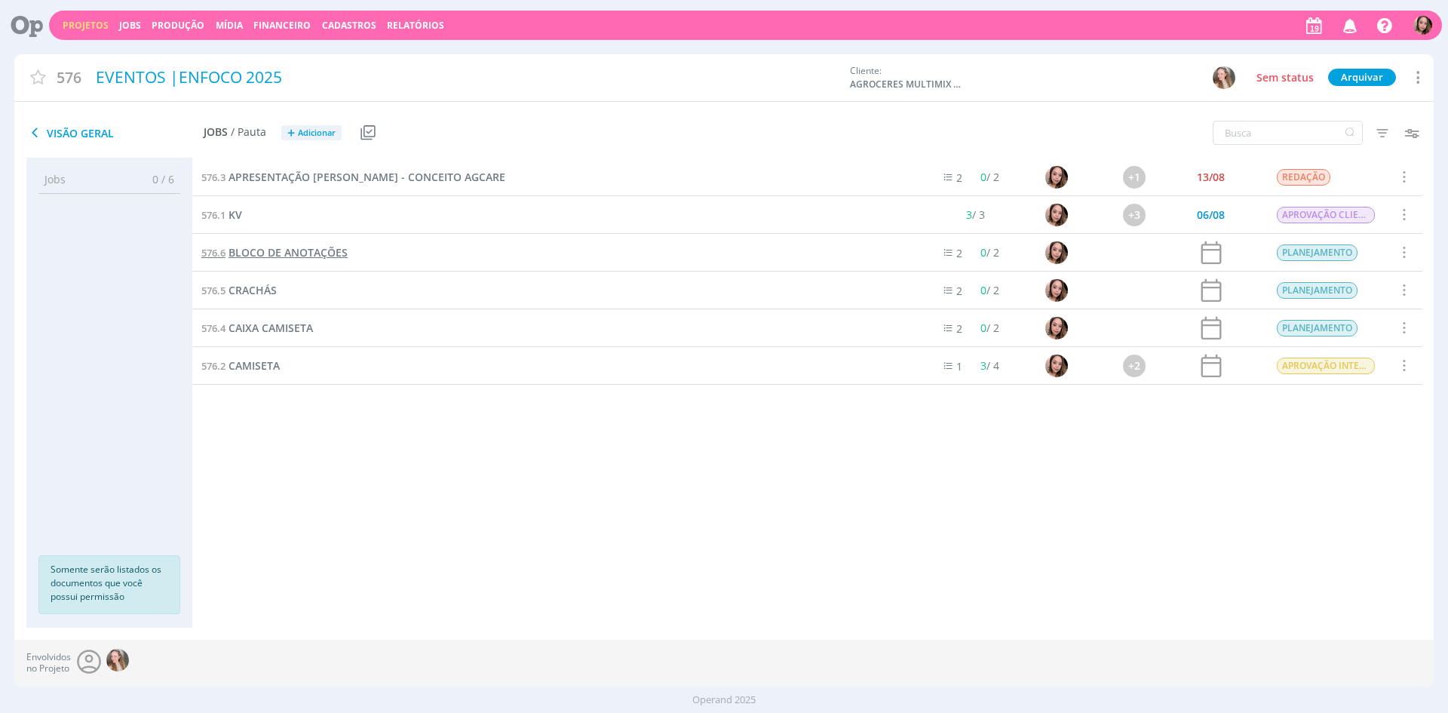
click at [253, 252] on span "BLOCO DE ANOTAÇÕES" at bounding box center [288, 252] width 119 height 14
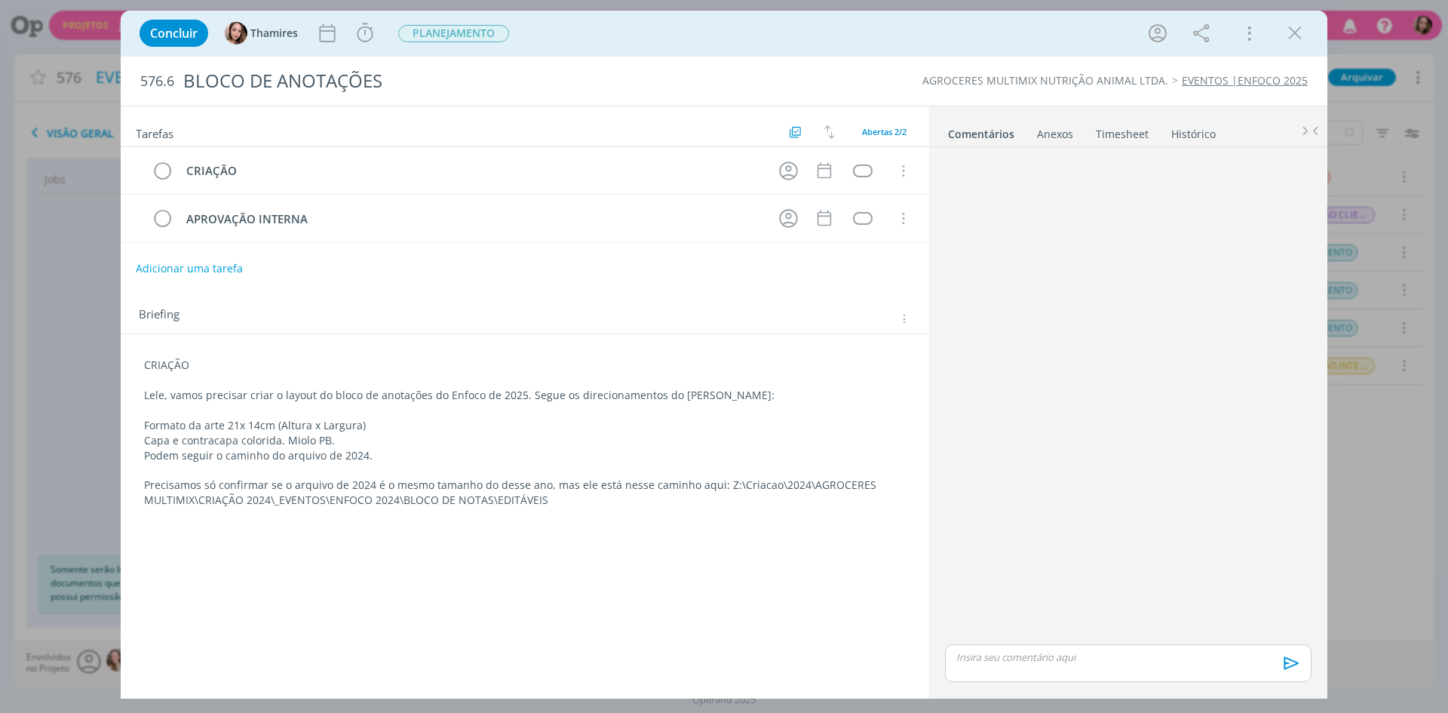
click at [175, 370] on p "CRIAÇÃO" at bounding box center [525, 364] width 762 height 15
click at [175, 370] on p "CRIAÇÃO" at bounding box center [525, 365] width 760 height 15
click at [149, 526] on icon "dialog" at bounding box center [149, 529] width 12 height 12
click at [280, 534] on polyline "dialog" at bounding box center [277, 531] width 5 height 6
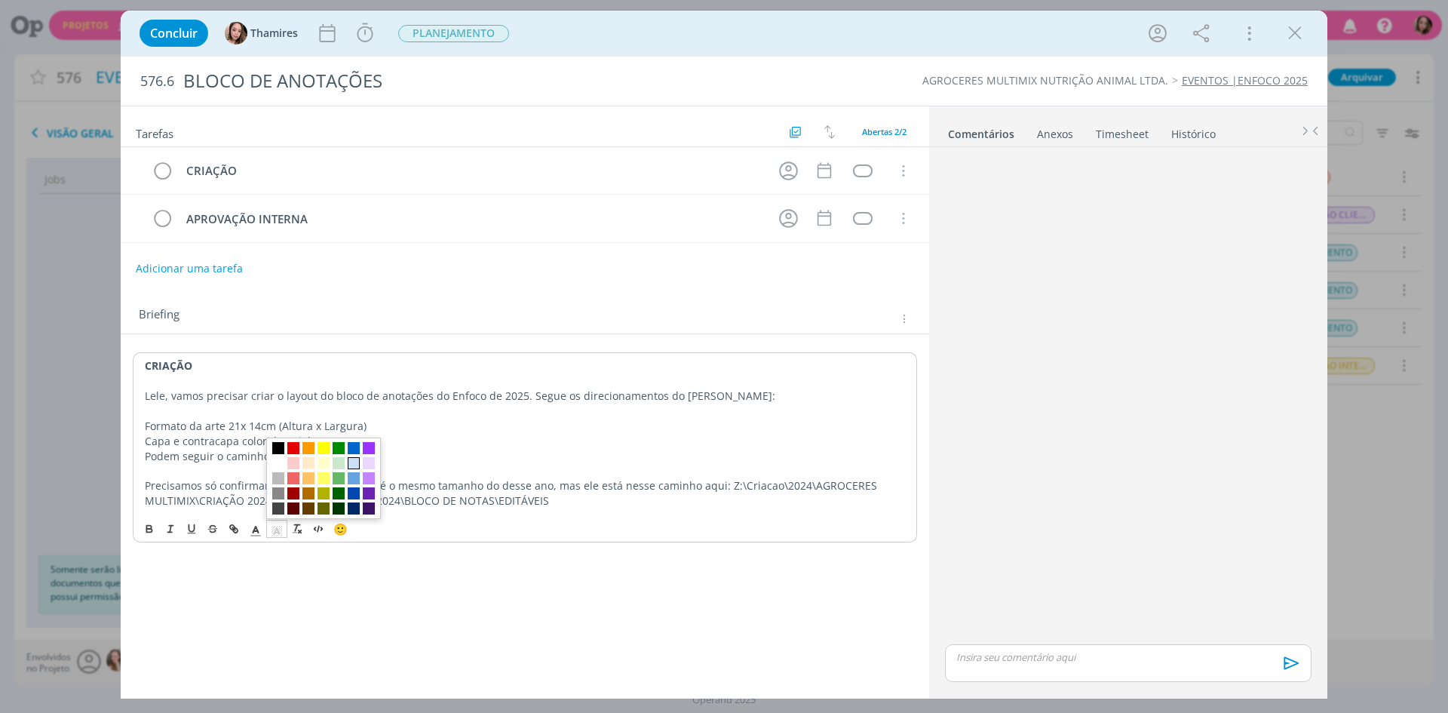
click at [352, 462] on span "dialog" at bounding box center [354, 463] width 12 height 12
click at [191, 421] on p "Formato da arte 21x 14cm (Altura x Largura)" at bounding box center [525, 426] width 760 height 15
click at [1296, 41] on icon "dialog" at bounding box center [1295, 33] width 23 height 23
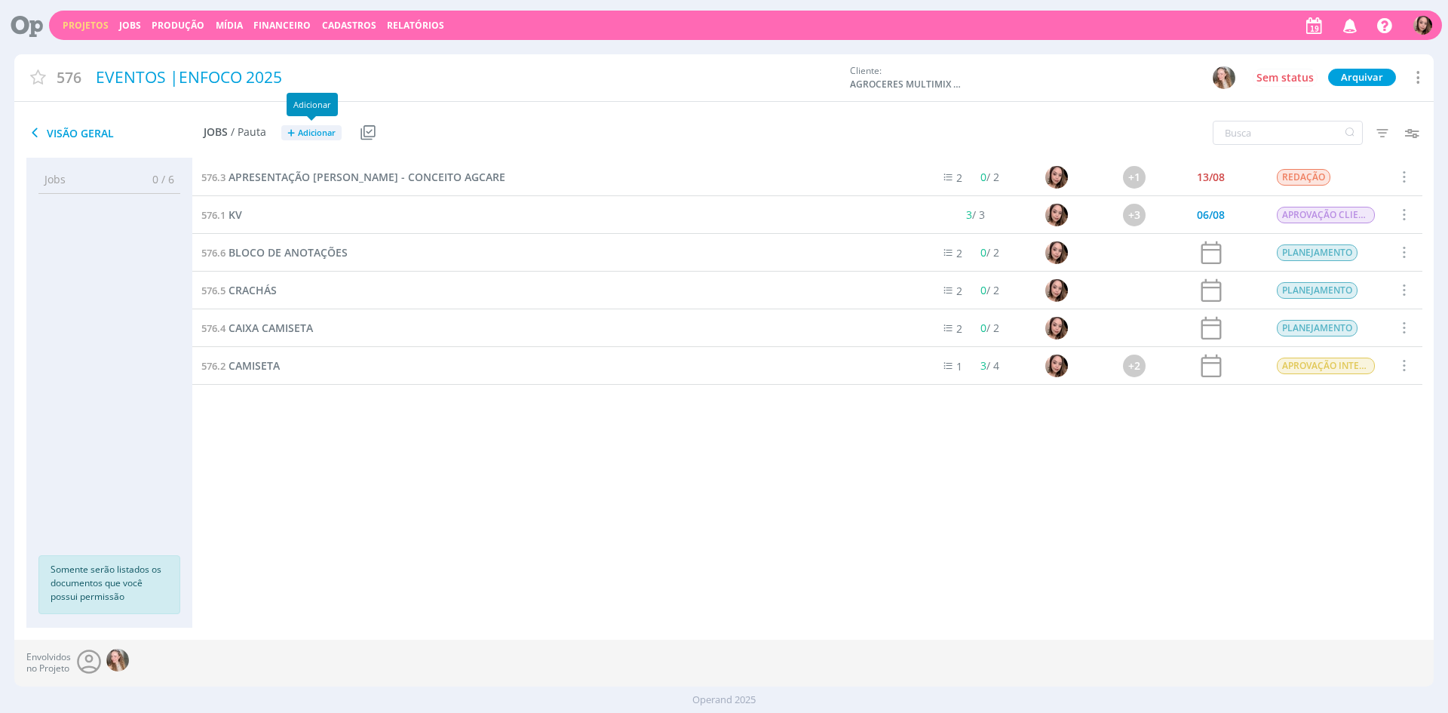
click at [326, 133] on span "Adicionar" at bounding box center [317, 133] width 38 height 10
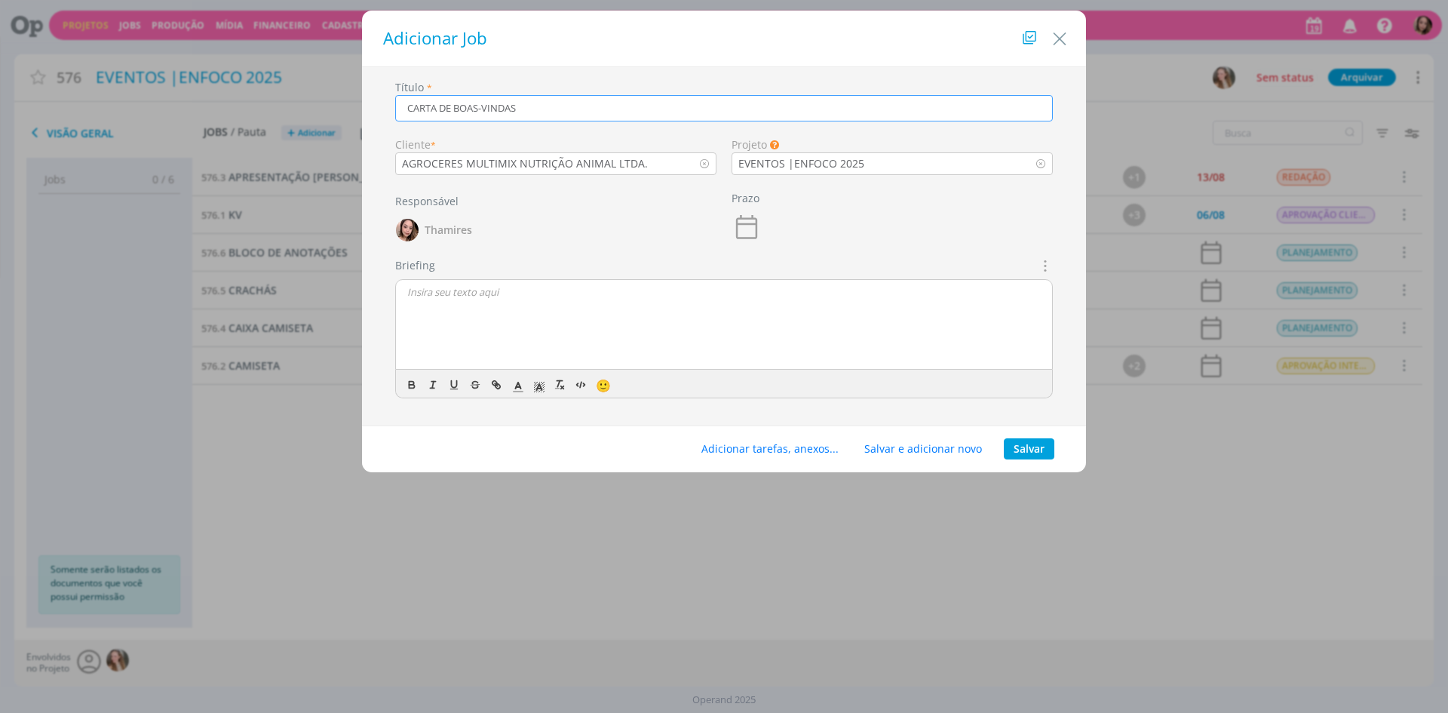
type input "CARTA DE BOAS-VINDAS"
click at [458, 291] on p "dialog" at bounding box center [723, 292] width 633 height 14
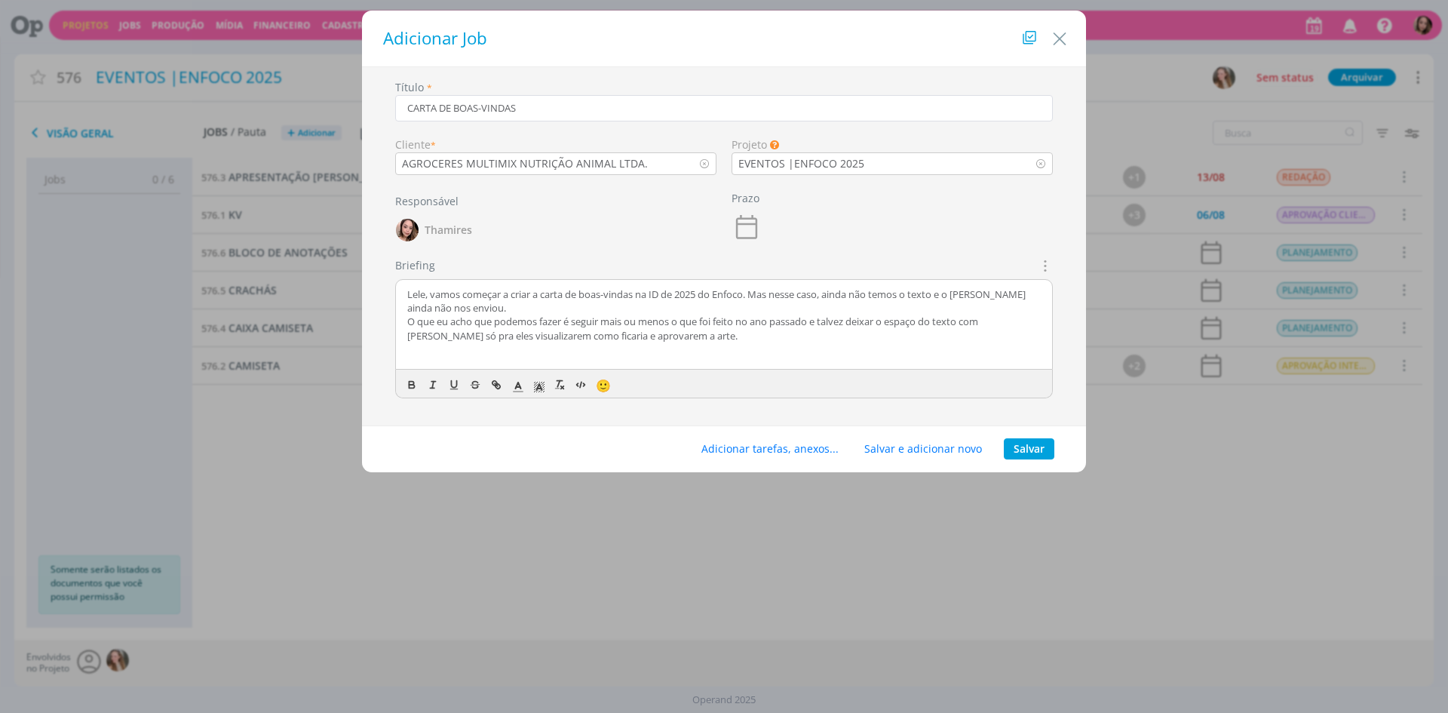
scroll to position [54, 0]
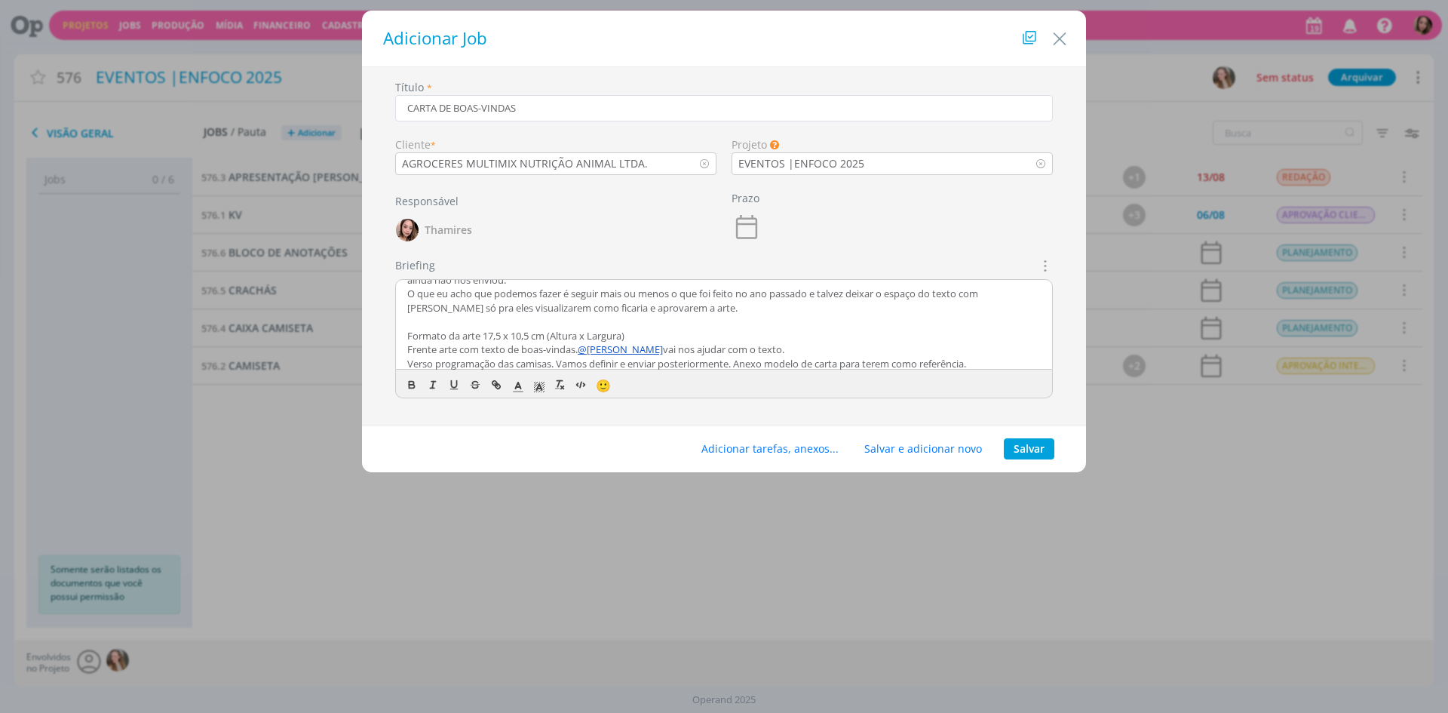
click at [802, 313] on p "O que eu acho que podemos fazer é seguir mais ou menos o que foi feito no ano p…" at bounding box center [723, 301] width 633 height 28
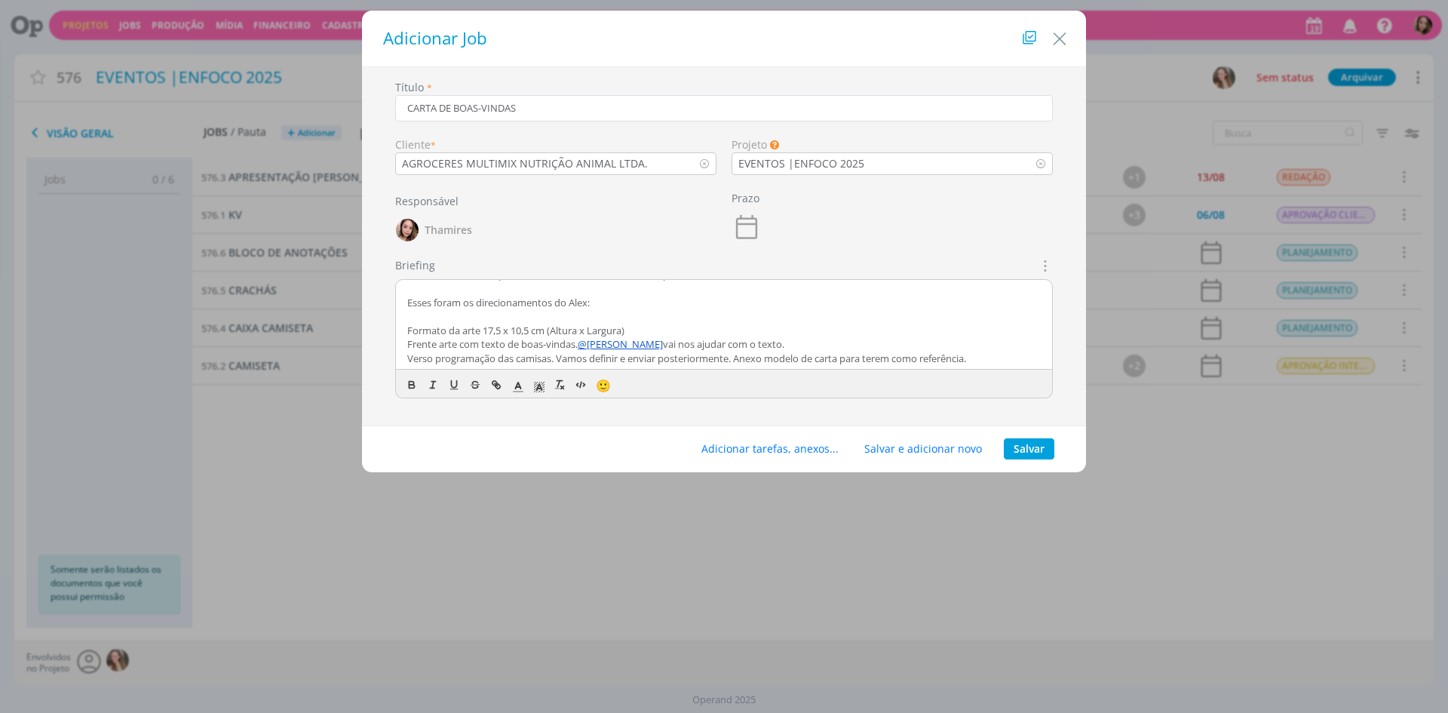
click at [404, 342] on div "CRIAÇÃO Lele, vamos começar a criar a carta de boas-vindas na ID de 2025 do Enf…" at bounding box center [724, 325] width 656 height 90
click at [415, 359] on p "Verso programação das camisas. Vamos definir e enviar posteriormente. Anexo mod…" at bounding box center [723, 358] width 633 height 14
click at [667, 357] on p "Verso programação das camisas. Vamos definir e enviar posteriormente. Anexo mod…" at bounding box center [723, 358] width 633 height 14
click at [992, 351] on p "Verso programação das camisas. Vamos definir e enviar posteriormente. Anexo mod…" at bounding box center [723, 358] width 633 height 14
click at [992, 355] on p "Verso programação das camisas. Vamos definir e enviar posteriormente. Anexo mod…" at bounding box center [723, 358] width 633 height 14
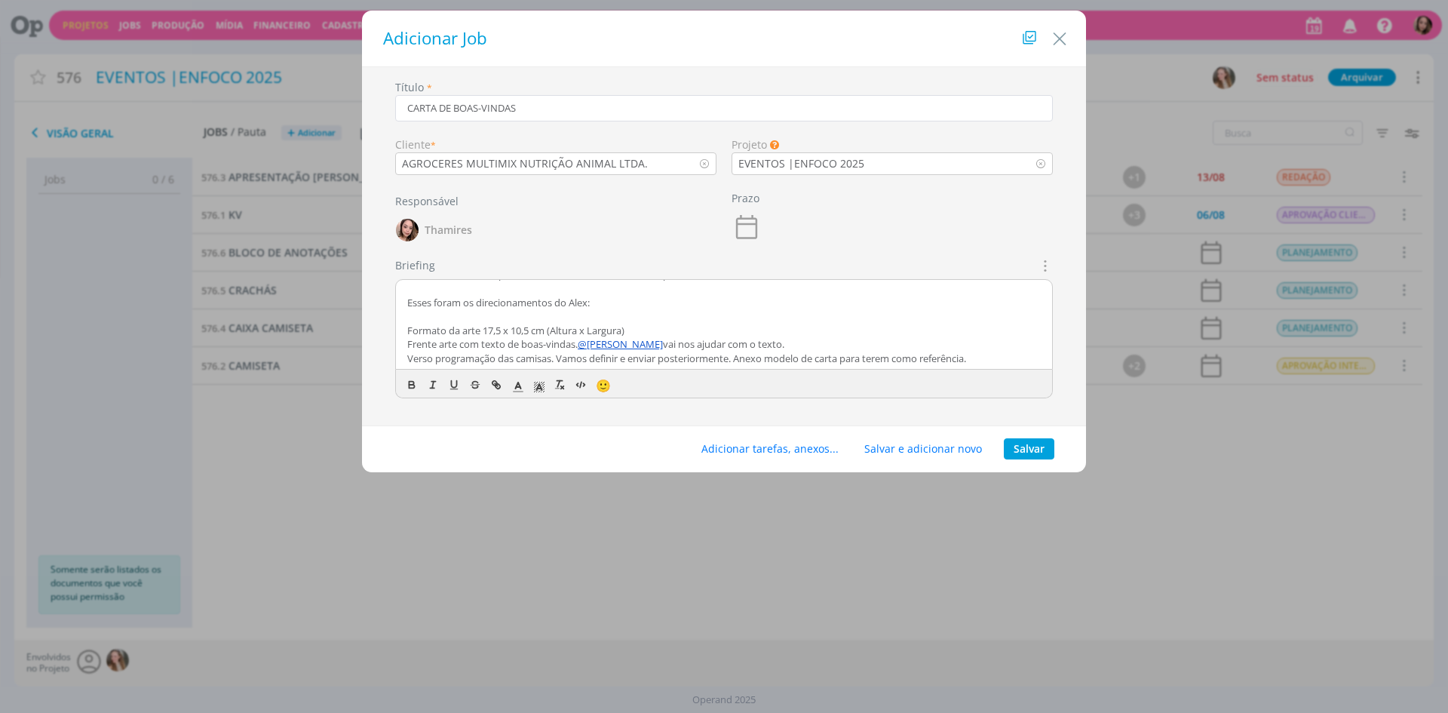
click at [742, 356] on p "Verso programação das camisas. Vamos definir e enviar posteriormente. Anexo mod…" at bounding box center [723, 358] width 633 height 14
click at [1028, 357] on p "Verso programação das camisas. Vamos definir e enviar posteriormente. Anexo mod…" at bounding box center [723, 358] width 633 height 14
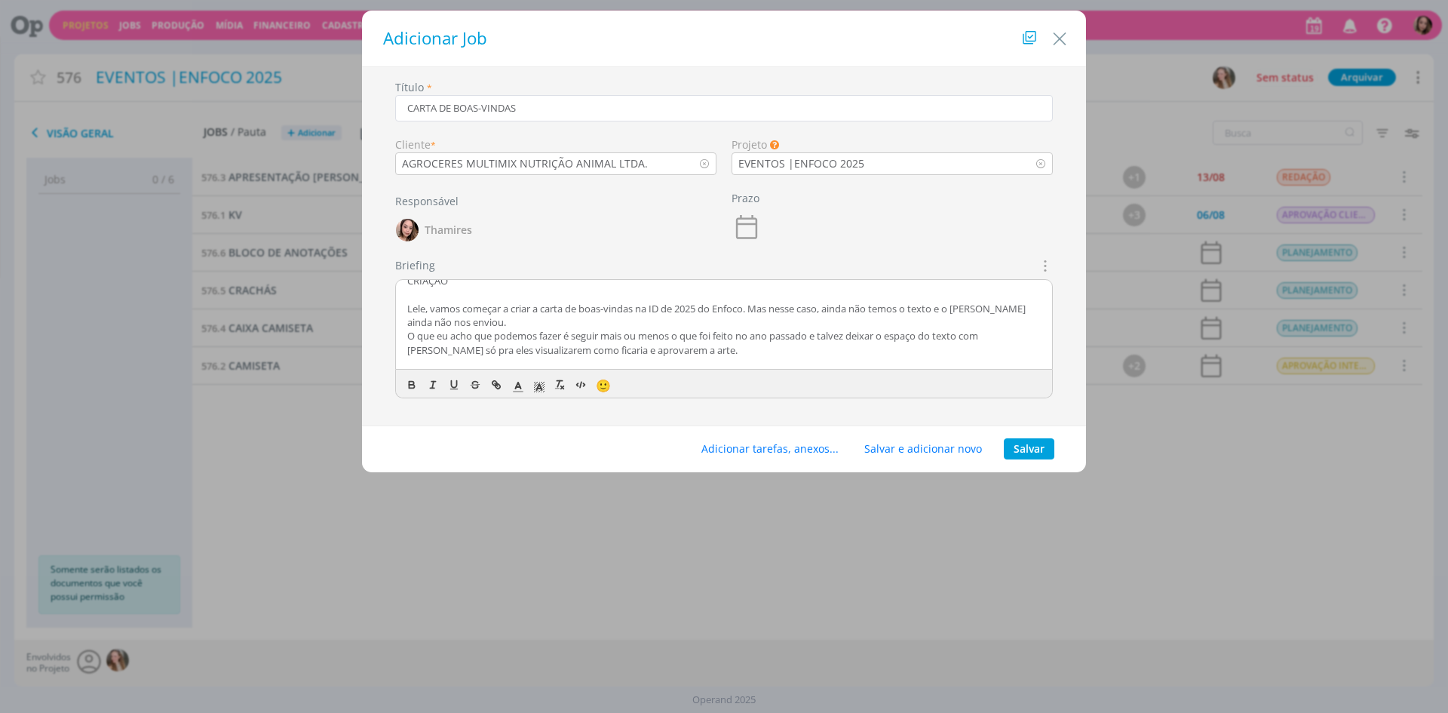
scroll to position [0, 0]
click at [421, 293] on p "CRIAÇÃO" at bounding box center [723, 292] width 633 height 14
click at [409, 385] on icon "dialog" at bounding box center [411, 386] width 5 height 3
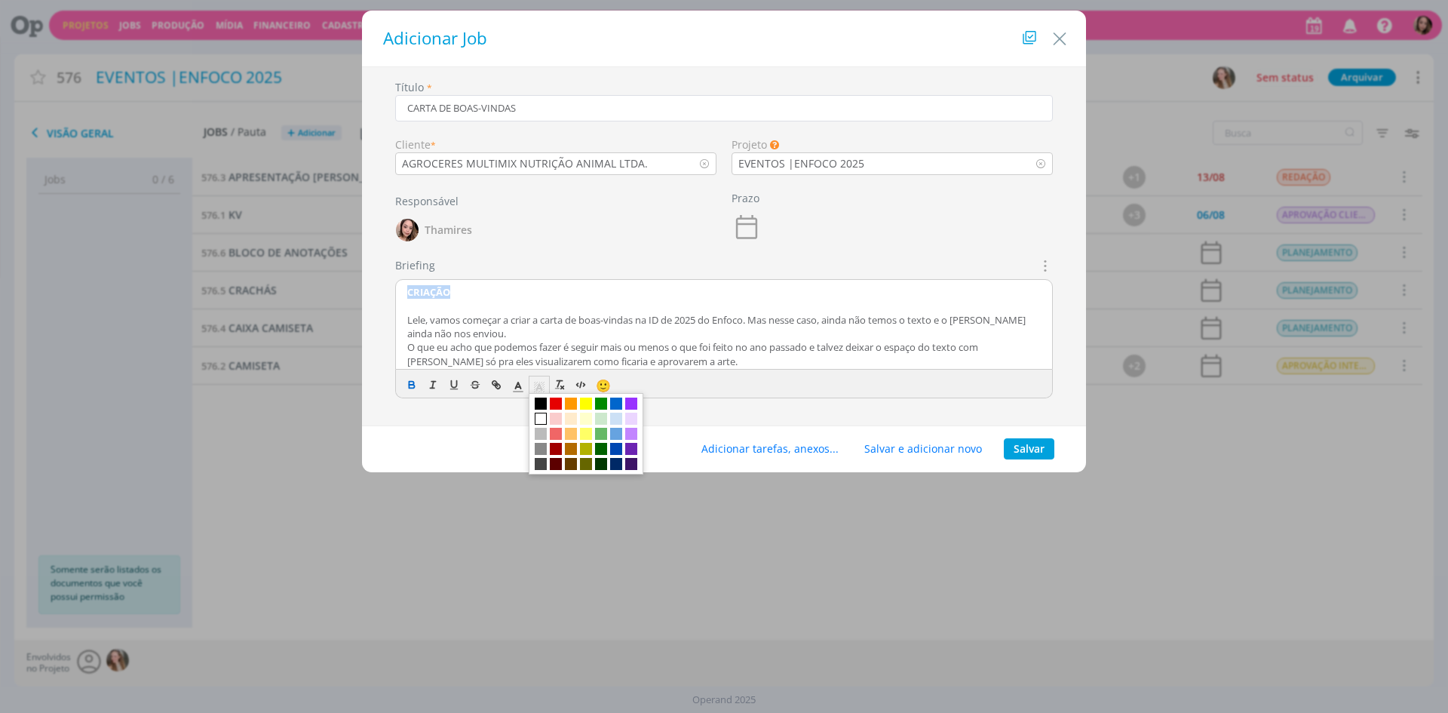
click at [531, 383] on span "dialog" at bounding box center [539, 385] width 21 height 18
click at [615, 416] on span "dialog" at bounding box center [616, 419] width 12 height 12
click at [873, 249] on div "Prazo" at bounding box center [892, 222] width 336 height 70
click at [799, 444] on button "Adicionar tarefas, anexos..." at bounding box center [770, 448] width 157 height 21
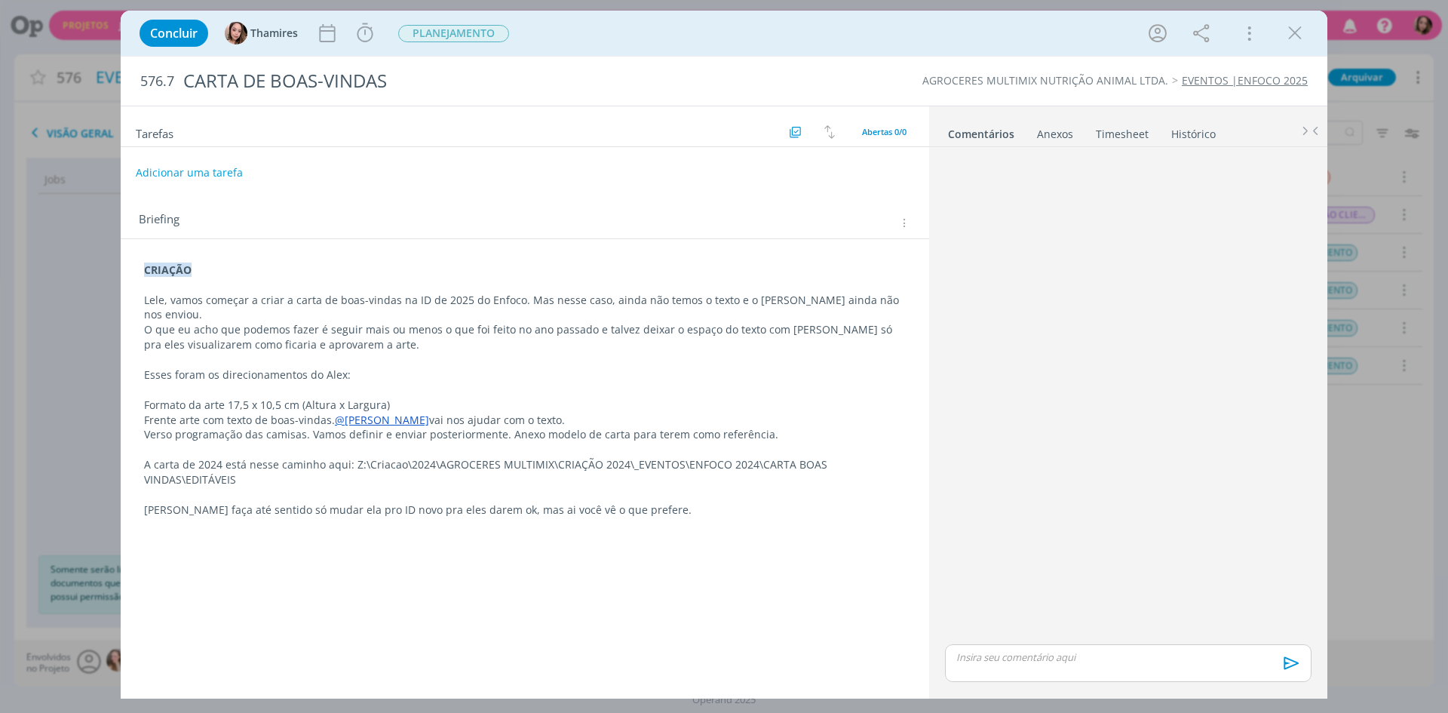
click at [157, 222] on span "Briefing" at bounding box center [159, 223] width 41 height 20
click at [184, 168] on button "Adicionar uma tarefa" at bounding box center [188, 172] width 107 height 26
type input "c"
type input "CRIAÇÃO"
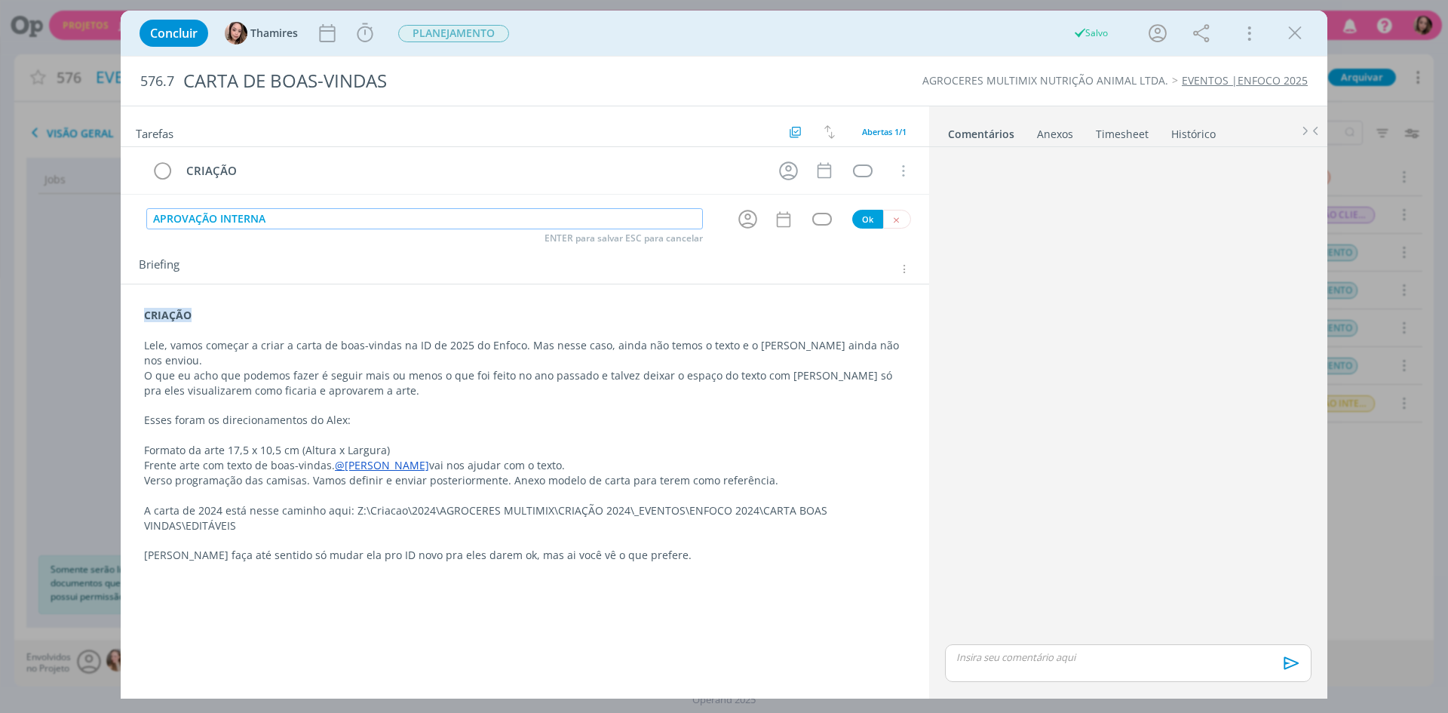
type input "APROVAÇÃO INTERNA"
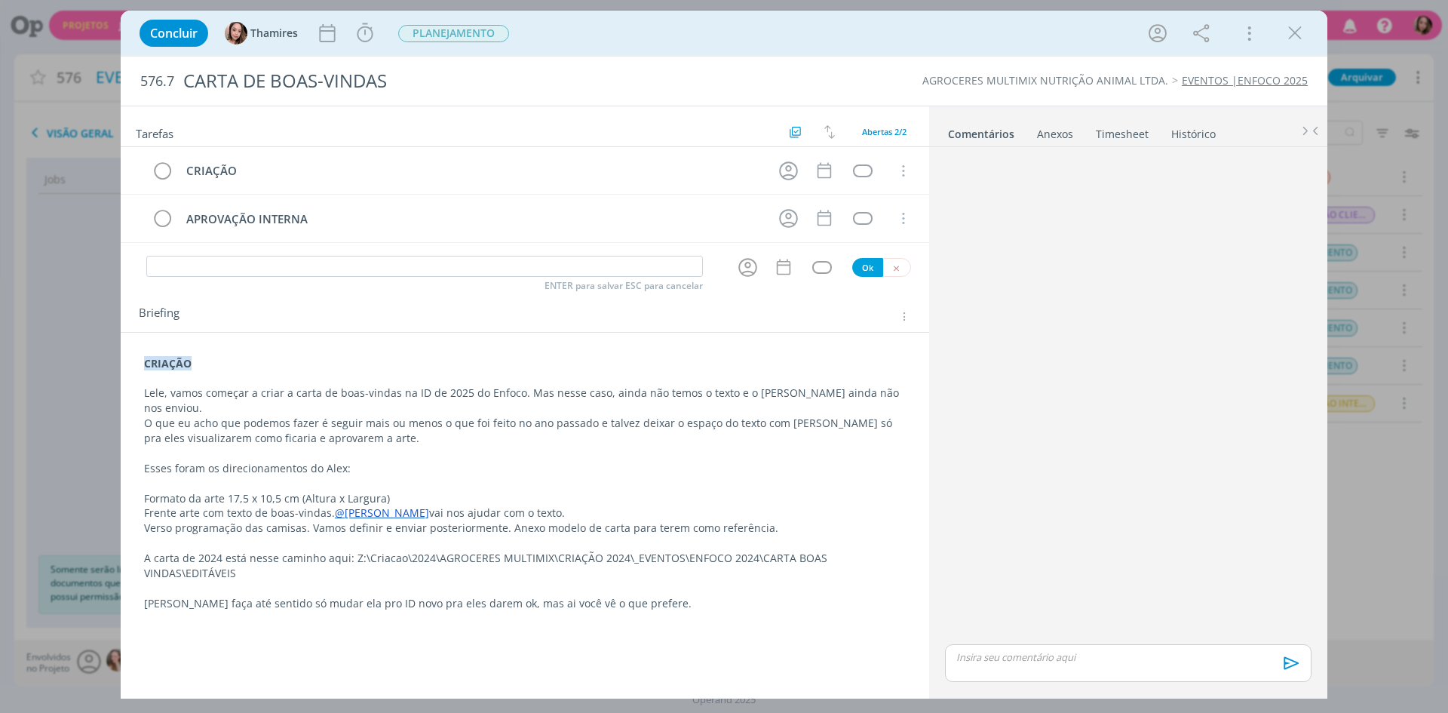
click at [1293, 38] on icon "dialog" at bounding box center [1295, 33] width 23 height 23
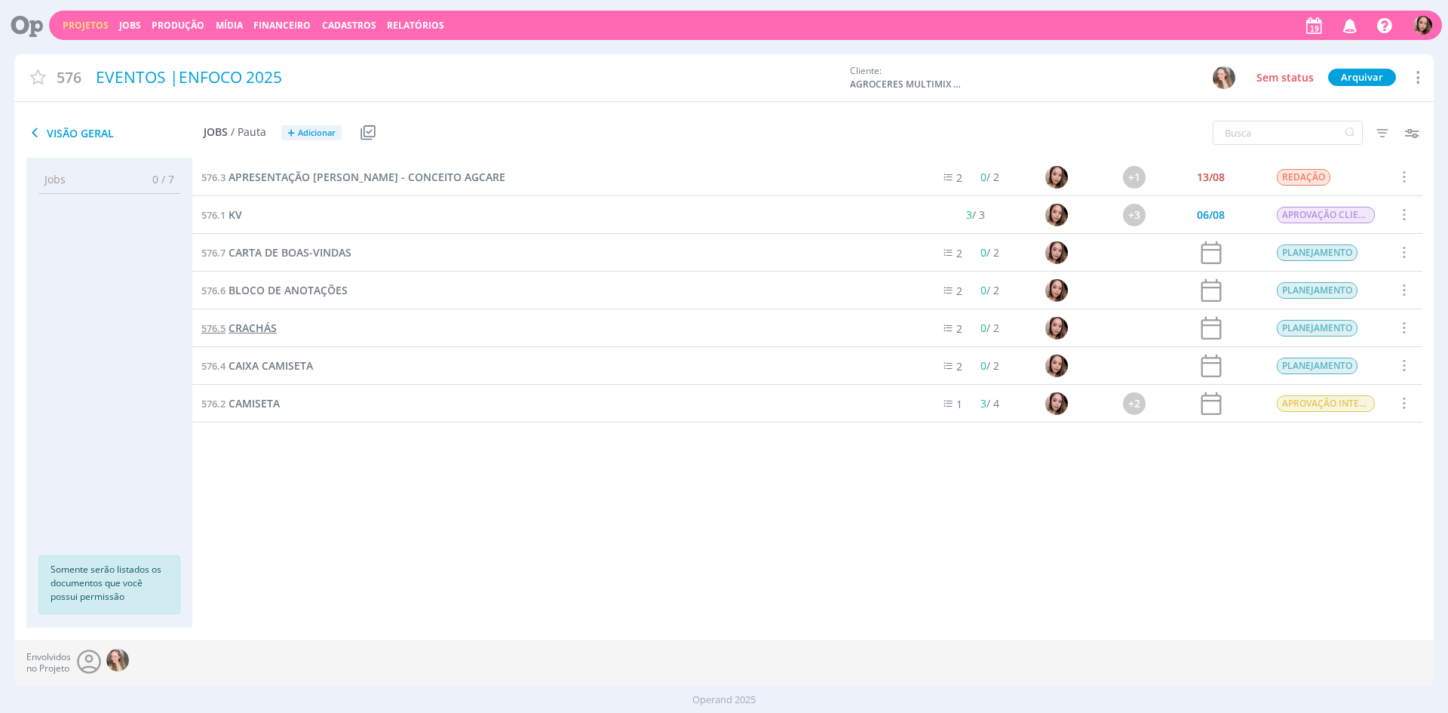
click at [256, 329] on span "CRACHÁS" at bounding box center [253, 328] width 48 height 14
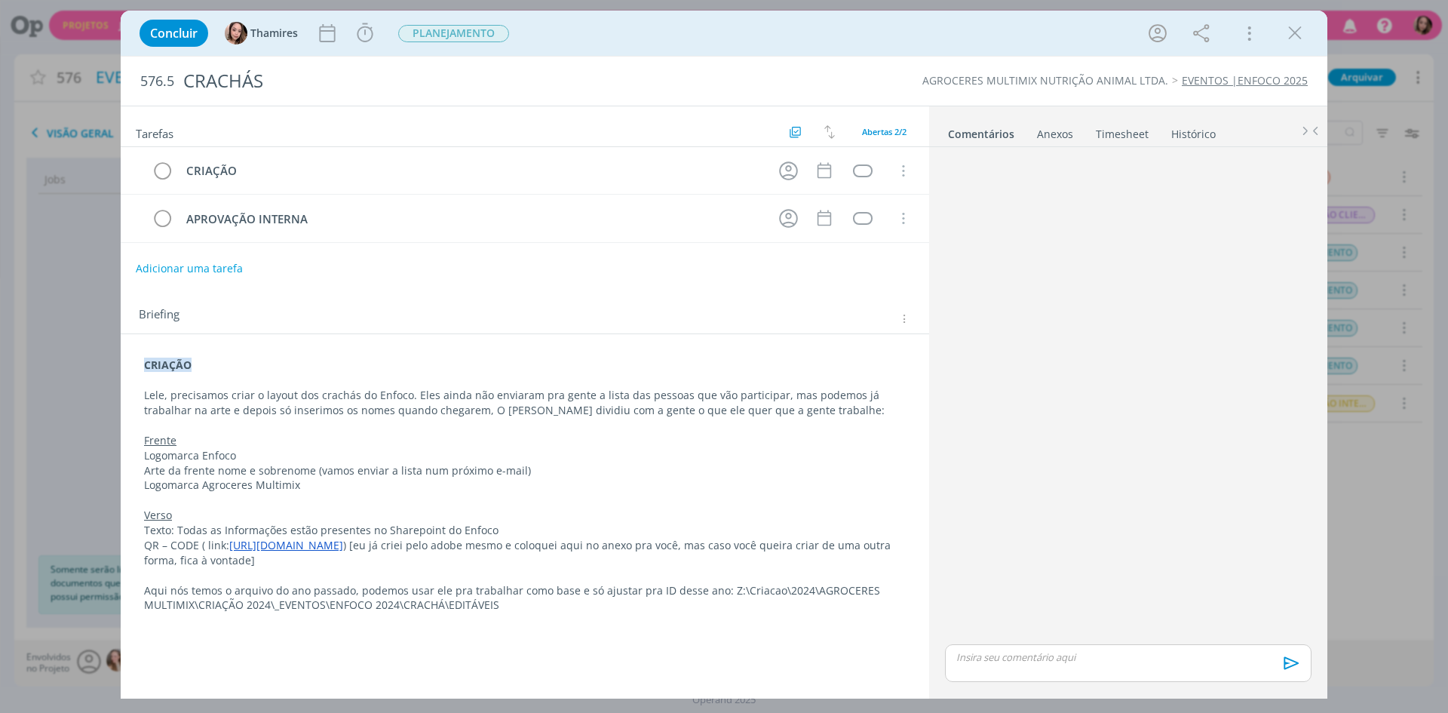
click at [1037, 140] on div "Anexos 0" at bounding box center [1055, 134] width 36 height 15
click at [1206, 170] on label "Arraste seus arquivos ou procure em seu computador" at bounding box center [1127, 178] width 269 height 20
click at [1206, 164] on input "Arraste seus arquivos ou procure em seu computador" at bounding box center [1128, 161] width 379 height 5
type input "C:\fakepath\adobe-express-qr-code.svg"
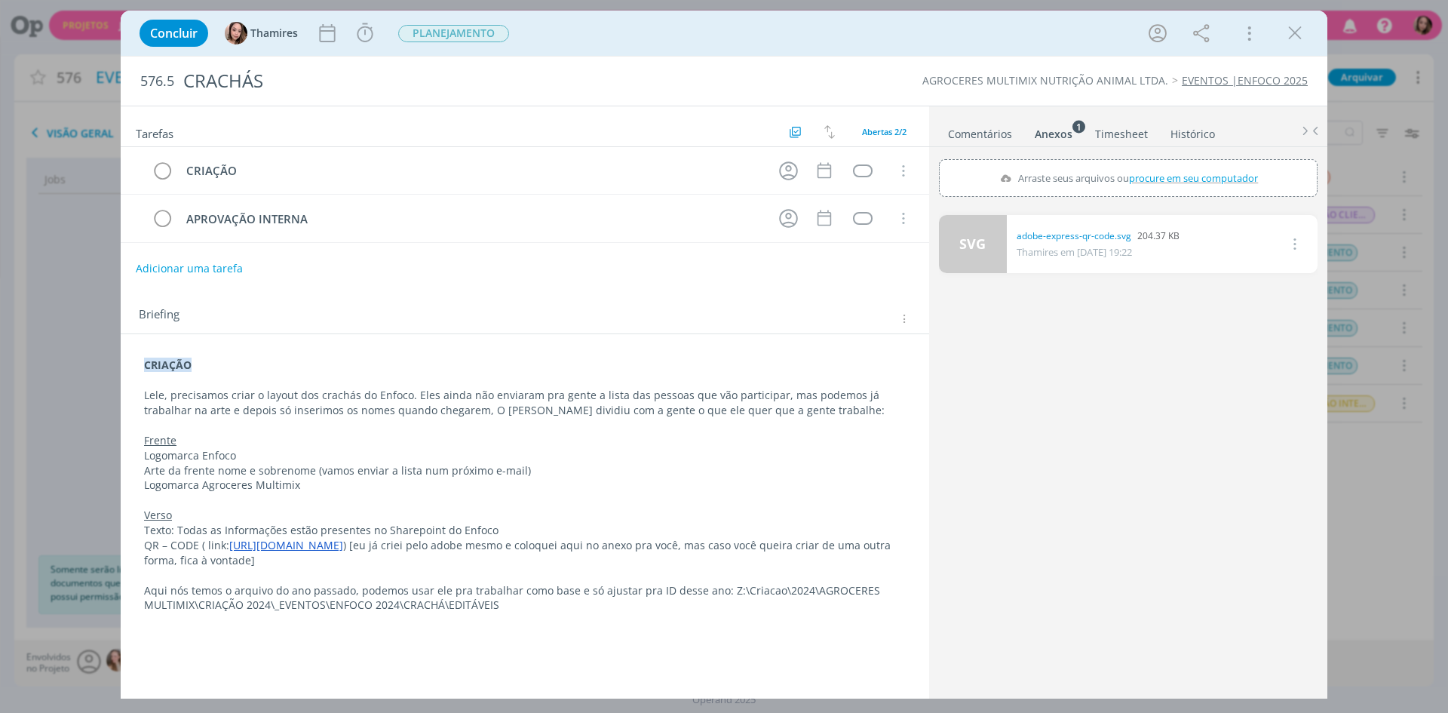
click at [558, 548] on p "QR – CODE ( link: https://agroceres.sharepoint.com/sites/Enfoco2025 ) [eu já cr…" at bounding box center [525, 553] width 762 height 30
drag, startPoint x: 1299, startPoint y: 37, endPoint x: 799, endPoint y: 57, distance: 499.7
click at [1299, 37] on icon "dialog" at bounding box center [1295, 33] width 23 height 23
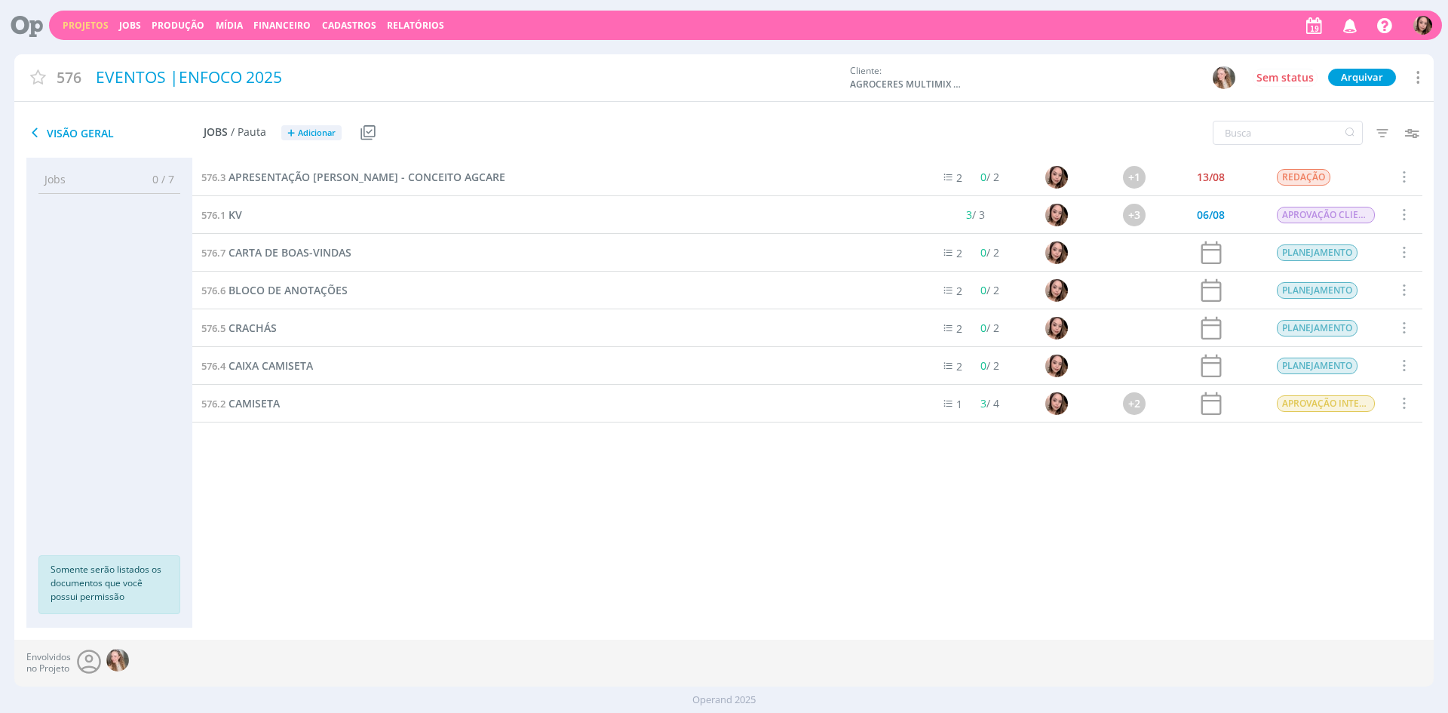
click at [76, 28] on link "Projetos" at bounding box center [86, 25] width 46 height 13
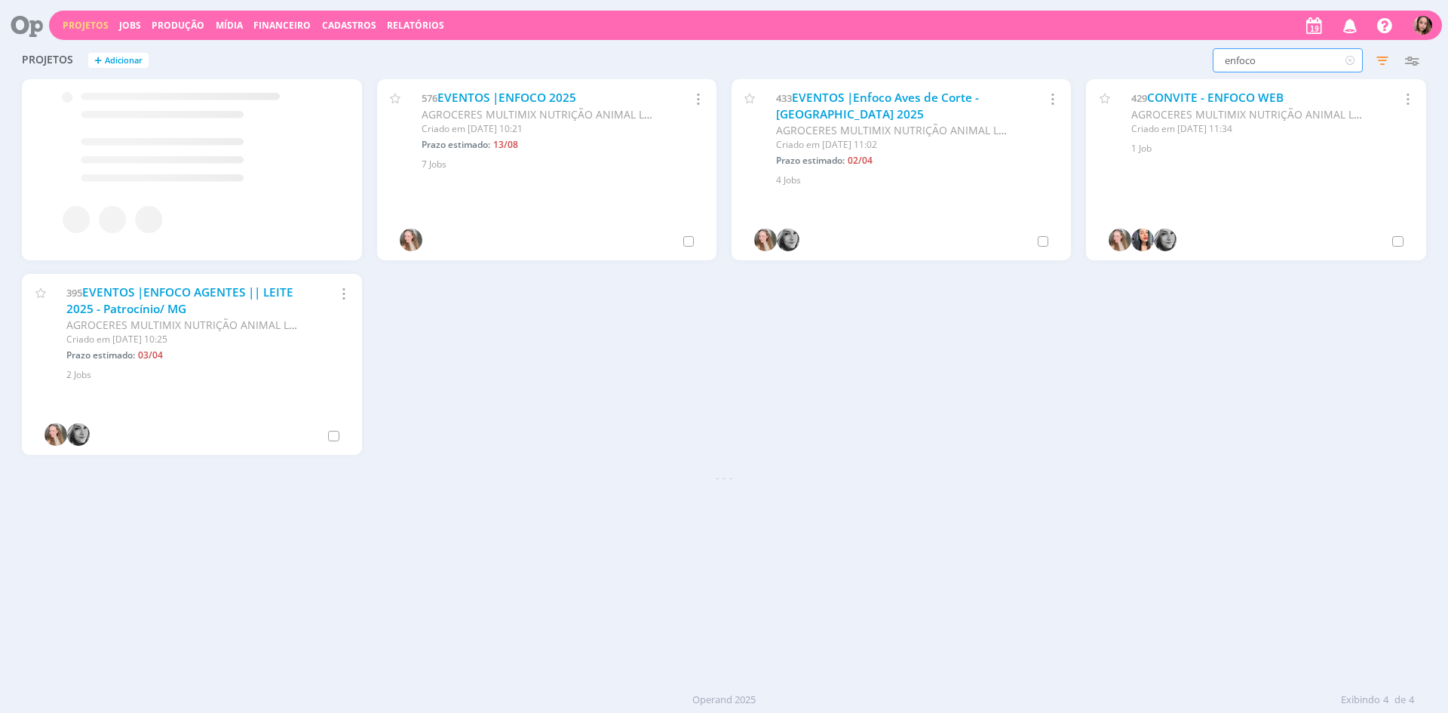
click at [1285, 65] on input "enfoco" at bounding box center [1288, 60] width 150 height 24
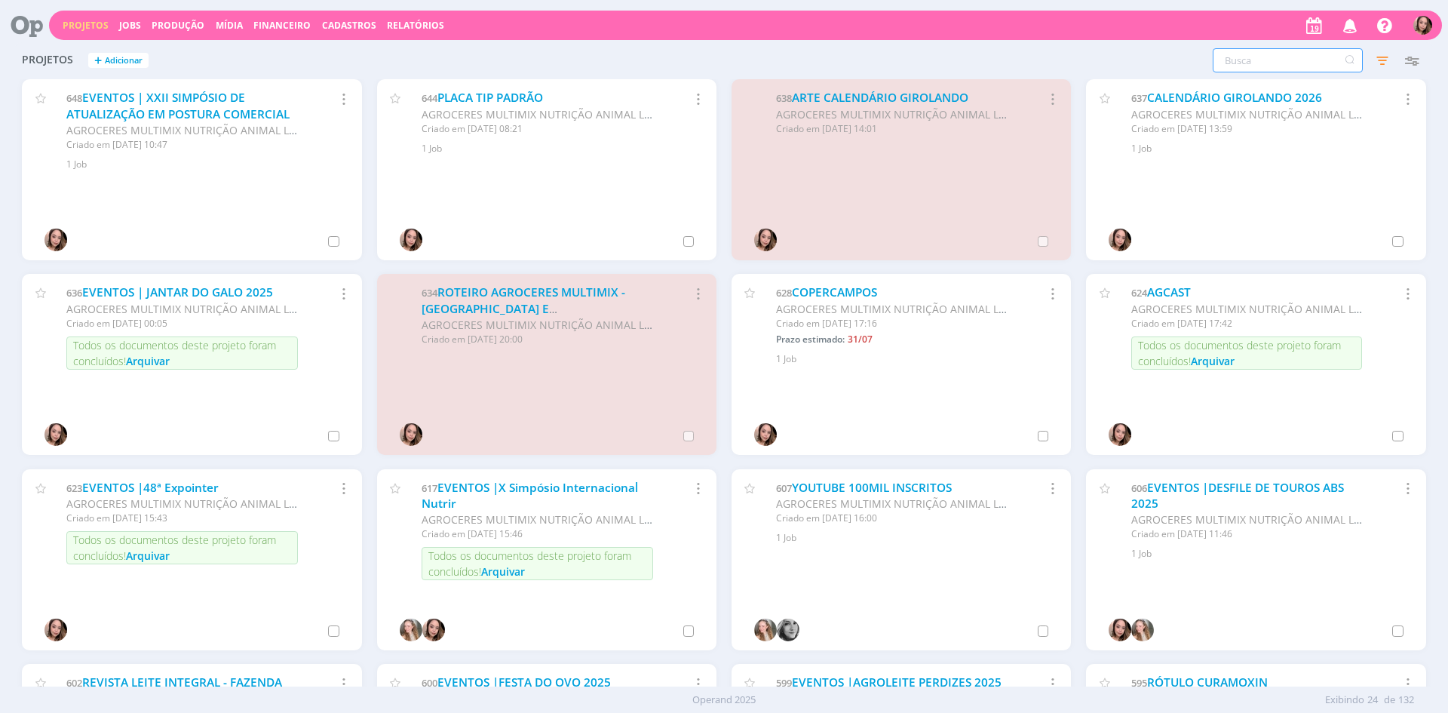
type input "a"
type input "d"
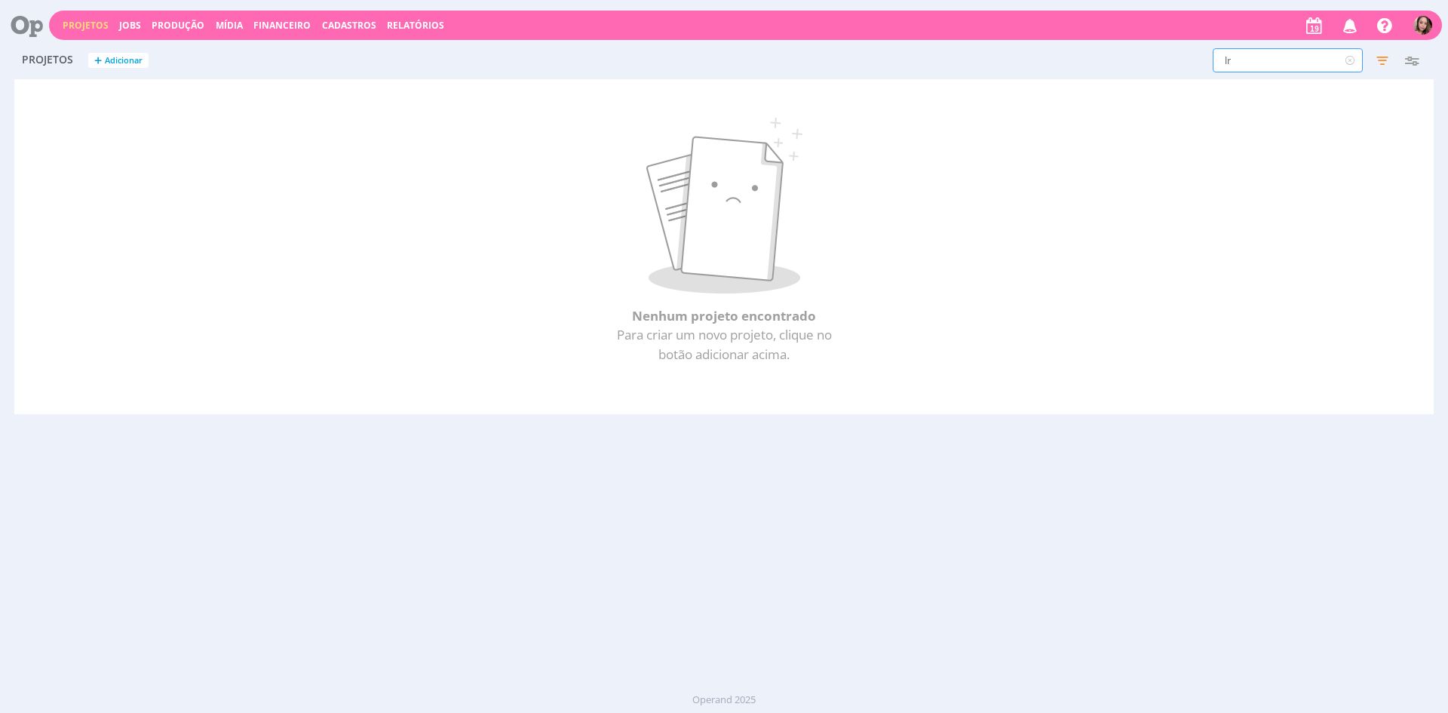
type input "l"
type input "v"
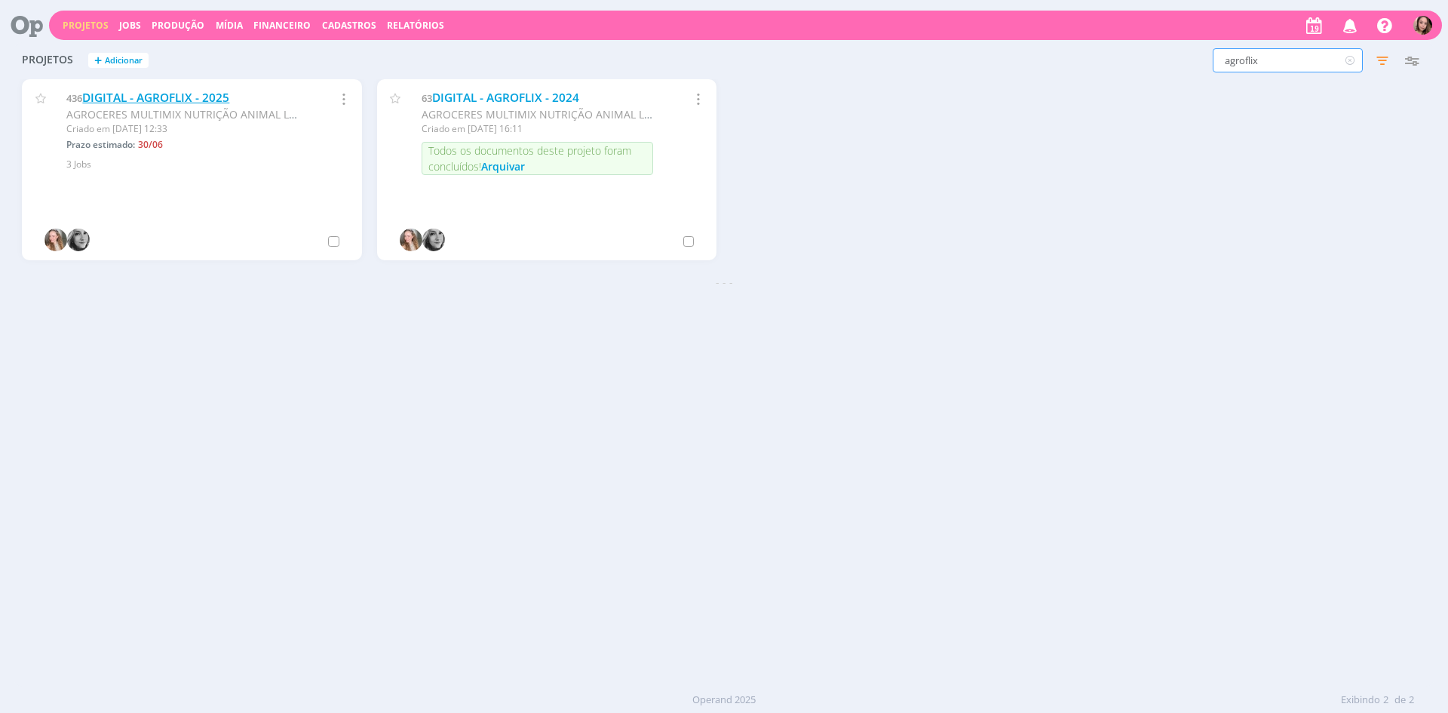
type input "agroflix"
click at [207, 99] on link "DIGITAL - AGROFLIX - 2025" at bounding box center [155, 98] width 147 height 16
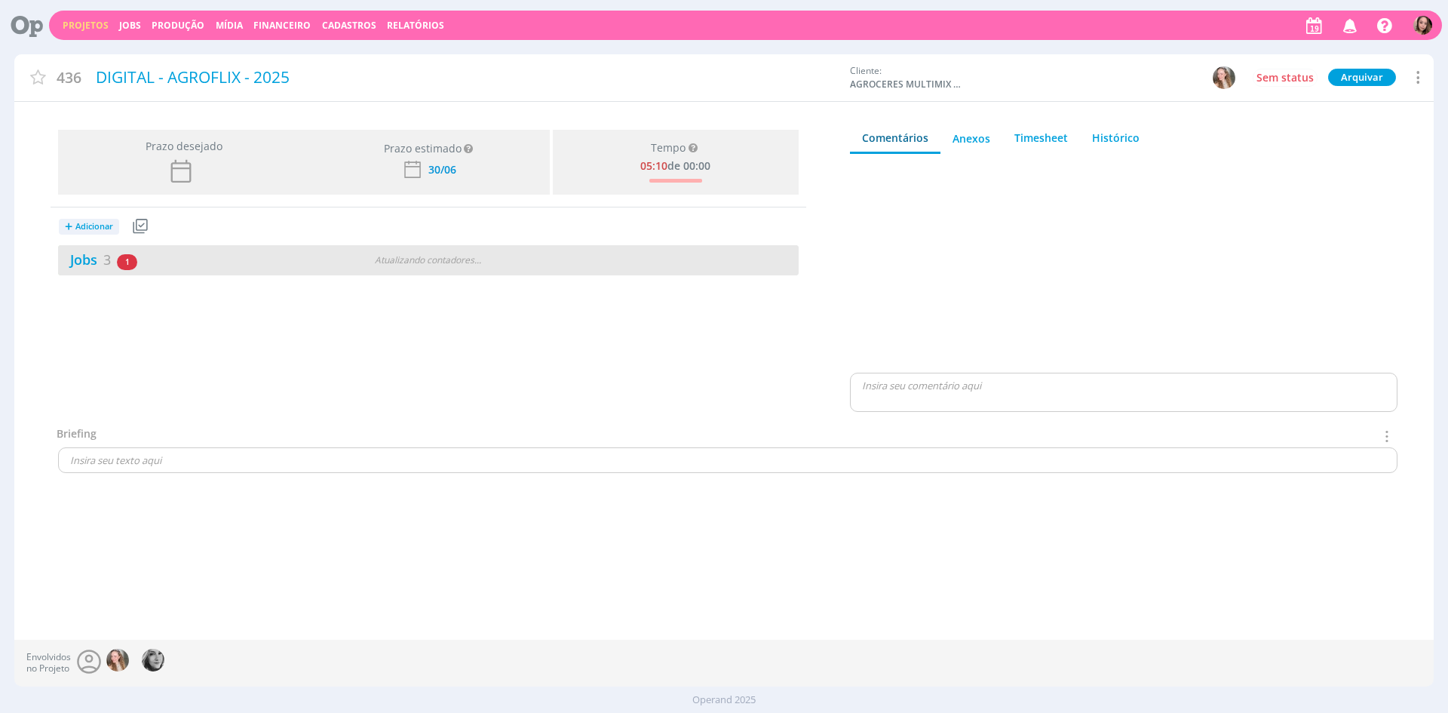
click at [230, 268] on div "Jobs 3 1 atrasado" at bounding box center [183, 260] width 250 height 20
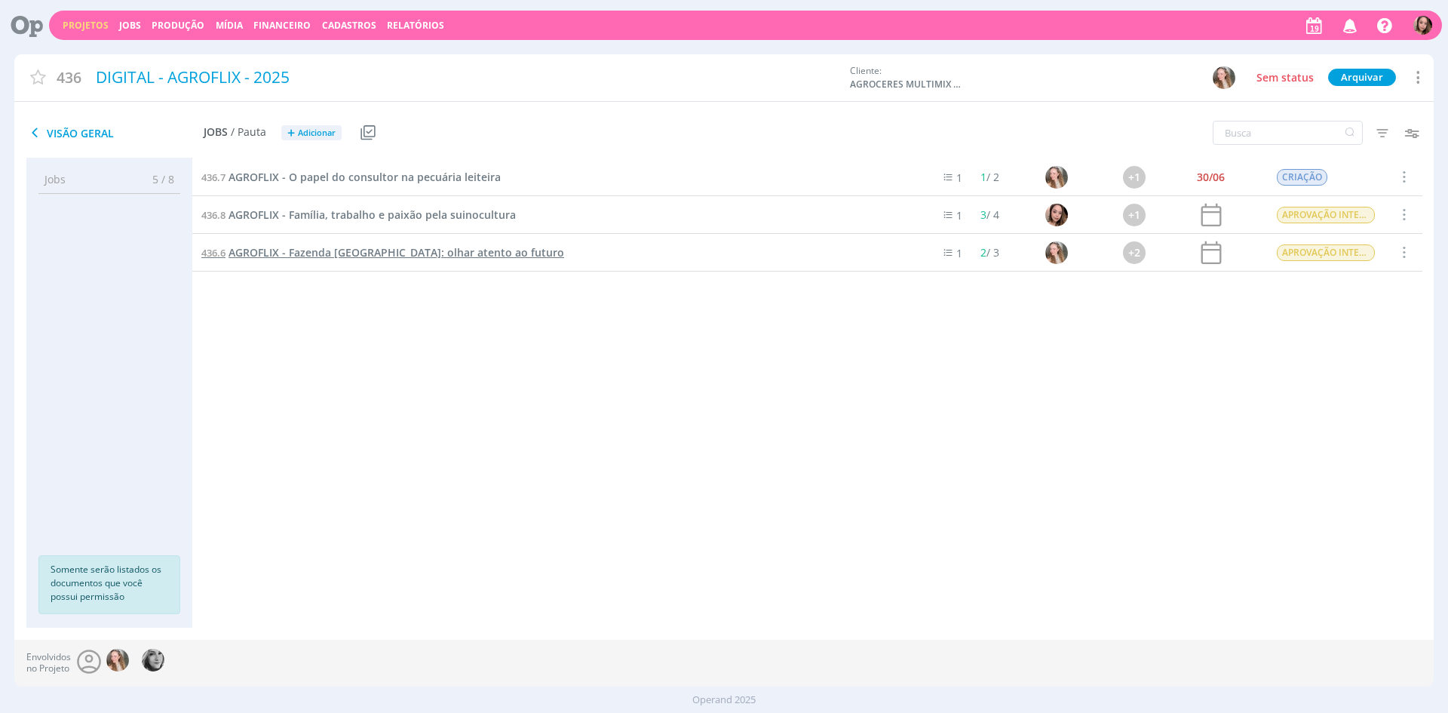
click at [293, 256] on span "AGROFLIX - Fazenda Santa Luzia: olhar atento ao futuro" at bounding box center [397, 252] width 336 height 14
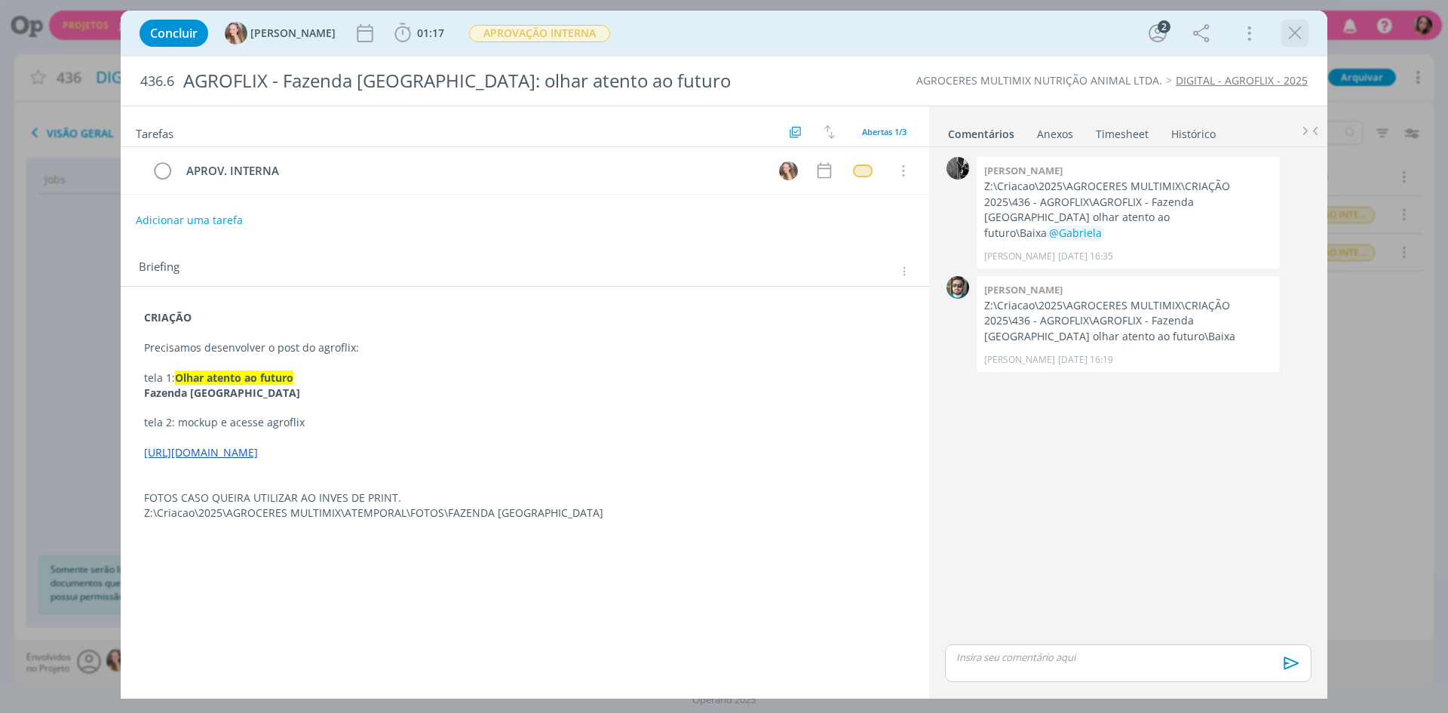
click at [1302, 32] on icon "dialog" at bounding box center [1295, 33] width 23 height 23
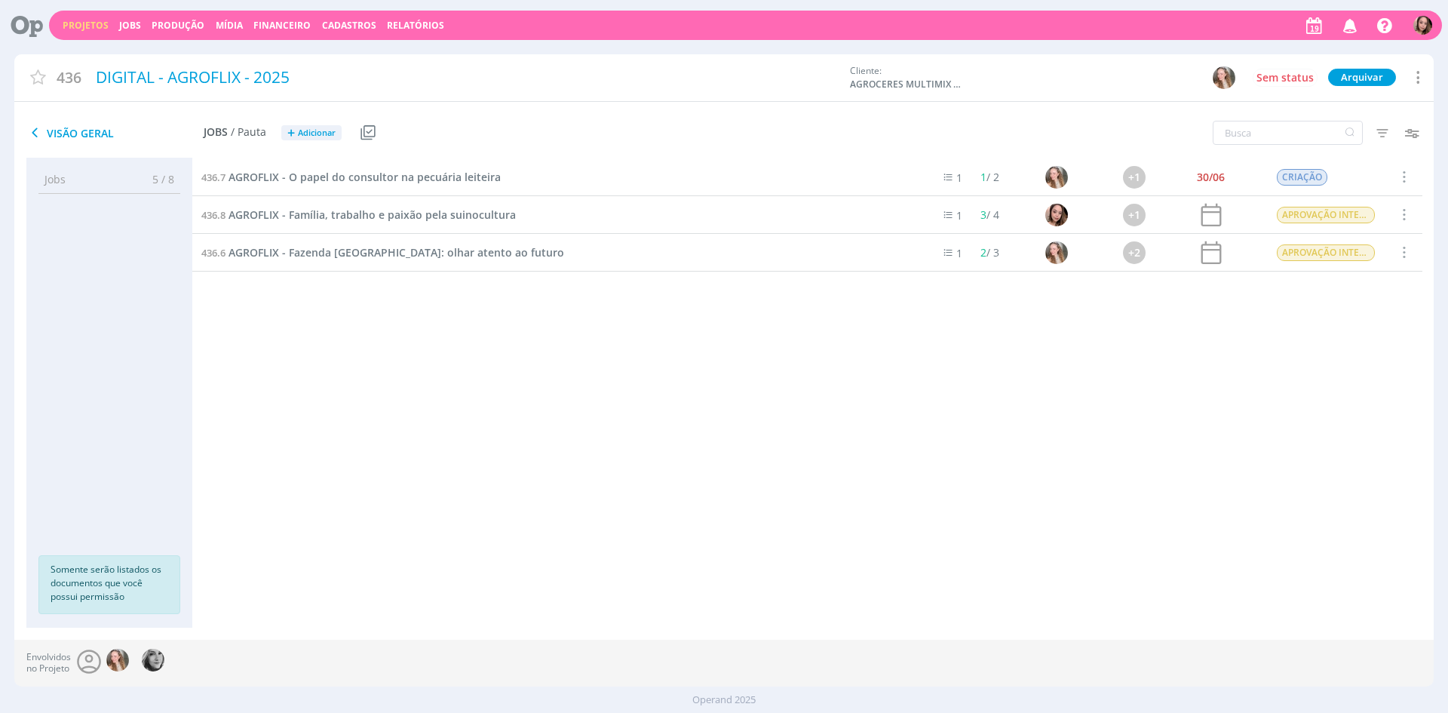
click at [69, 132] on span "Visão Geral" at bounding box center [114, 133] width 177 height 18
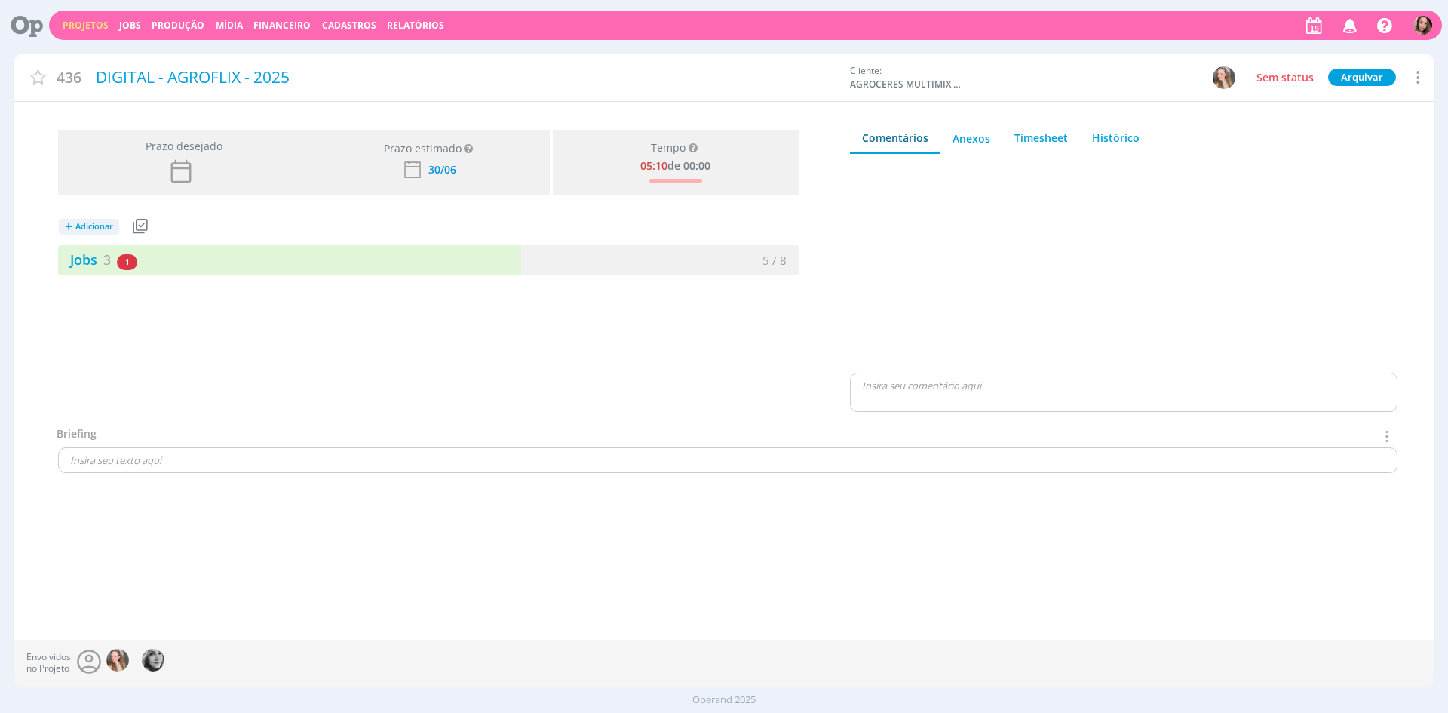
click at [75, 23] on link "Projetos" at bounding box center [86, 25] width 46 height 13
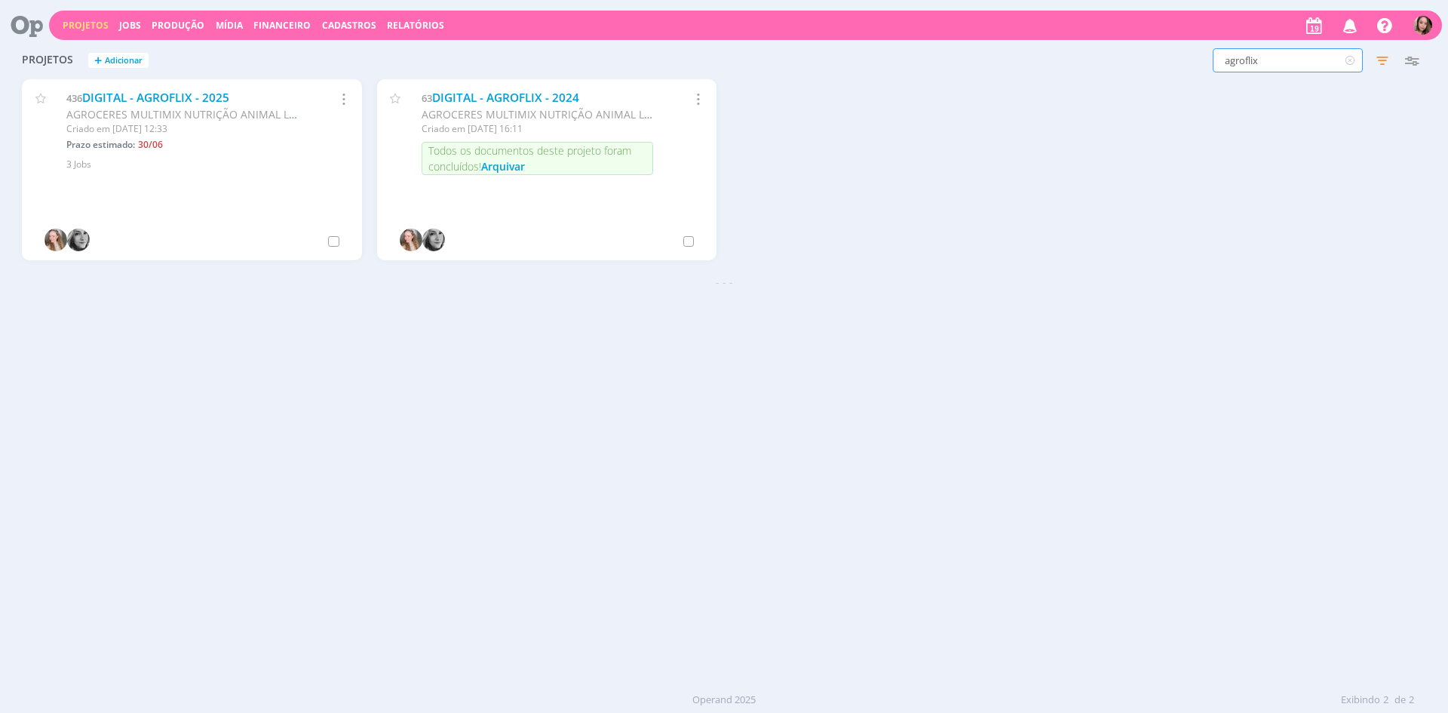
click at [1244, 61] on input "agroflix" at bounding box center [1288, 60] width 150 height 24
